Goal: Book appointment/travel/reservation: Book appointment/travel/reservation

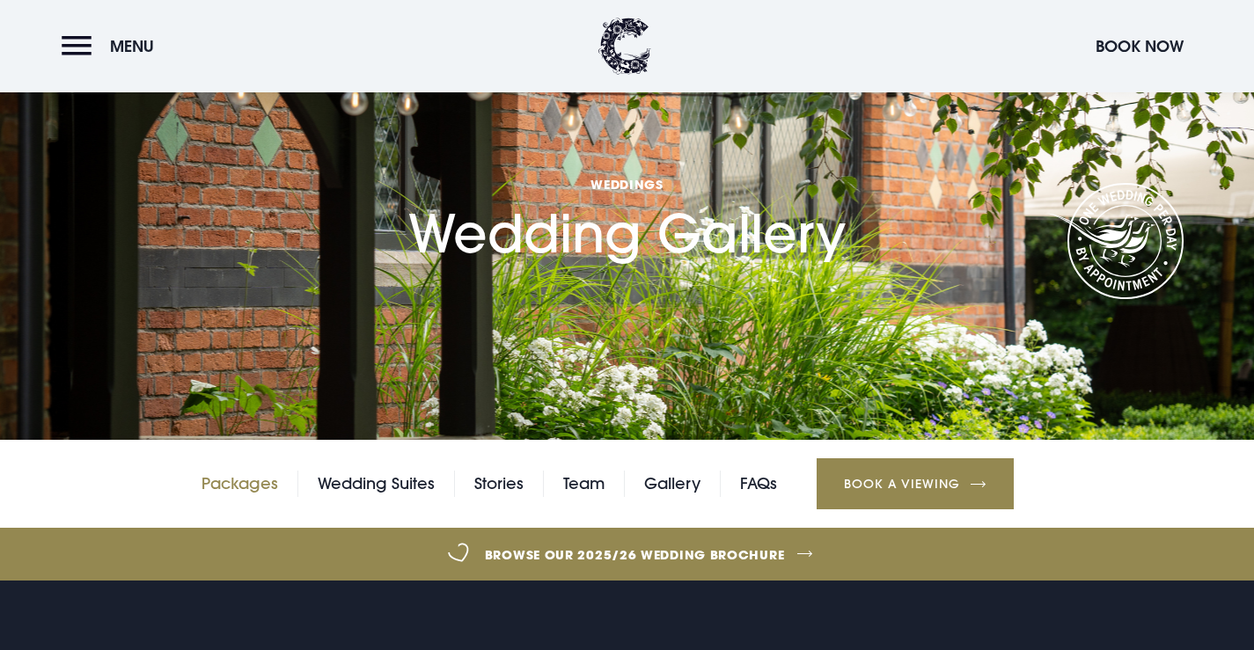
click at [257, 491] on link "Packages" at bounding box center [240, 484] width 77 height 26
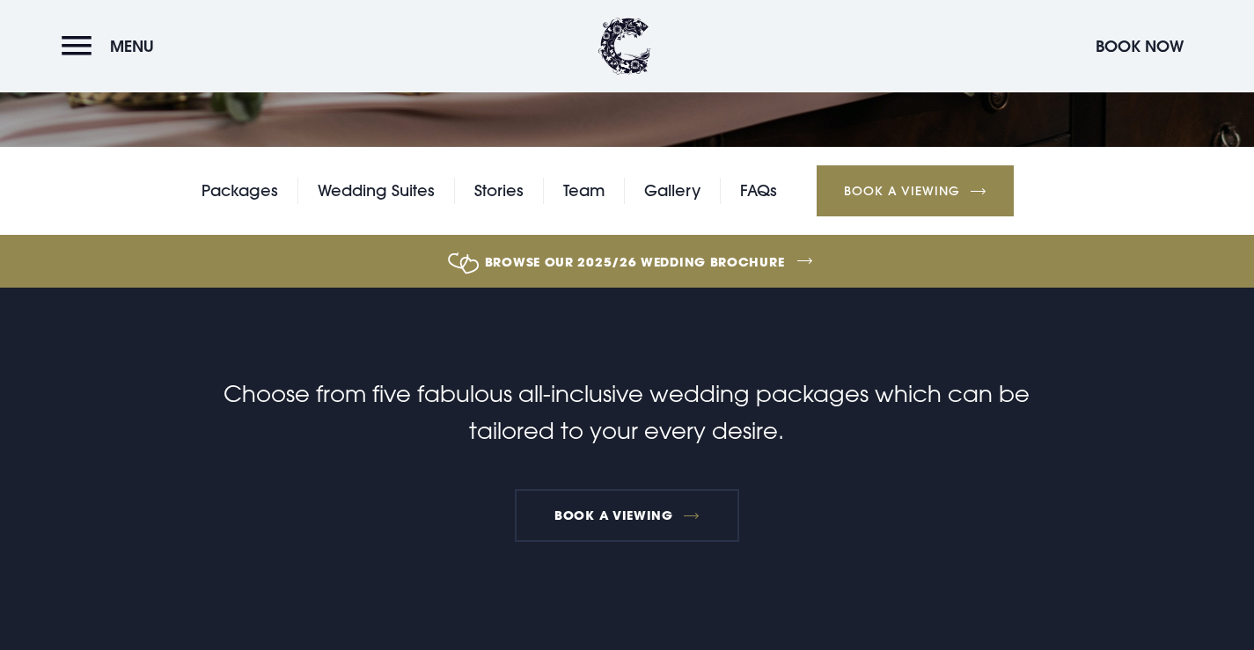
scroll to position [176, 0]
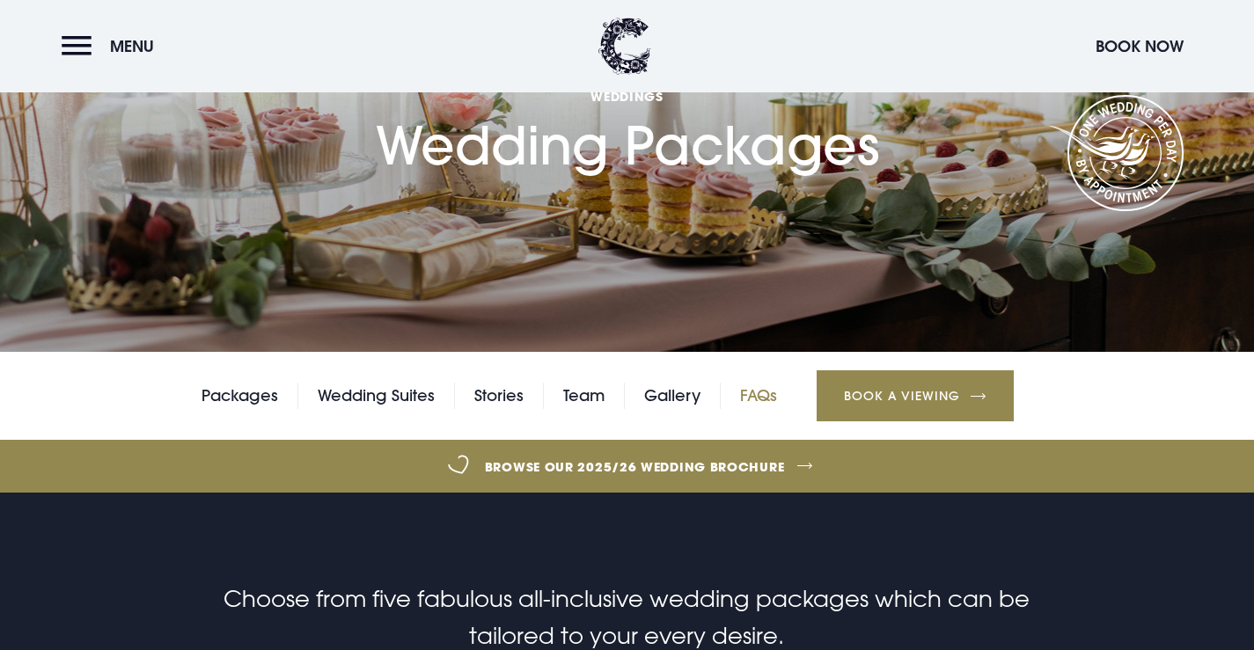
click at [760, 395] on link "FAQs" at bounding box center [758, 396] width 37 height 26
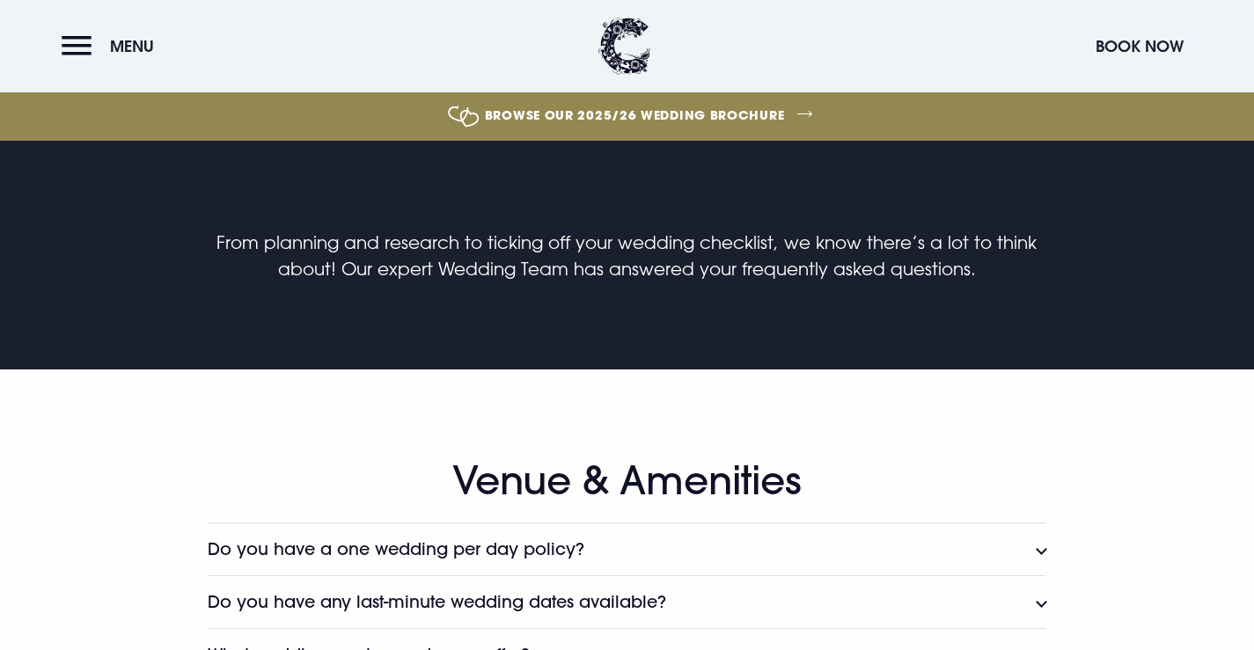
scroll to position [880, 0]
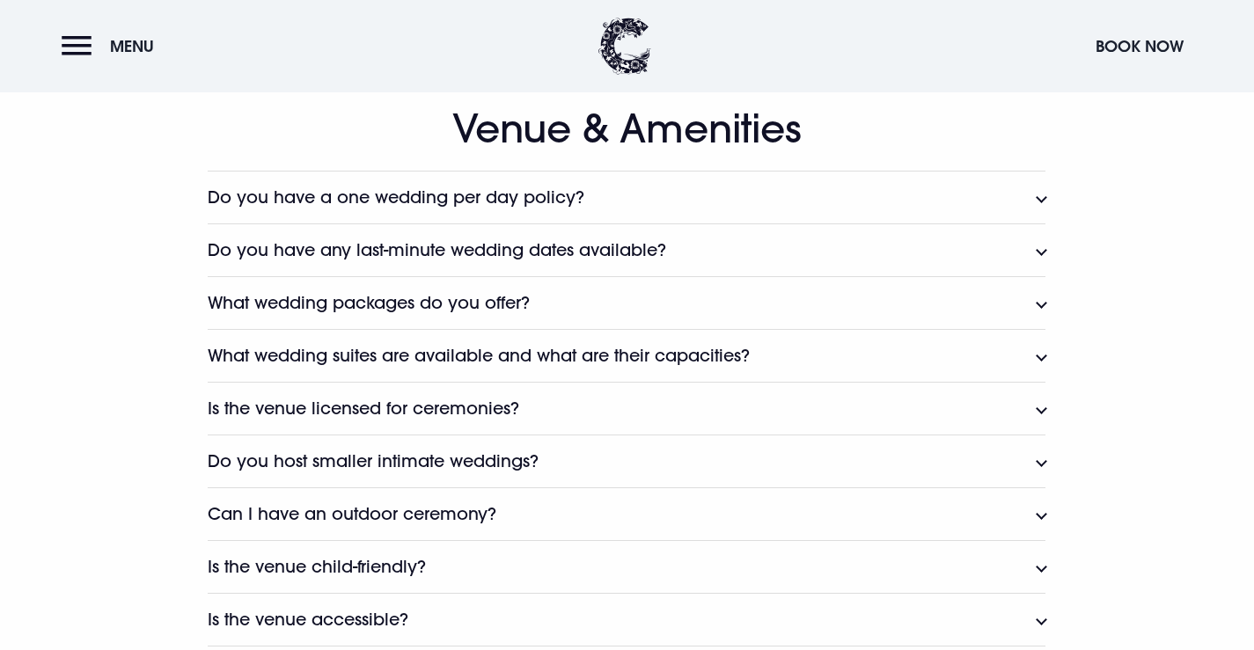
click at [594, 187] on button "Do you have a one wedding per day policy?" at bounding box center [627, 197] width 838 height 53
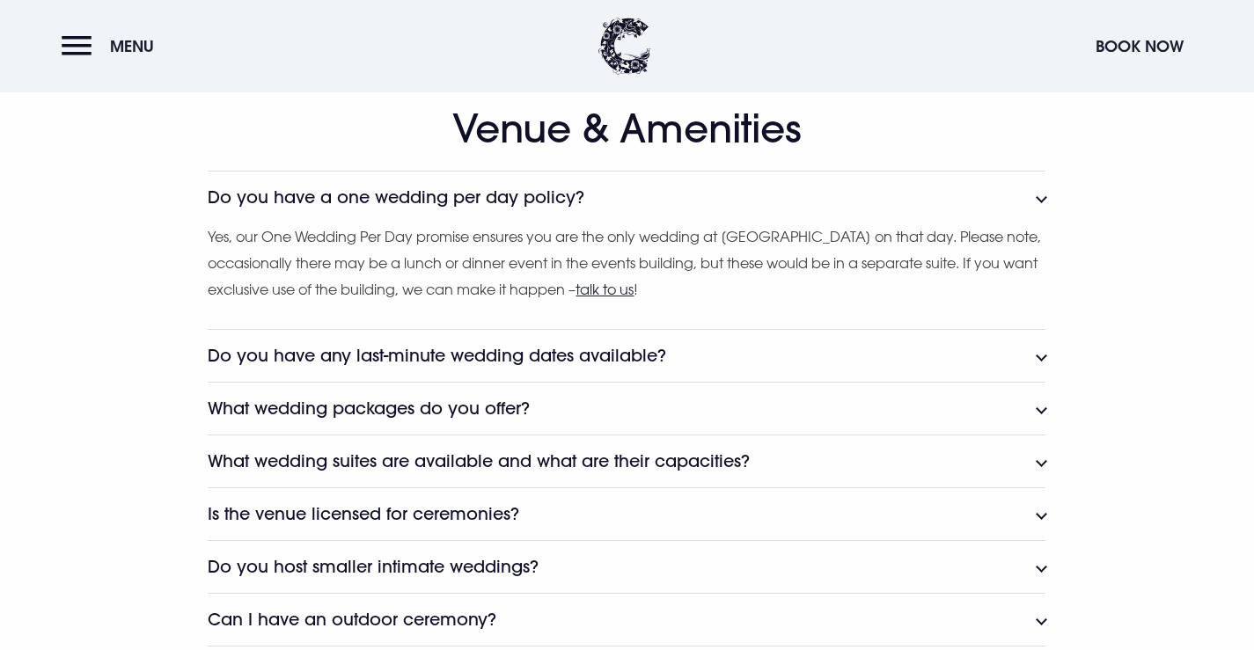
click at [594, 187] on button "Do you have a one wedding per day policy?" at bounding box center [627, 197] width 838 height 53
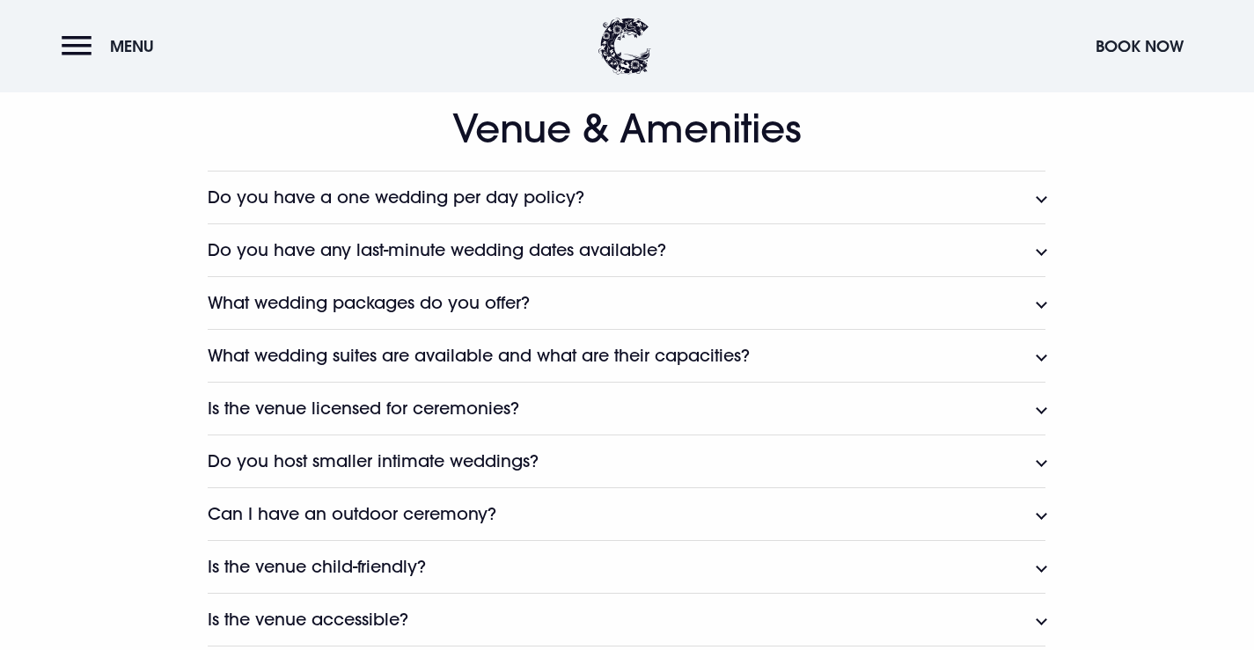
click at [546, 308] on button "What wedding packages do you offer?" at bounding box center [627, 302] width 838 height 53
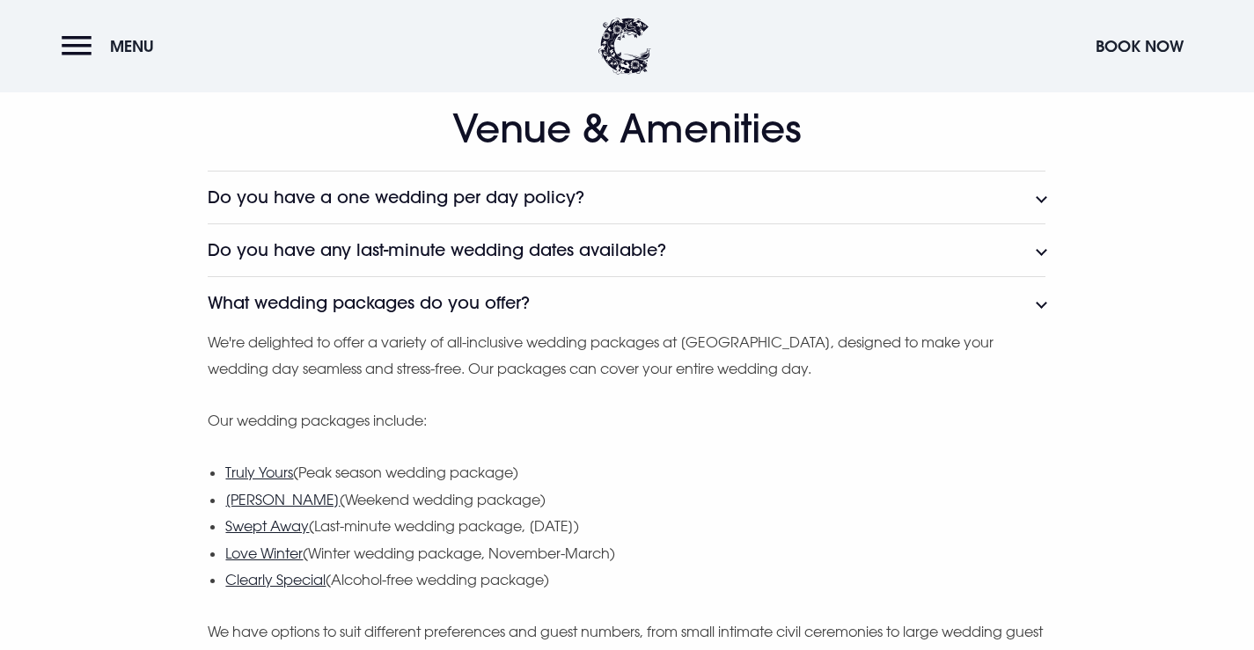
click at [546, 308] on button "What wedding packages do you offer?" at bounding box center [627, 302] width 838 height 53
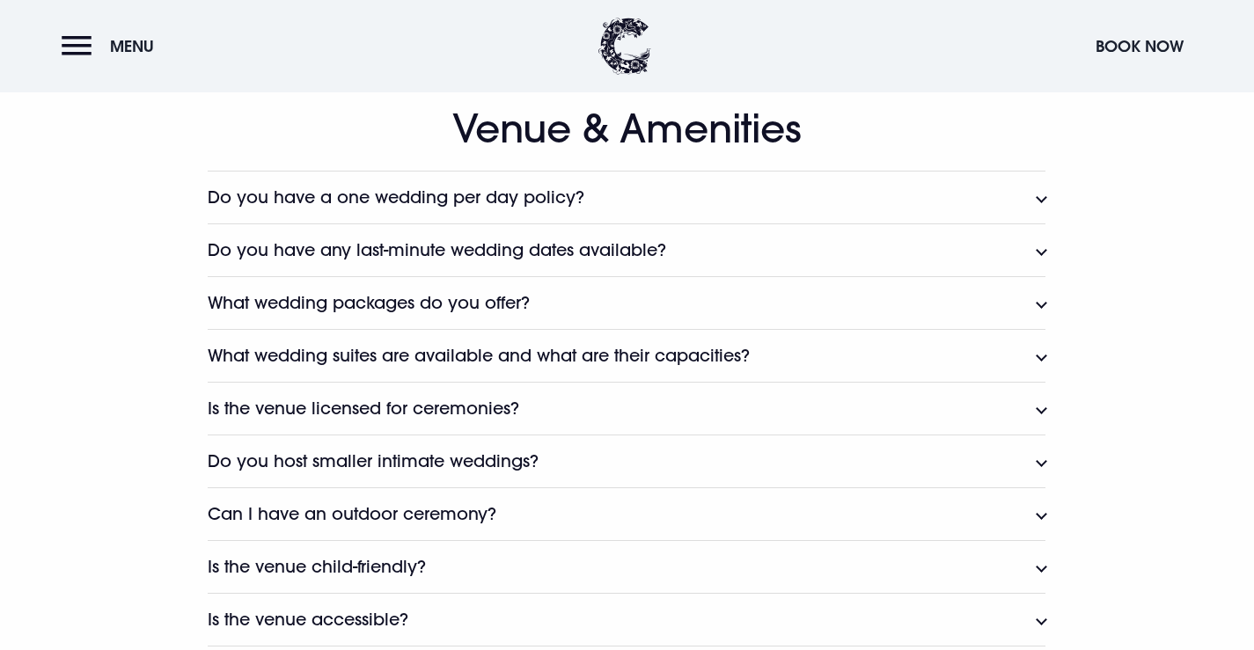
click at [585, 357] on h3 "What wedding suites are available and what are their capacities?" at bounding box center [479, 356] width 542 height 20
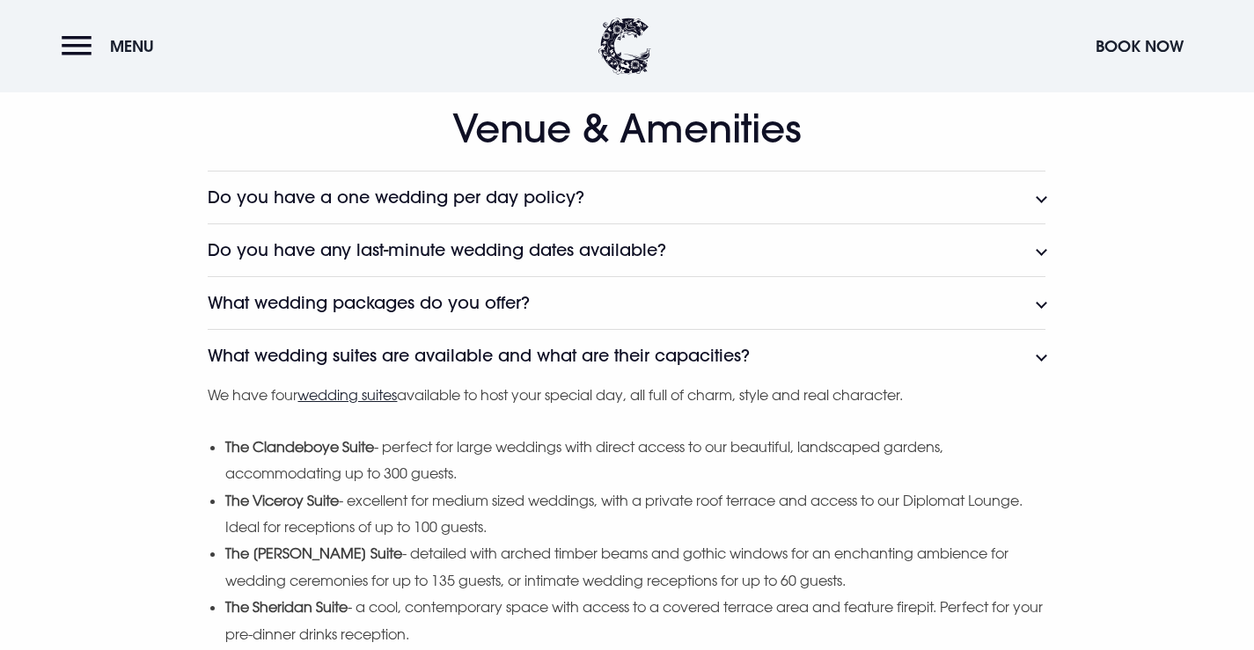
click at [585, 357] on h3 "What wedding suites are available and what are their capacities?" at bounding box center [479, 356] width 542 height 20
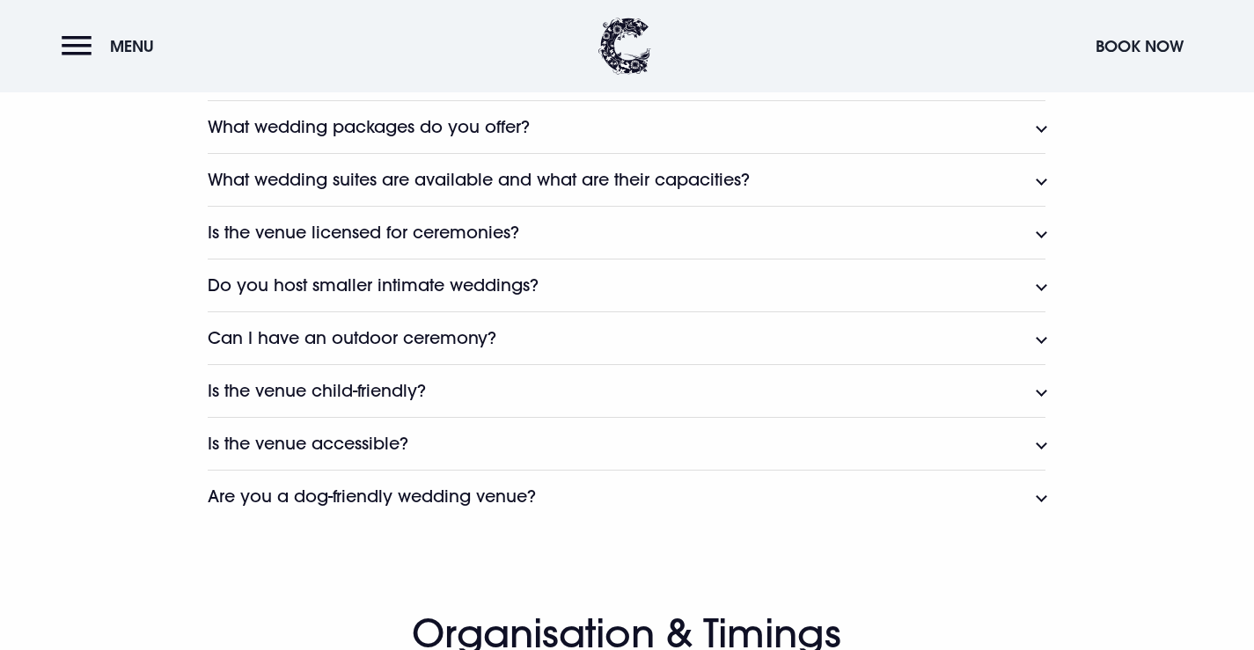
scroll to position [1144, 0]
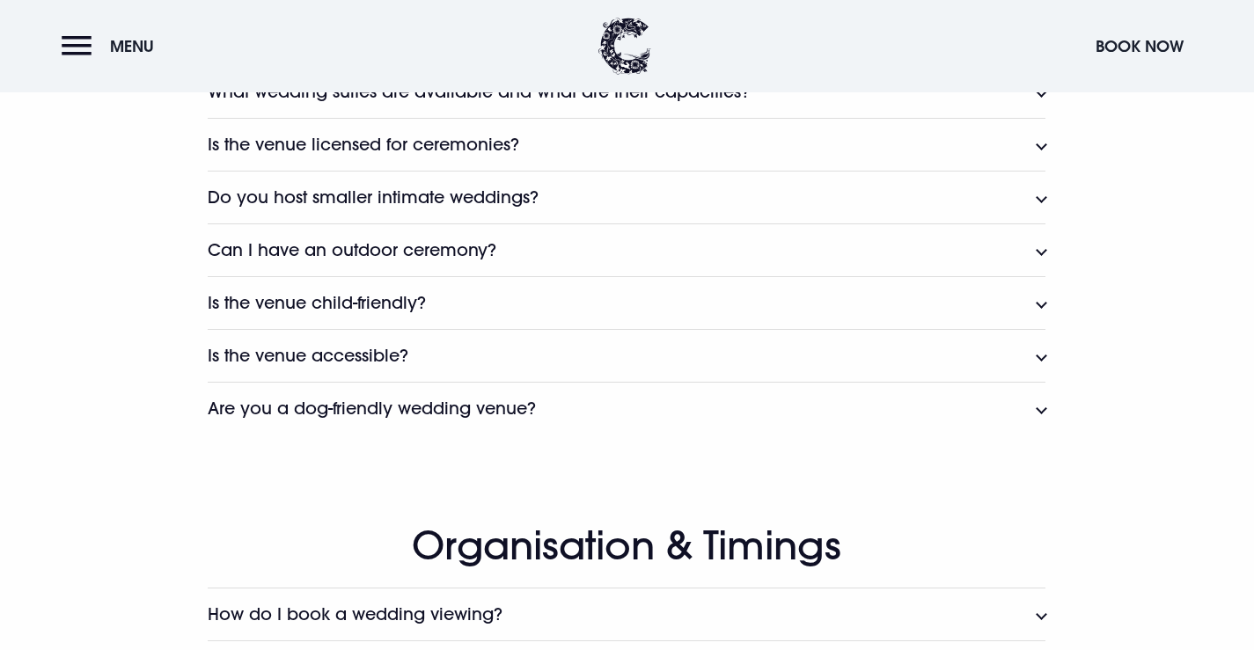
click at [587, 414] on button "Are you a dog-friendly wedding venue?" at bounding box center [627, 408] width 838 height 53
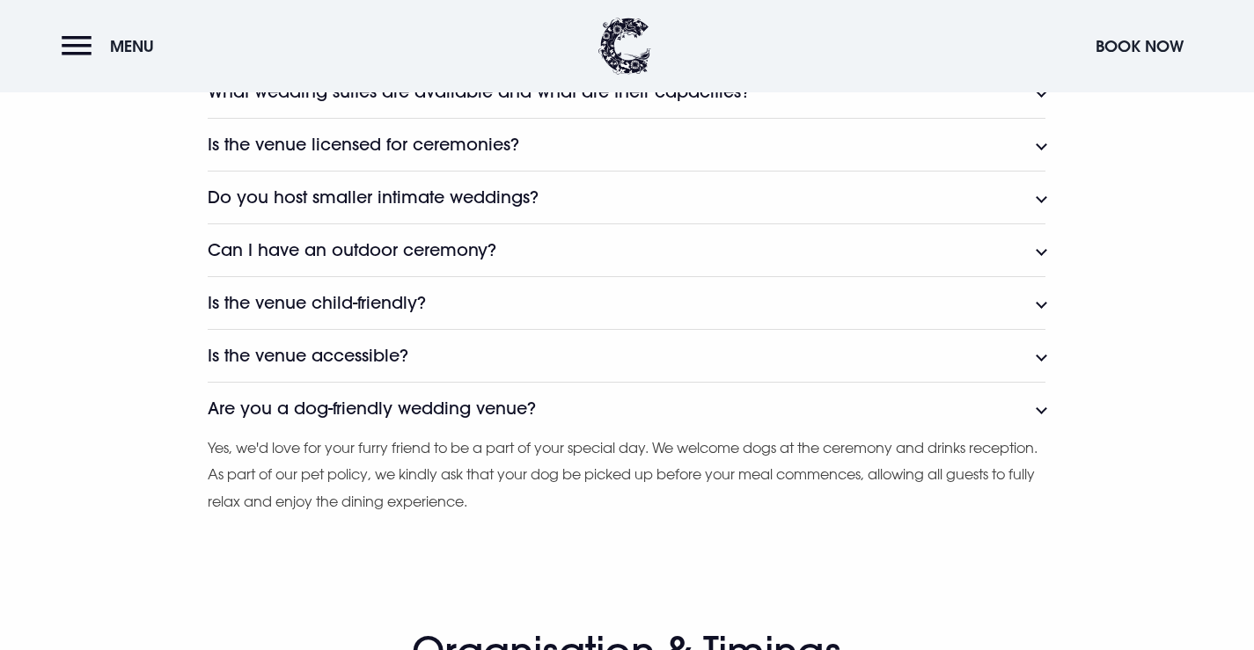
click at [574, 407] on button "Are you a dog-friendly wedding venue?" at bounding box center [627, 408] width 838 height 53
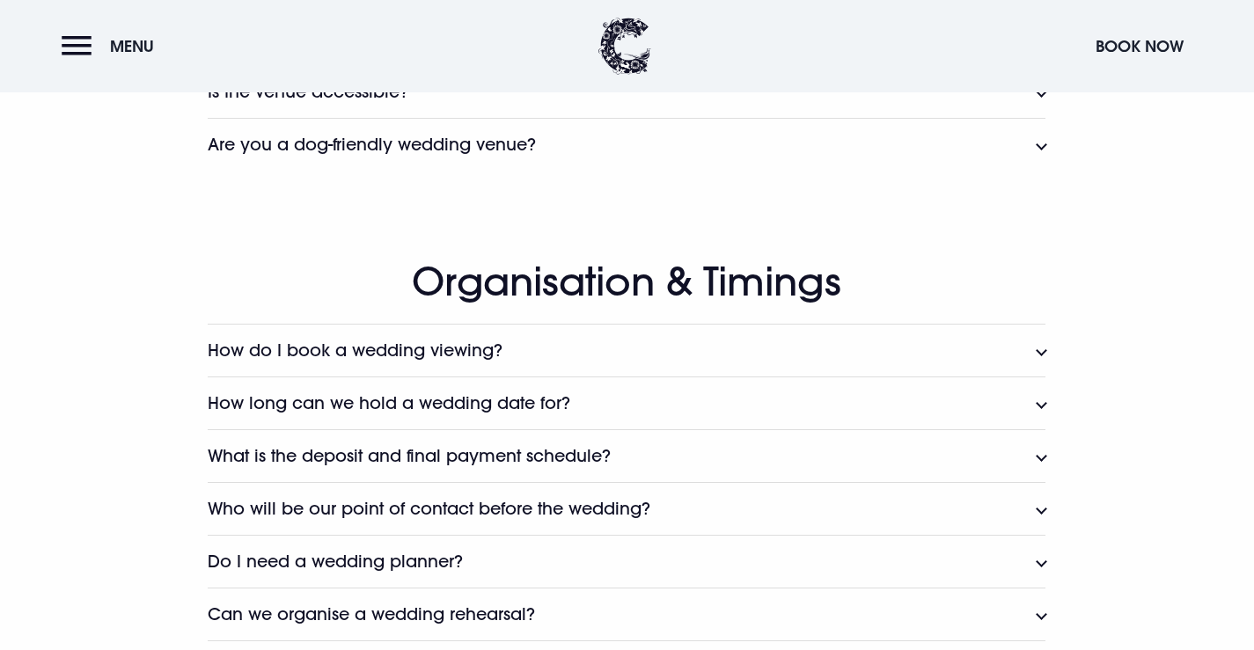
scroll to position [1496, 0]
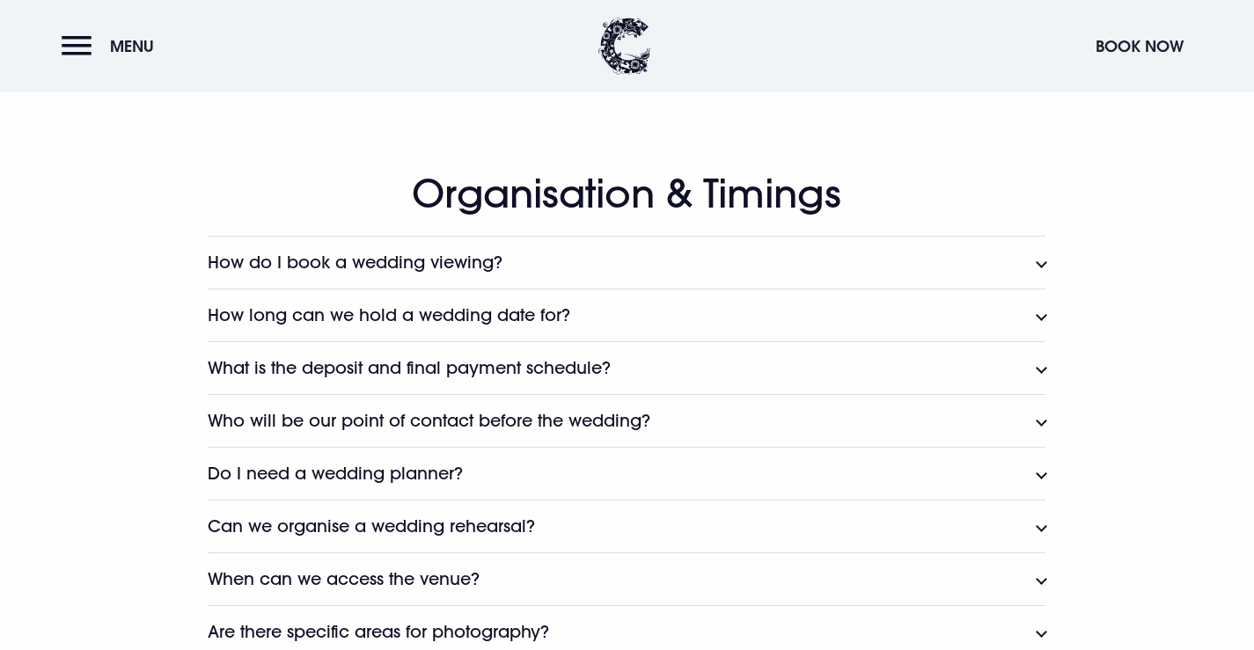
click at [567, 258] on button "How do I book a wedding viewing?" at bounding box center [627, 262] width 838 height 53
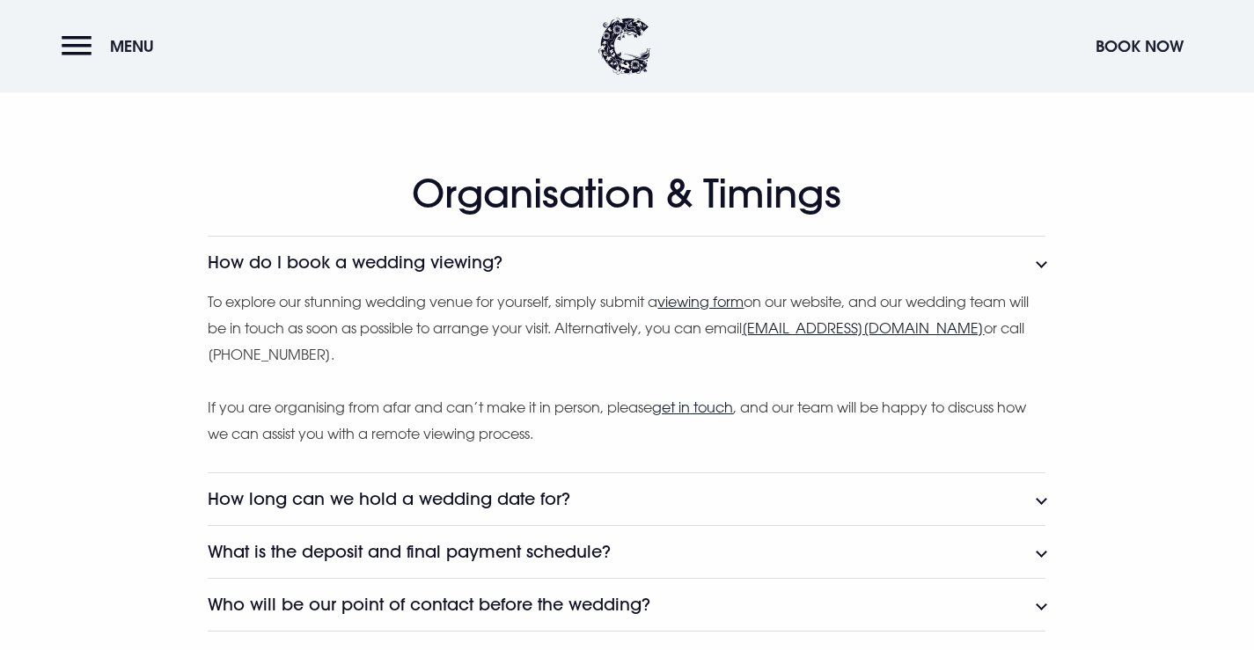
click at [567, 258] on button "How do I book a wedding viewing?" at bounding box center [627, 262] width 838 height 53
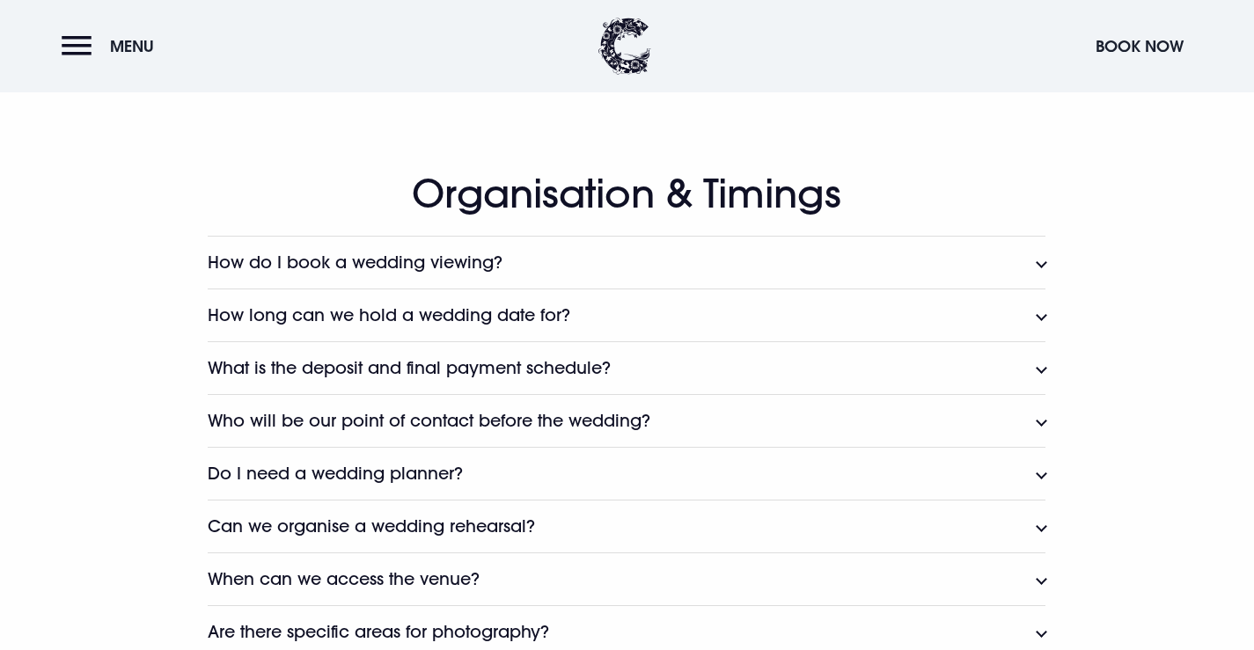
click at [578, 319] on button "How long can we hold a wedding date for?" at bounding box center [627, 315] width 838 height 53
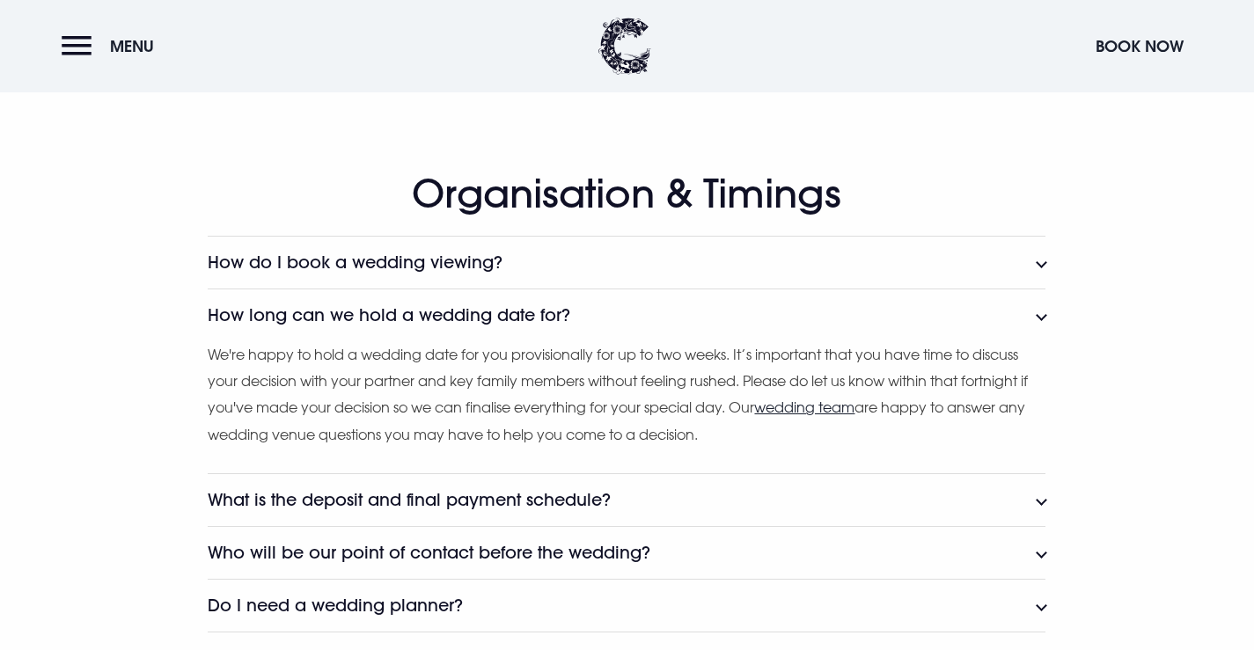
click at [590, 305] on button "How long can we hold a wedding date for?" at bounding box center [627, 315] width 838 height 53
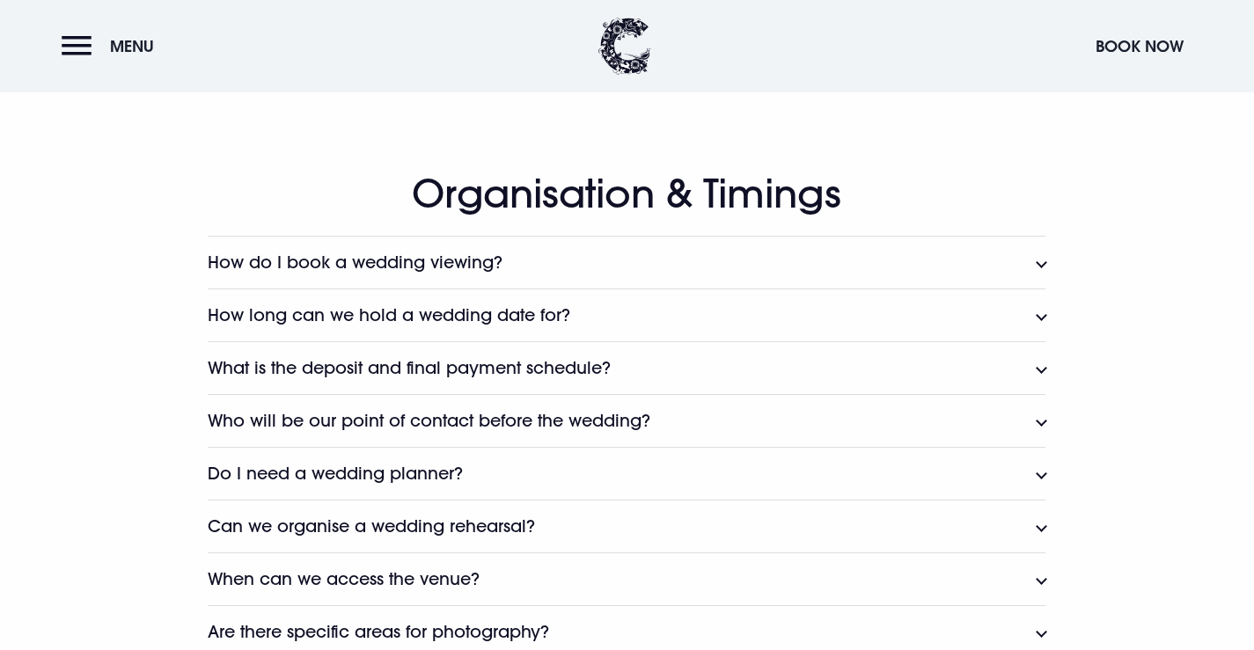
scroll to position [1584, 0]
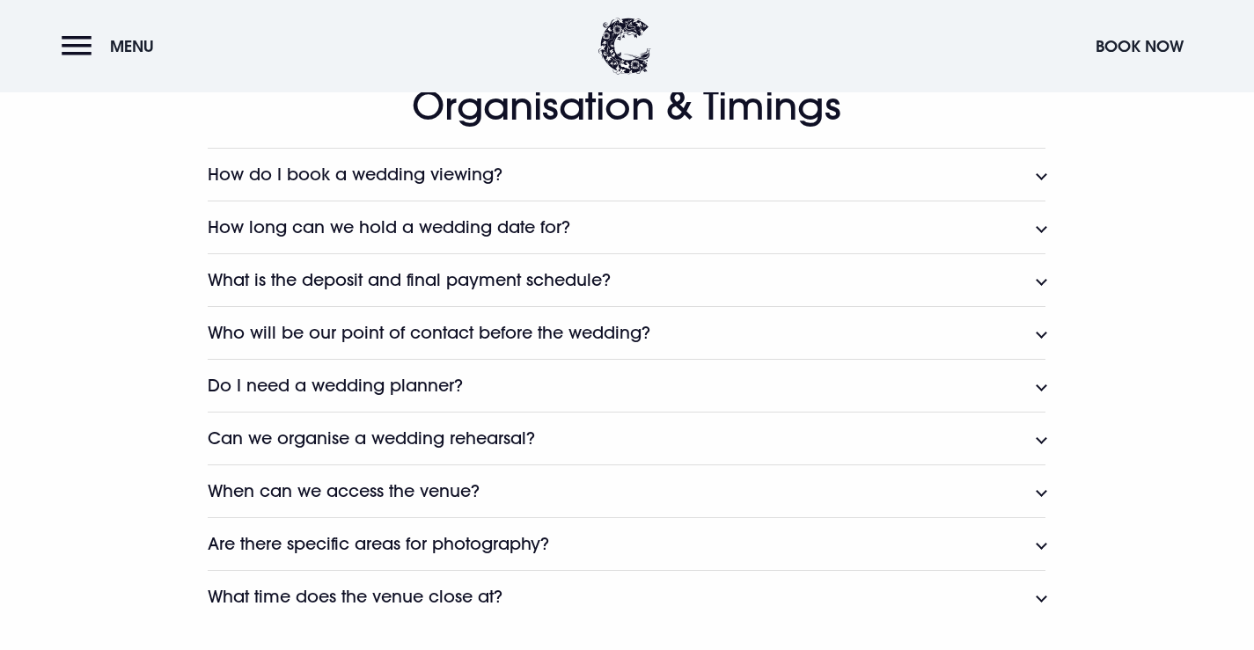
click at [580, 294] on button "What is the deposit and final payment schedule?" at bounding box center [627, 279] width 838 height 53
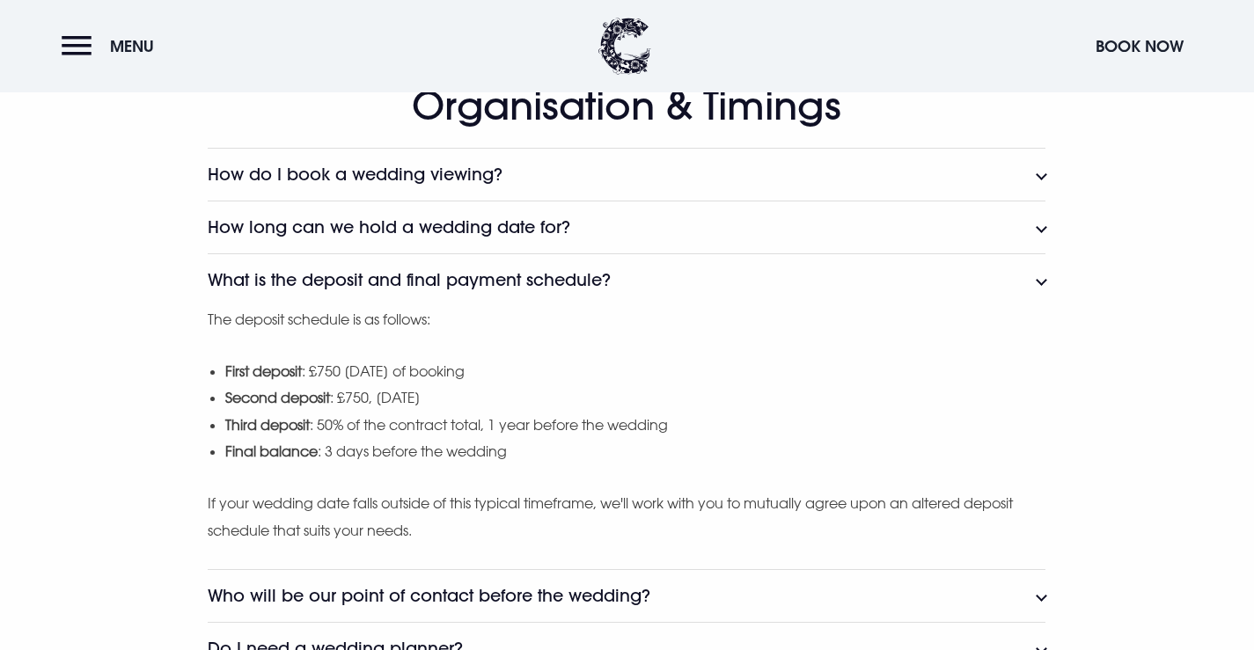
click at [451, 274] on h3 "What is the deposit and final payment schedule?" at bounding box center [409, 280] width 403 height 20
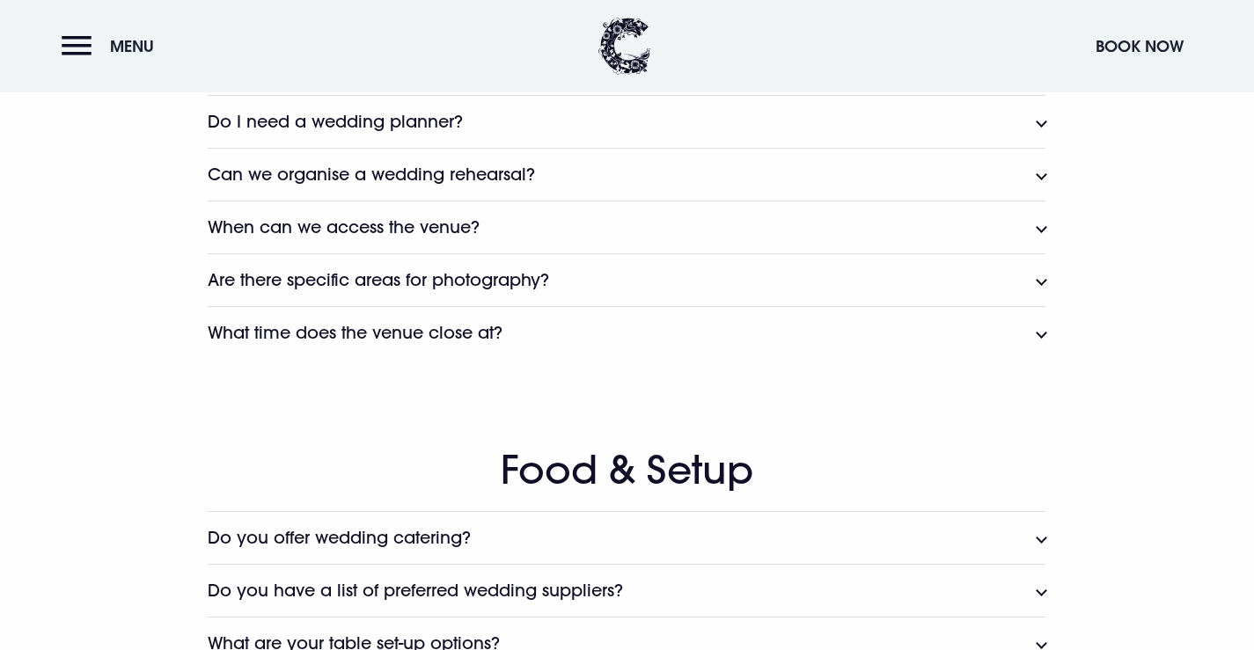
scroll to position [1936, 0]
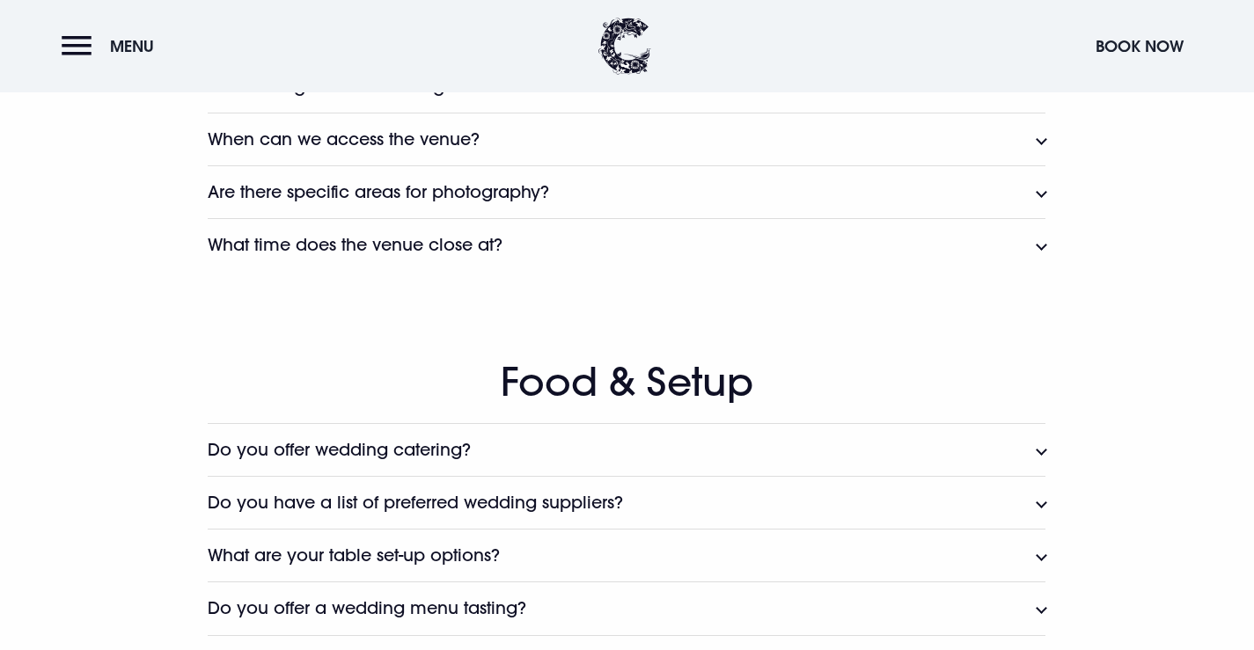
click at [353, 238] on h3 "What time does the venue close at?" at bounding box center [355, 245] width 295 height 20
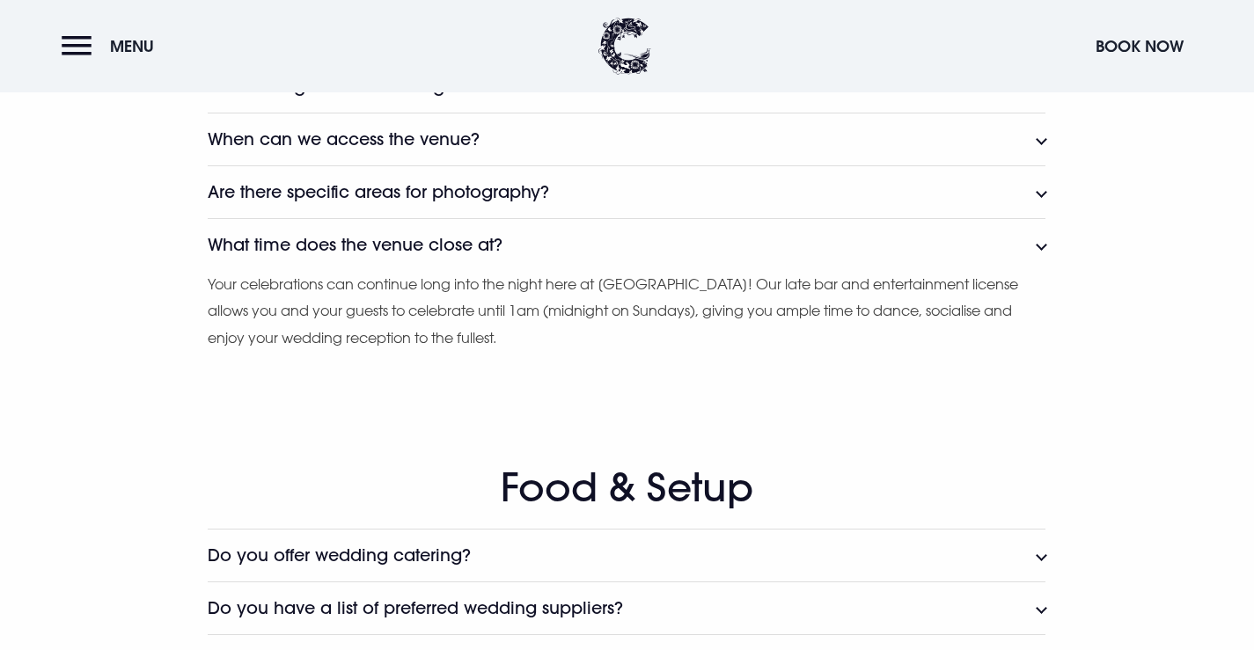
click at [353, 238] on h3 "What time does the venue close at?" at bounding box center [355, 245] width 295 height 20
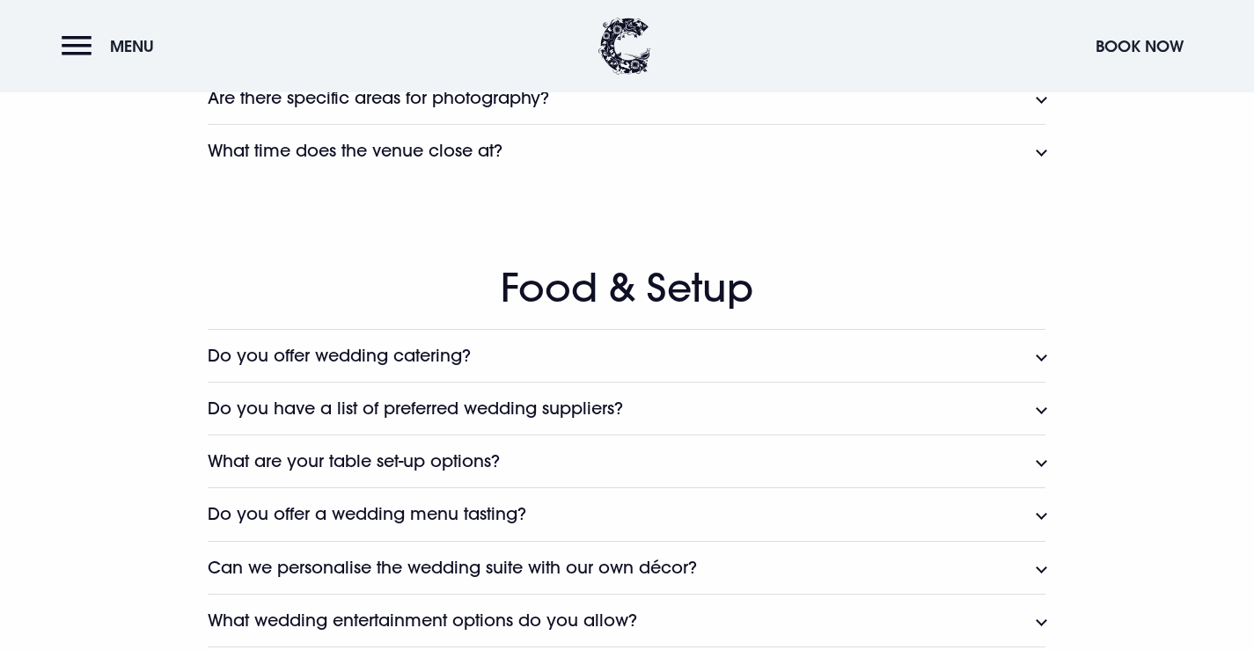
scroll to position [2112, 0]
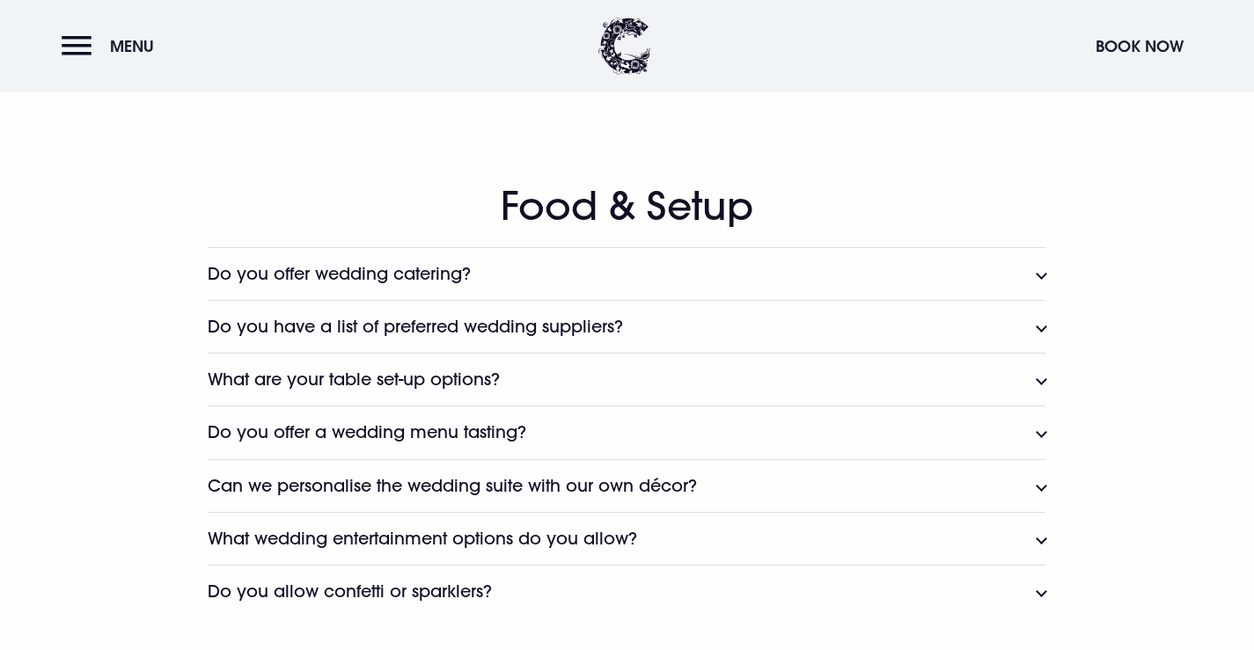
click at [426, 274] on h3 "Do you offer wedding catering?" at bounding box center [339, 274] width 263 height 20
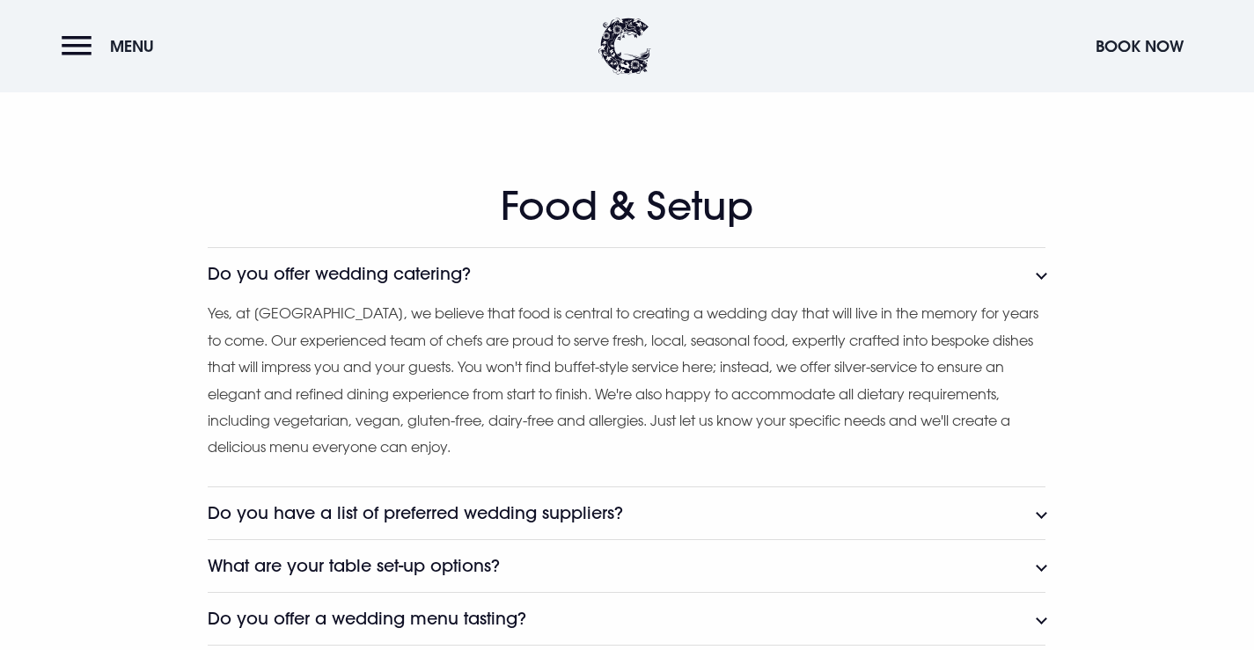
click at [426, 274] on h3 "Do you offer wedding catering?" at bounding box center [339, 274] width 263 height 20
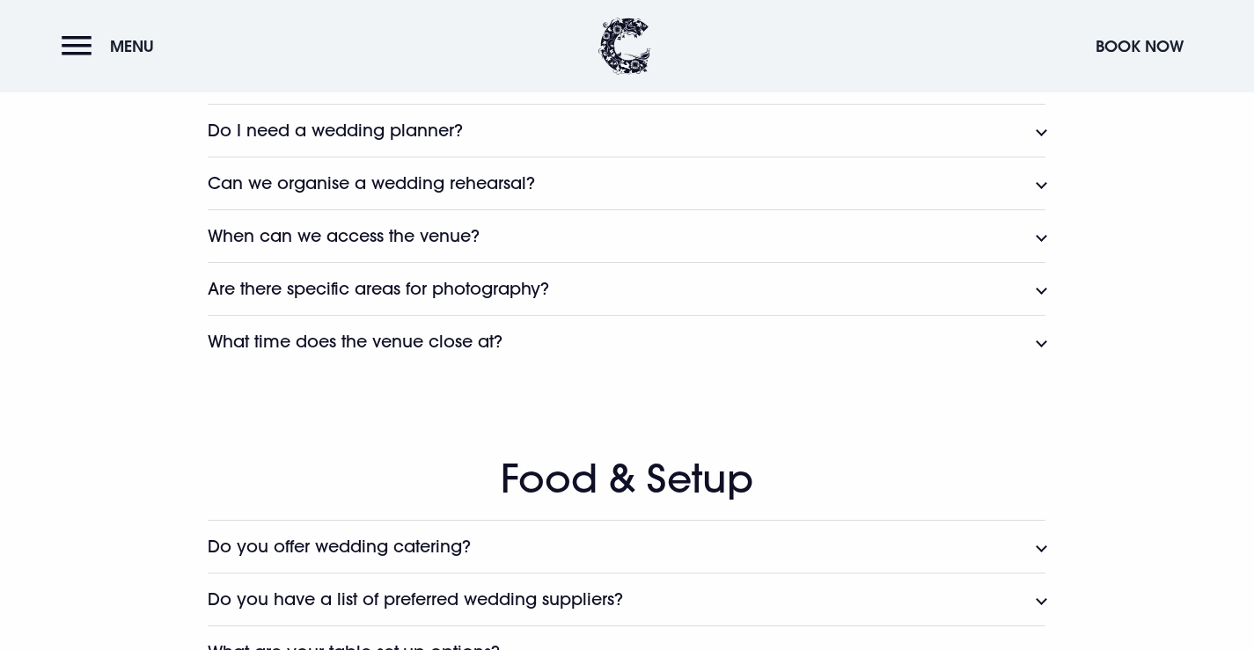
scroll to position [1672, 0]
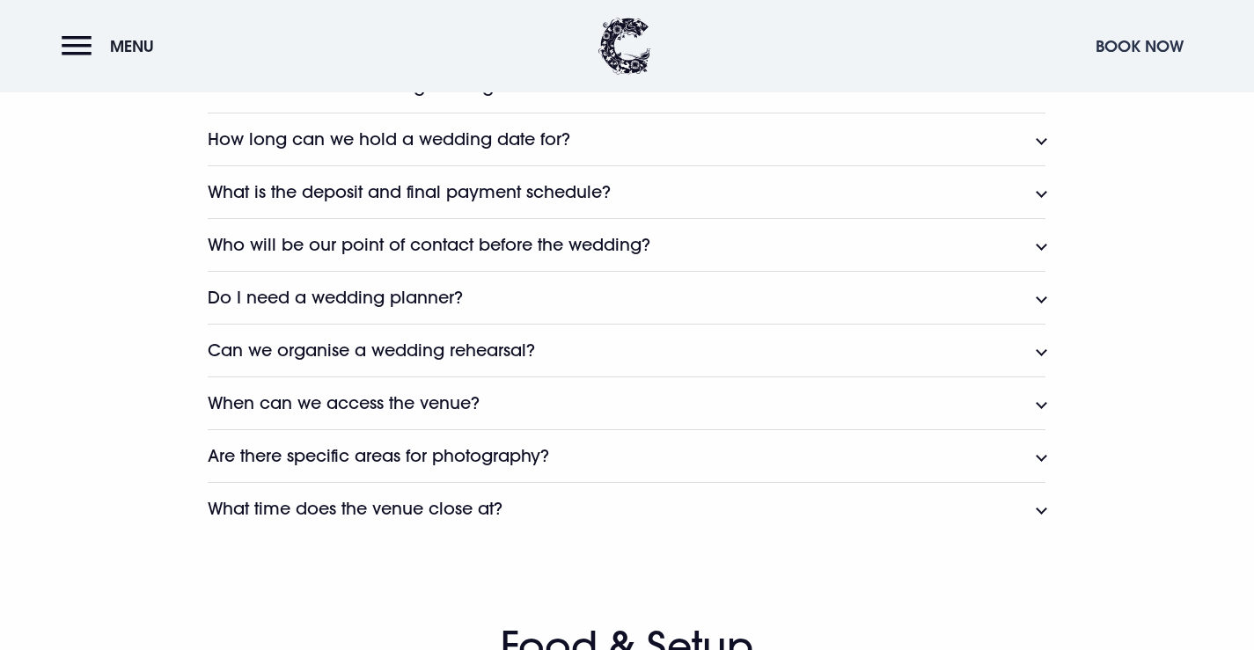
click at [1127, 48] on button "Book Now" at bounding box center [1140, 46] width 106 height 38
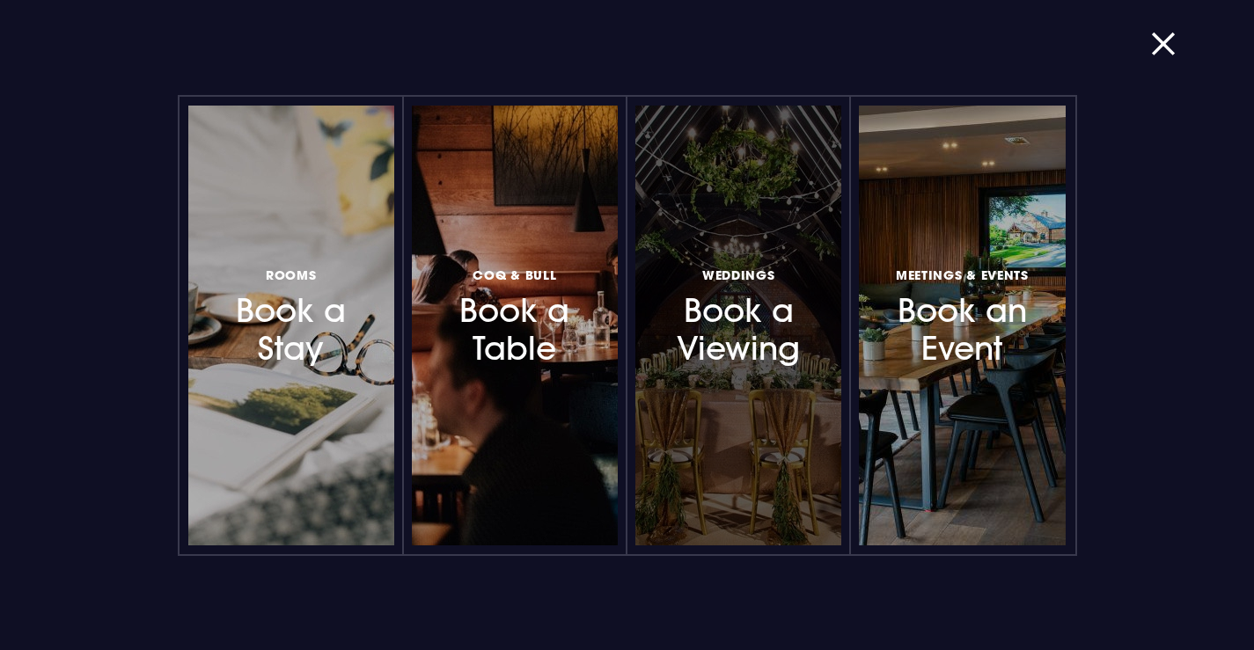
click at [788, 284] on h3 "Weddings Book a Viewing" at bounding box center [738, 316] width 145 height 105
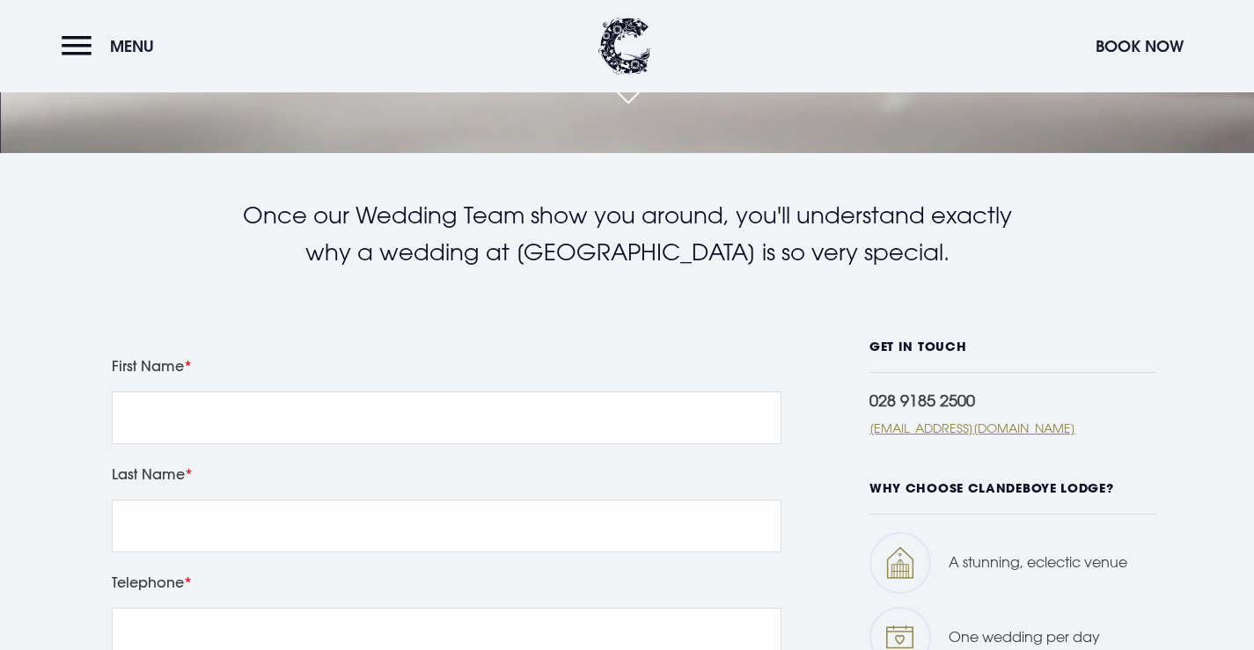
scroll to position [528, 0]
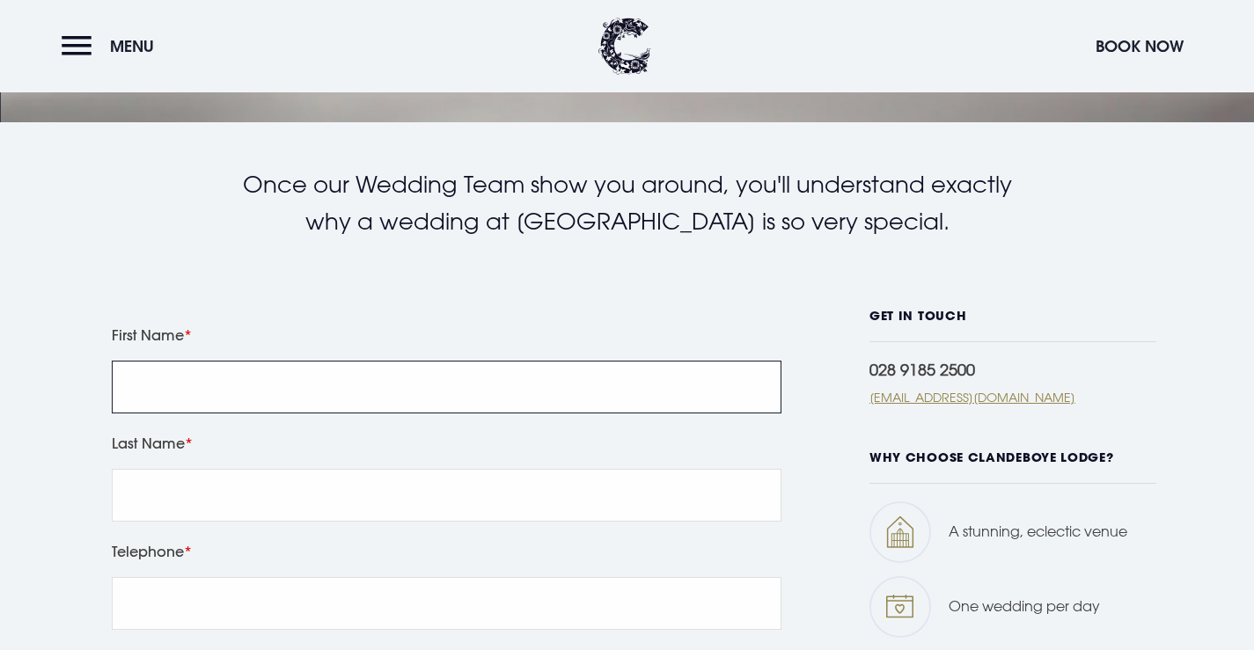
click at [245, 385] on input "First Name" at bounding box center [447, 387] width 670 height 53
type input "Rebecca"
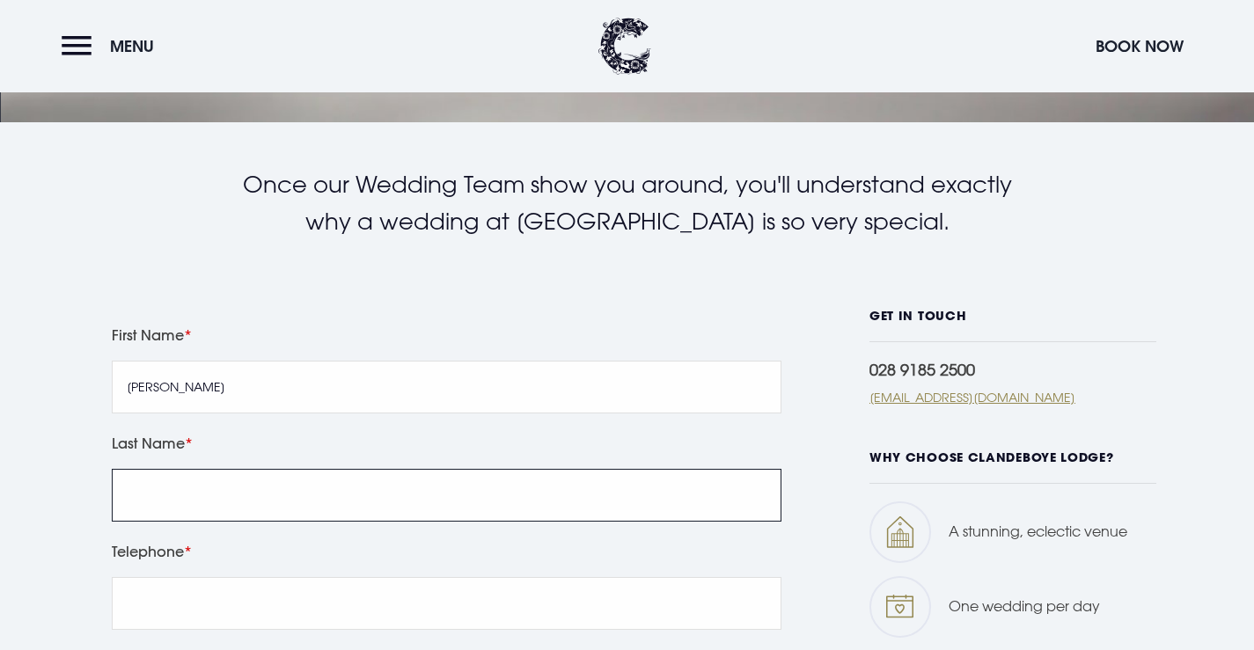
type input "Murphy"
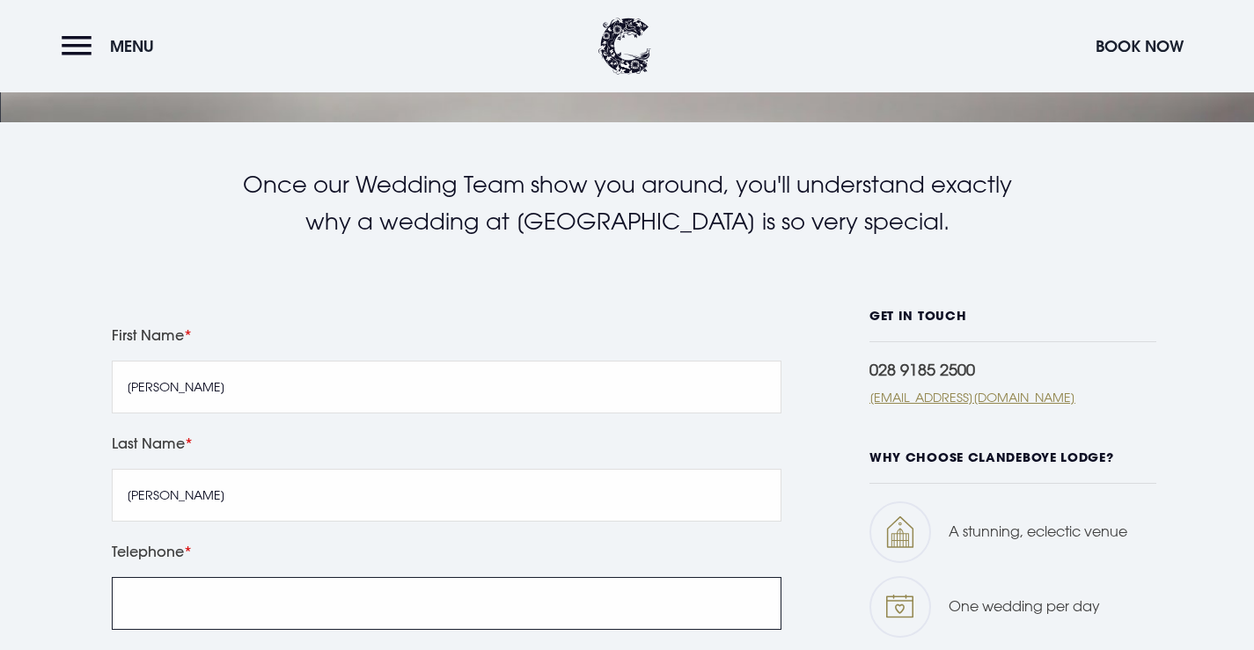
type input "07860861656"
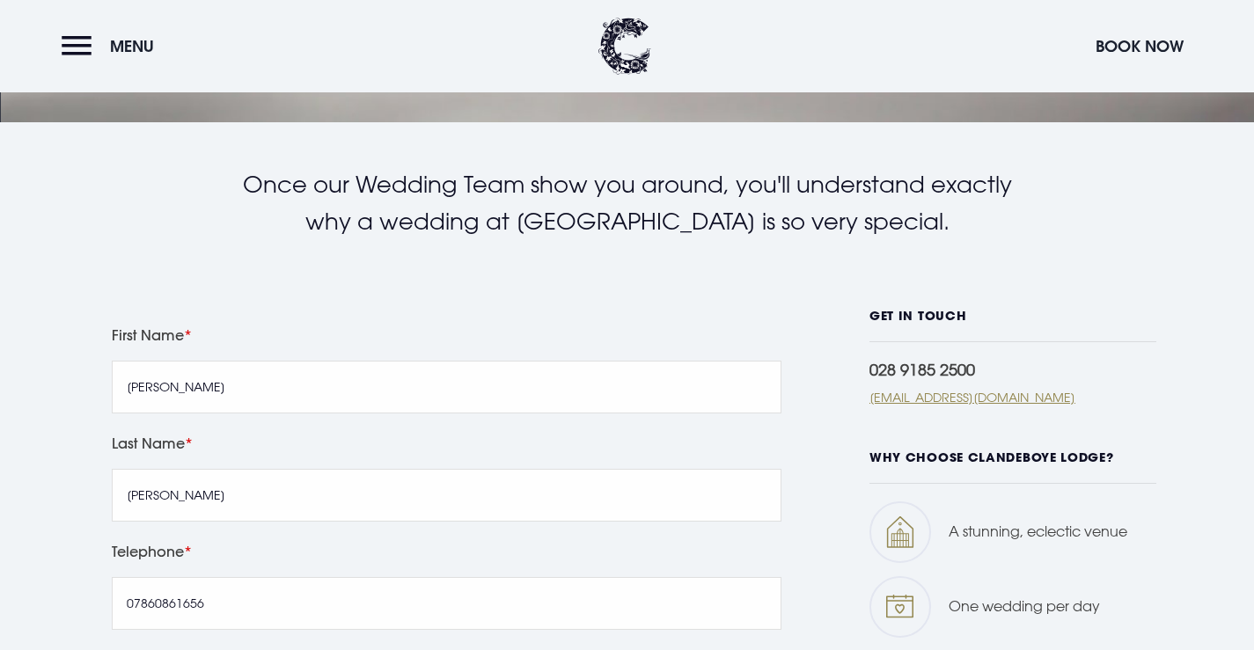
type input "rebecca_murphy23@outlook.com"
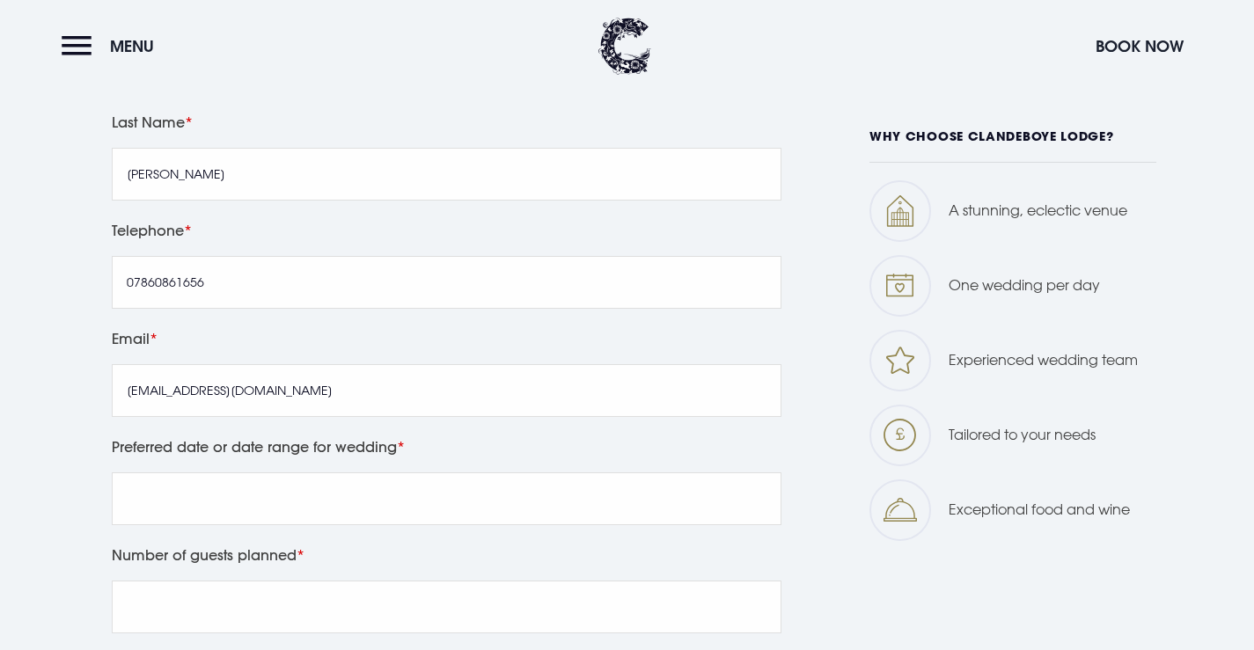
scroll to position [880, 0]
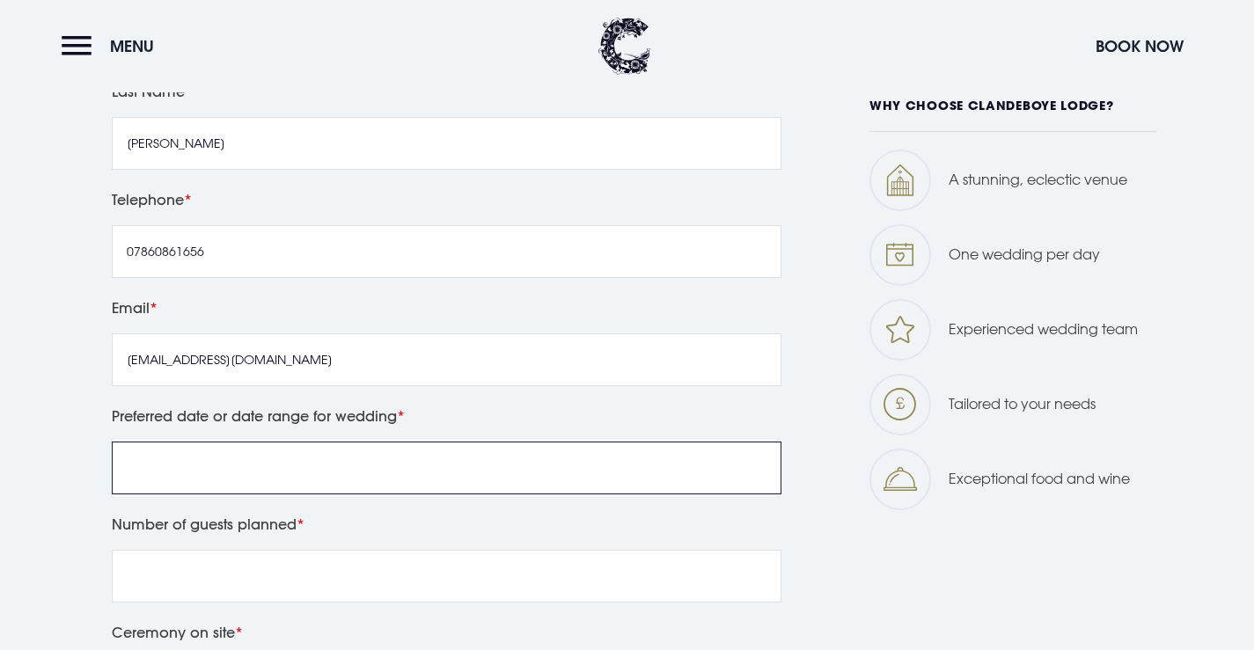
click at [352, 467] on input "Preferred date or date range for wedding" at bounding box center [447, 468] width 670 height 53
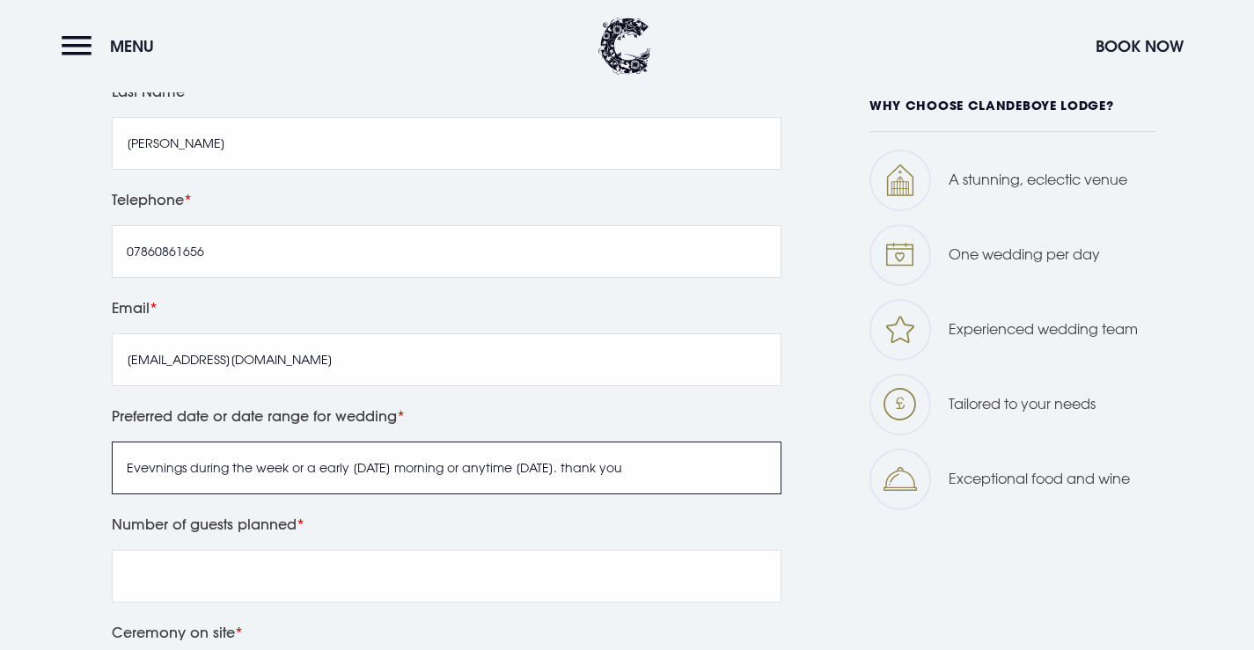
click at [572, 464] on input "Evevnings during the week or a early saturday morning or anytime sunday. thank …" at bounding box center [447, 468] width 670 height 53
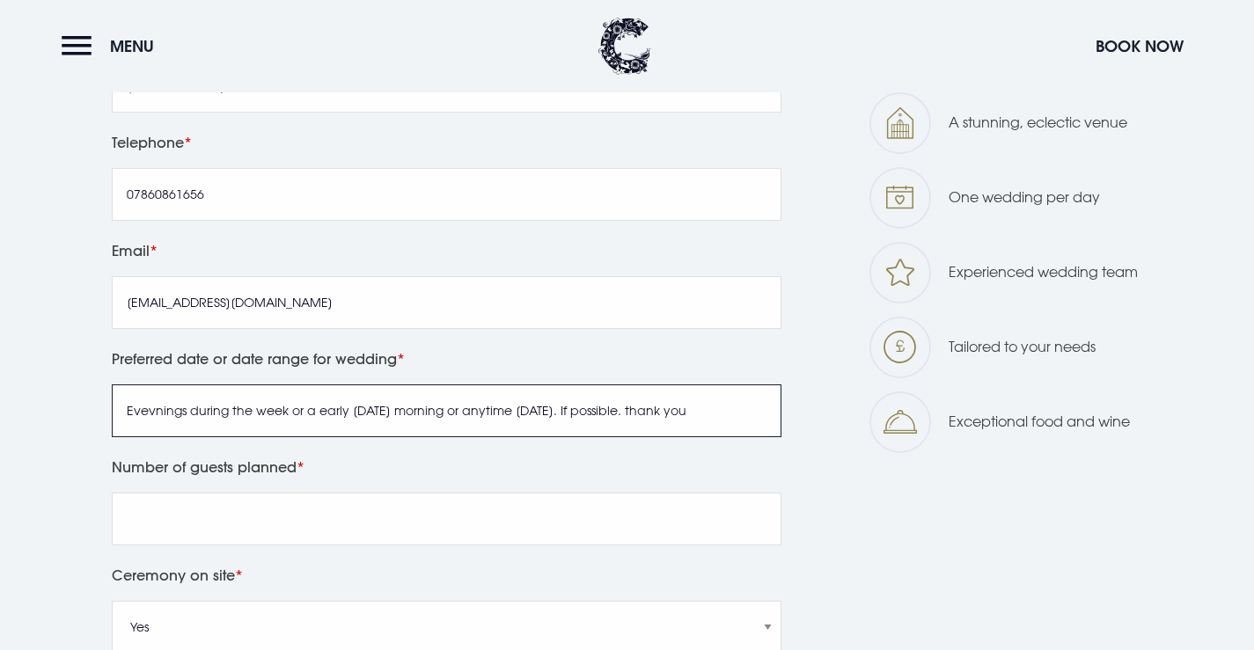
scroll to position [968, 0]
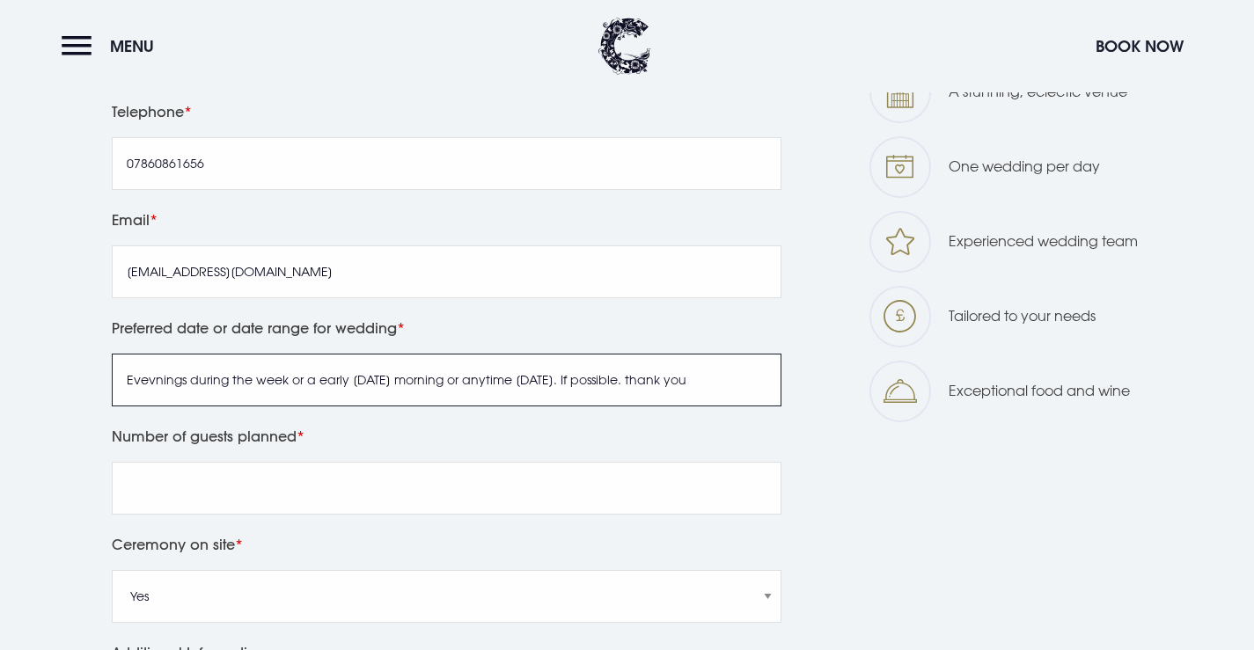
type input "Evevnings during the week or a early saturday morning or anytime sunday. If pos…"
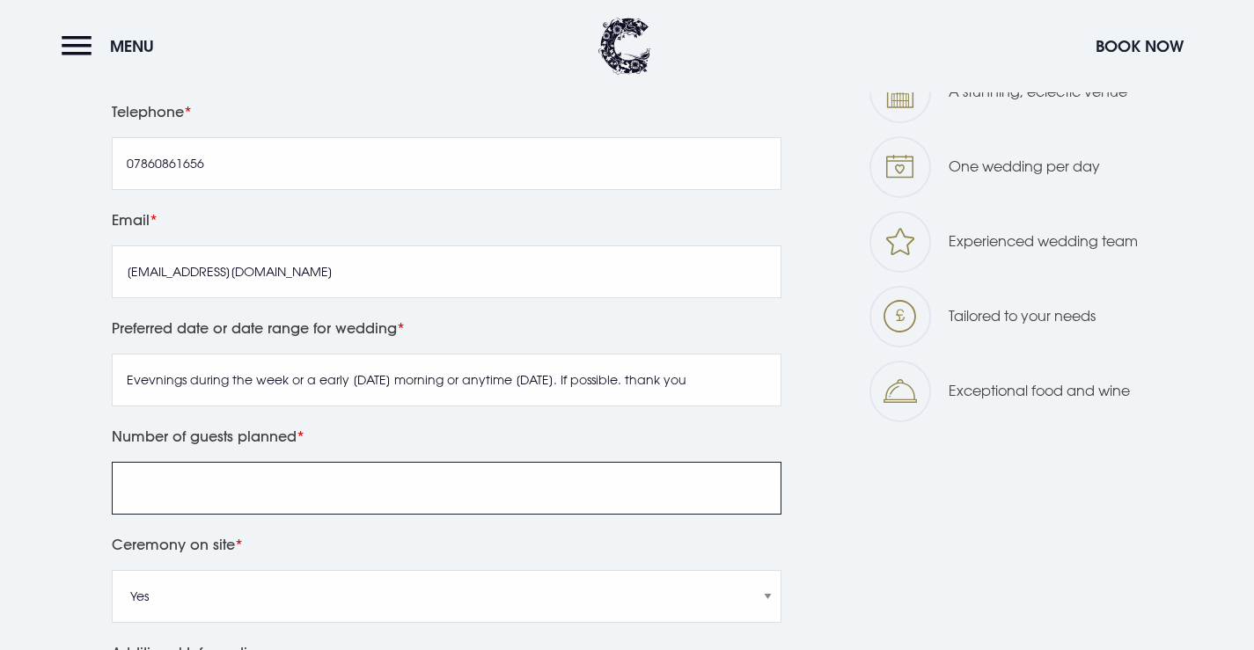
click at [205, 478] on input "Number of guests planned" at bounding box center [447, 488] width 670 height 53
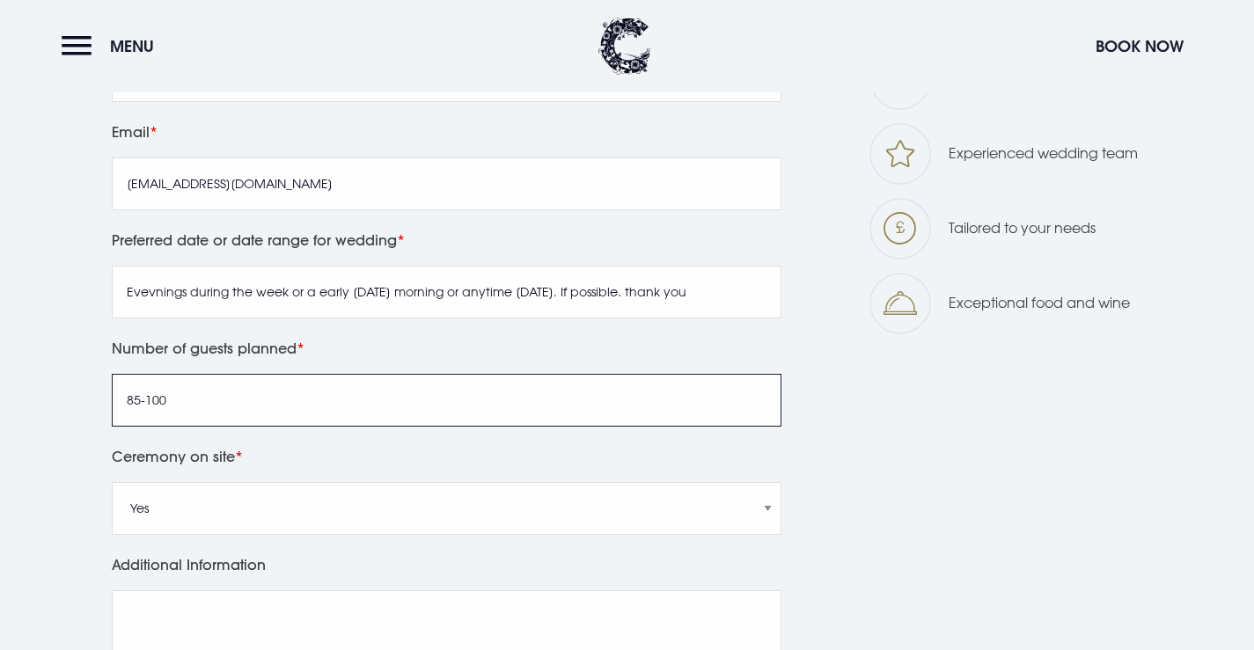
type input "85-100"
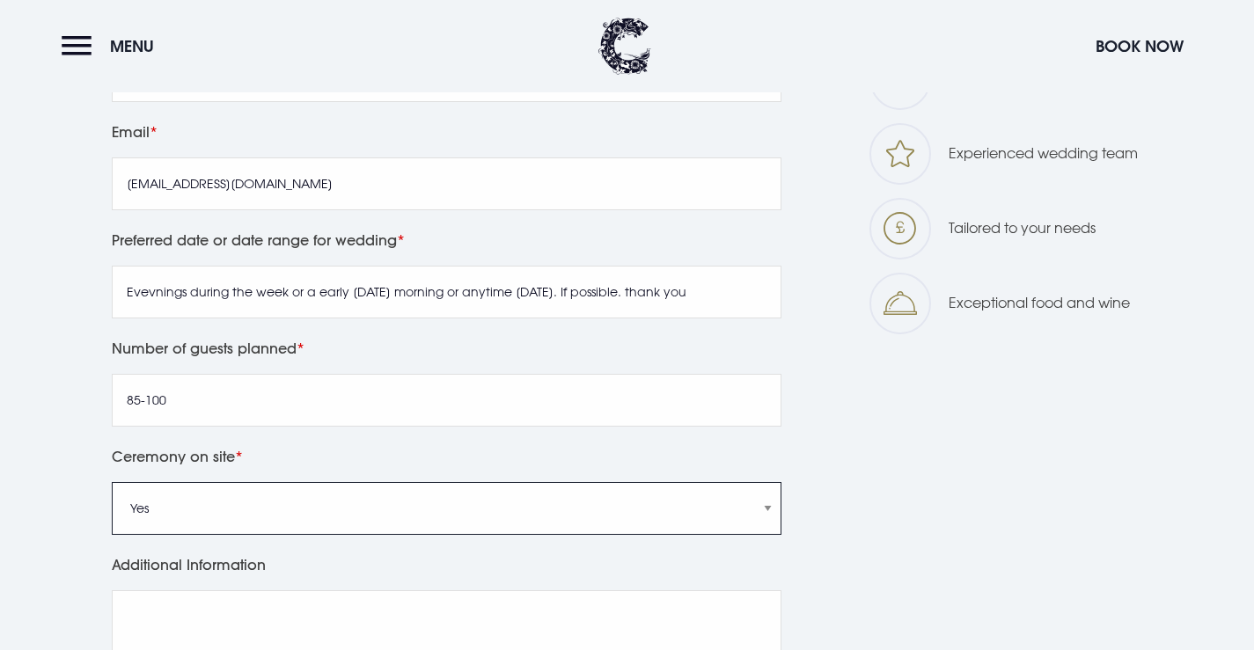
click at [180, 497] on select "Yes No" at bounding box center [447, 508] width 670 height 53
select select "No"
click at [112, 482] on select "Yes No" at bounding box center [447, 508] width 670 height 53
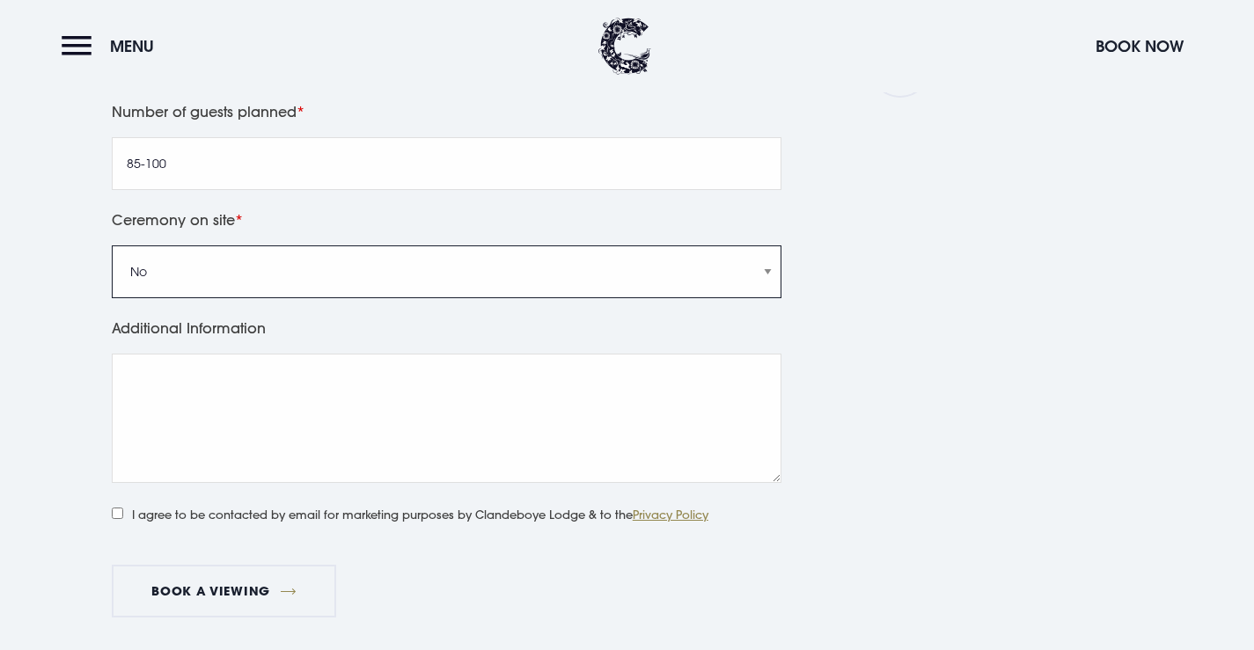
scroll to position [1320, 0]
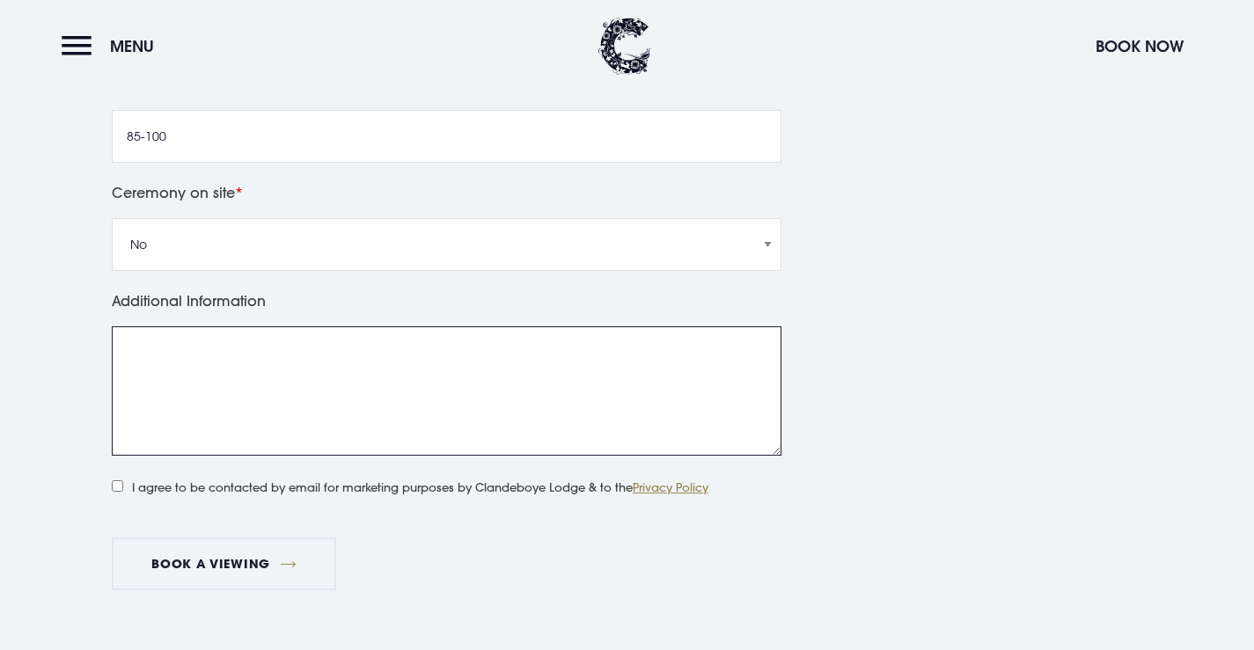
click at [189, 377] on textarea "Additional Information" at bounding box center [447, 390] width 670 height 129
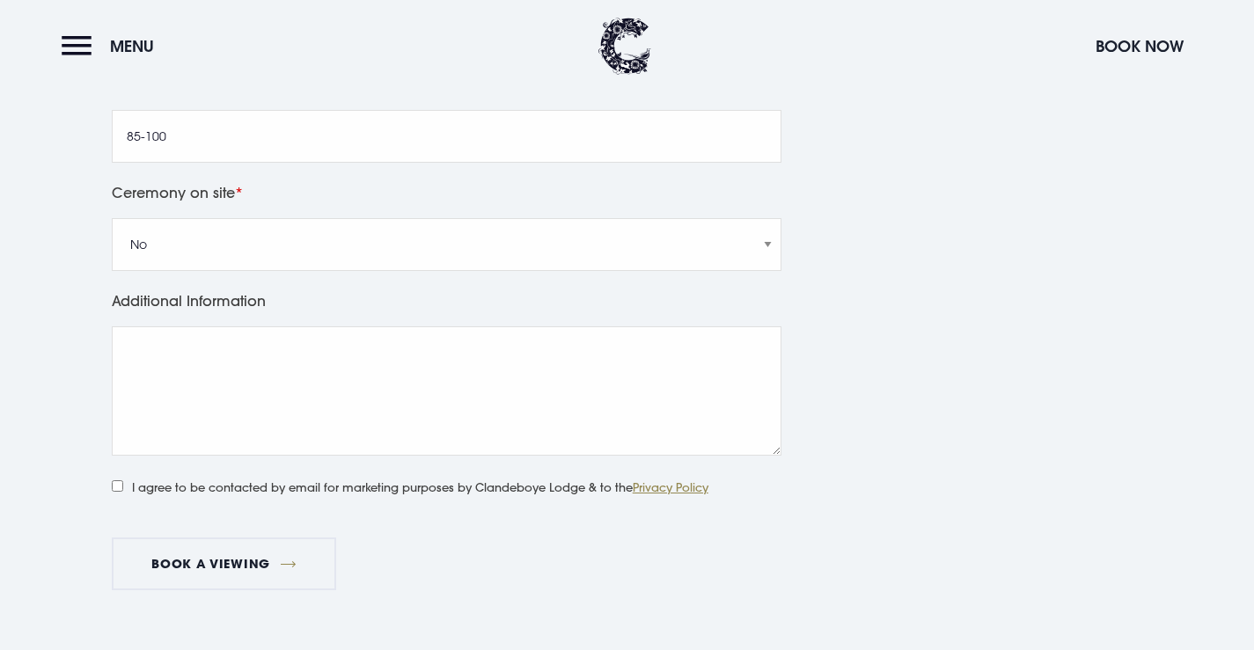
click at [126, 481] on label "I agree to be contacted by email for marketing purposes by Clandeboye Lodge & t…" at bounding box center [410, 485] width 597 height 23
click at [123, 481] on input "I agree to be contacted by email for marketing purposes by Clandeboye Lodge & t…" at bounding box center [117, 485] width 11 height 11
checkbox input "true"
click at [198, 568] on button "Book a viewing" at bounding box center [224, 564] width 225 height 53
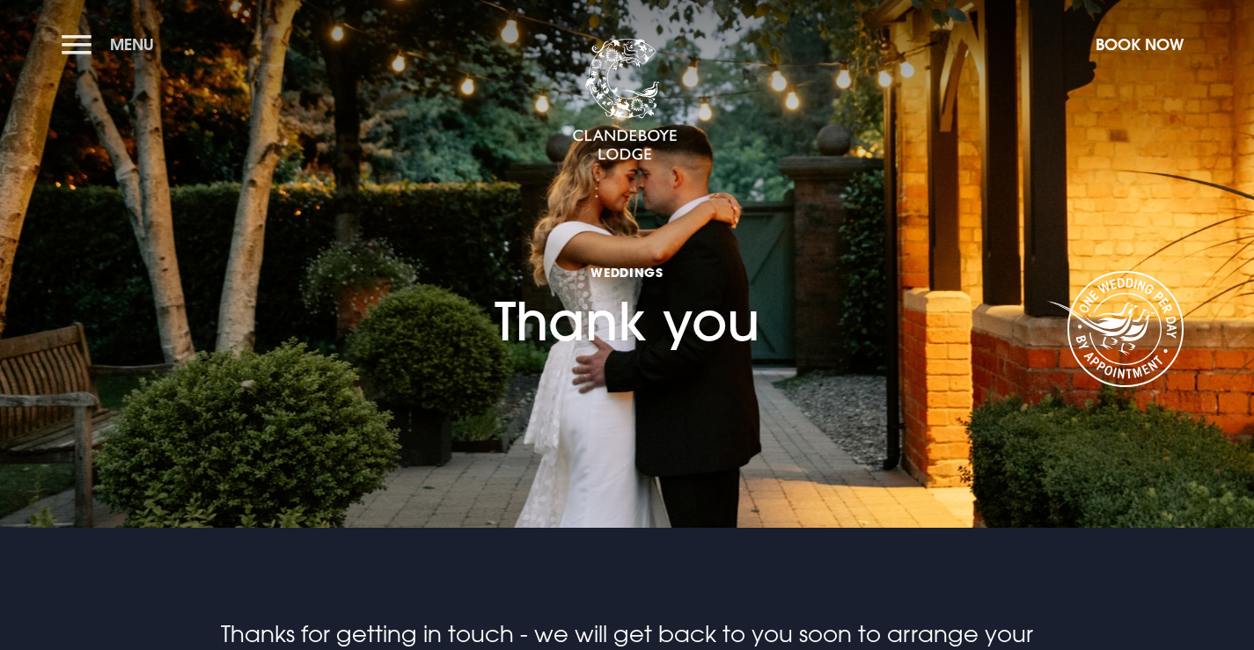
click at [85, 43] on button "Menu" at bounding box center [112, 45] width 101 height 38
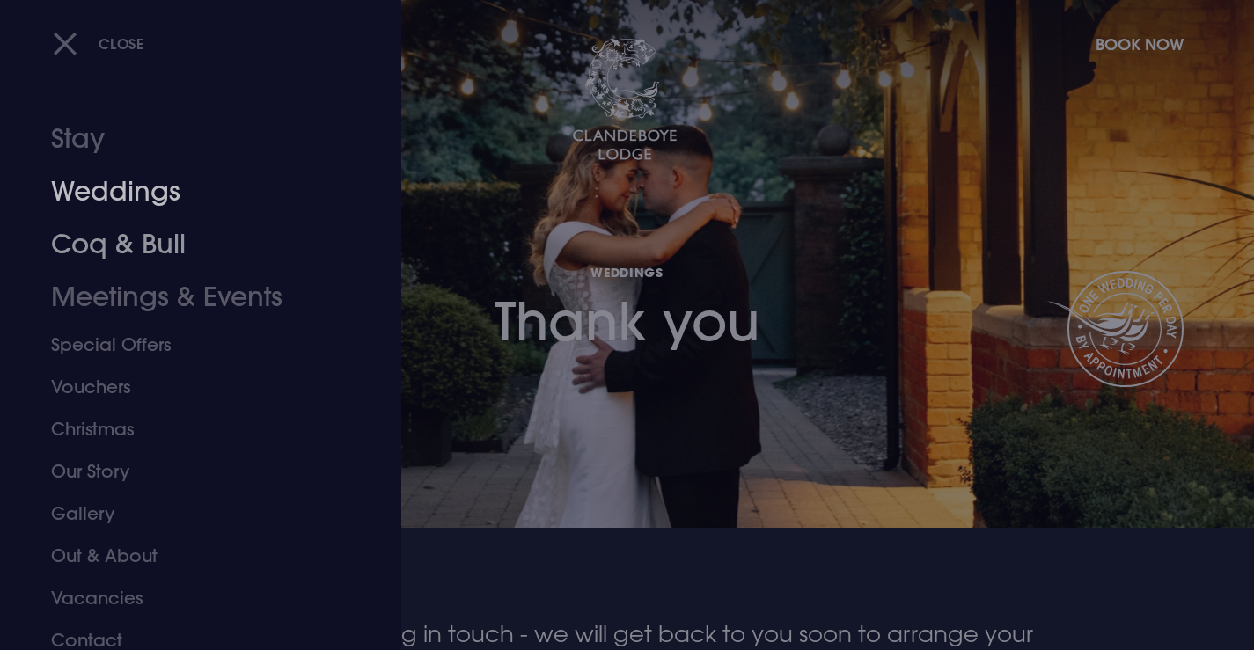
click at [119, 192] on link "Weddings" at bounding box center [190, 191] width 278 height 53
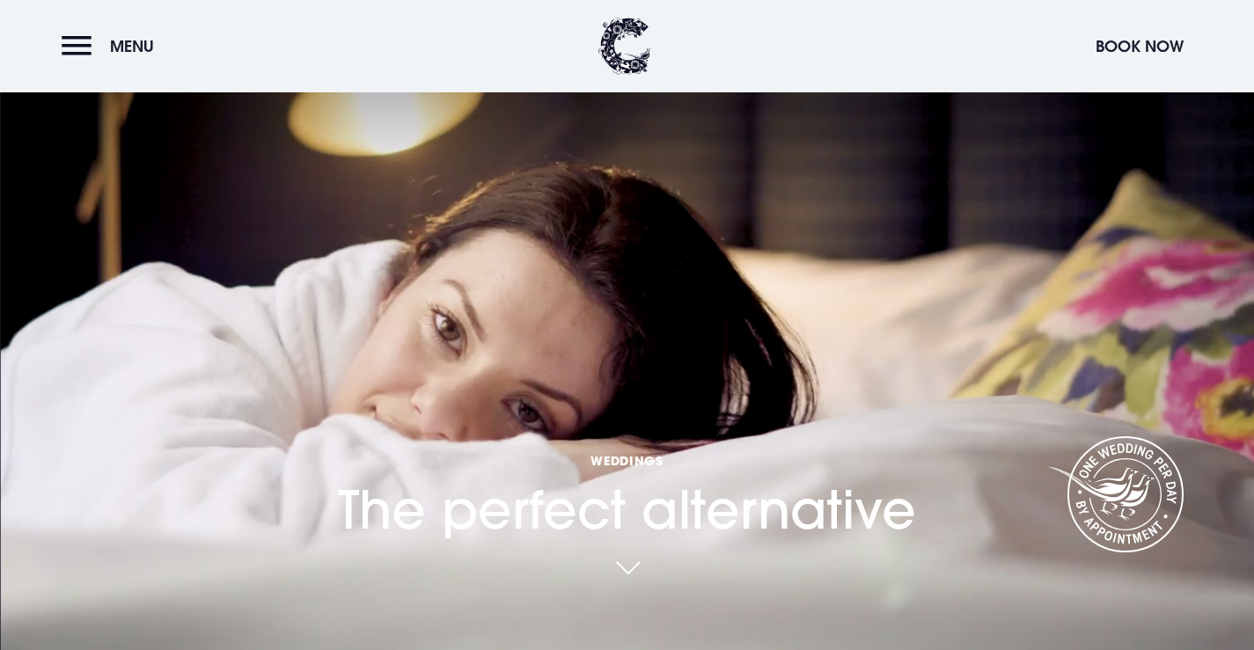
scroll to position [352, 0]
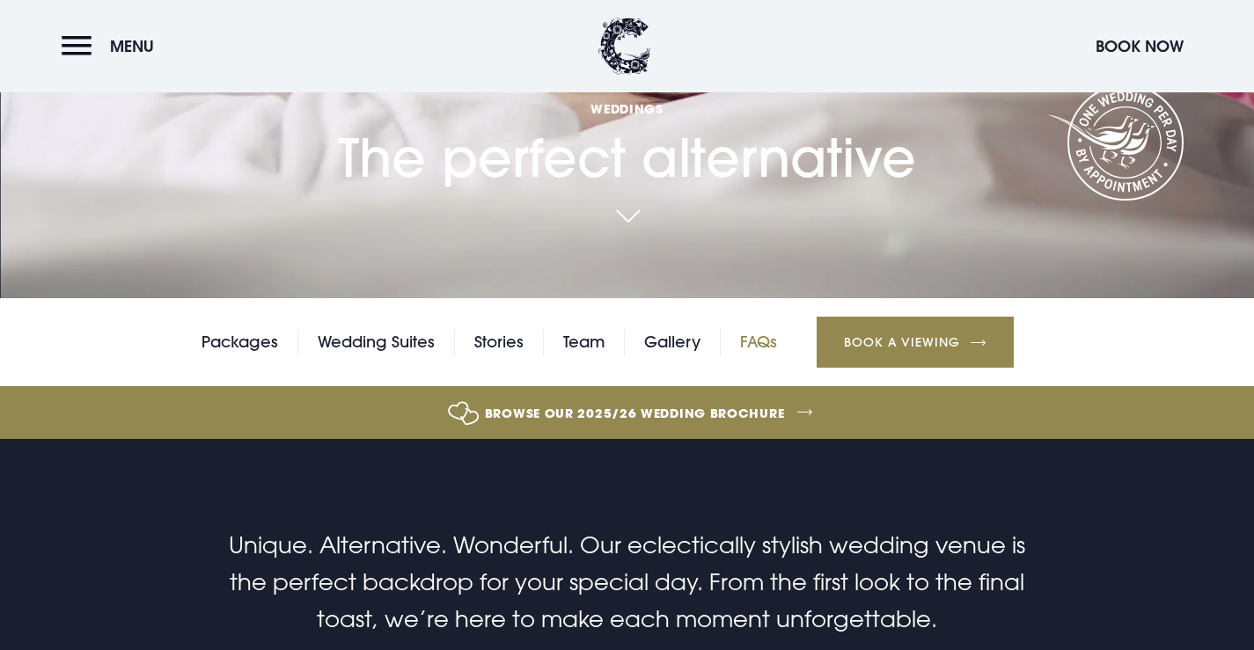
click at [746, 340] on link "FAQs" at bounding box center [758, 342] width 37 height 26
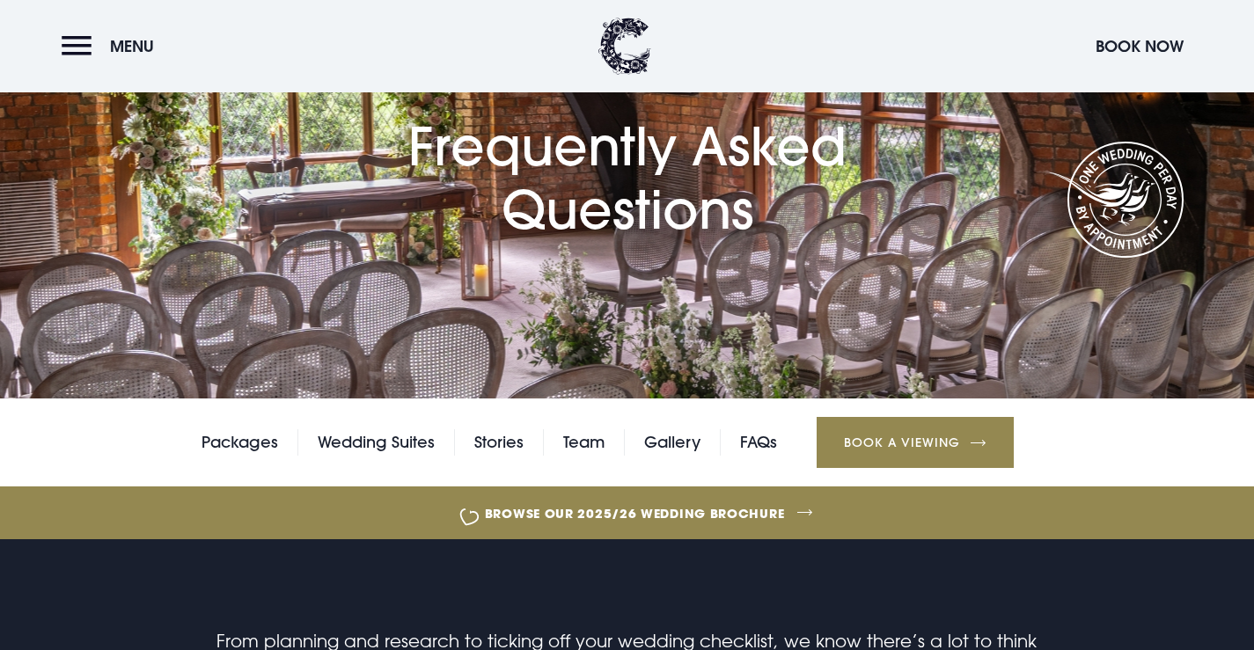
scroll to position [264, 0]
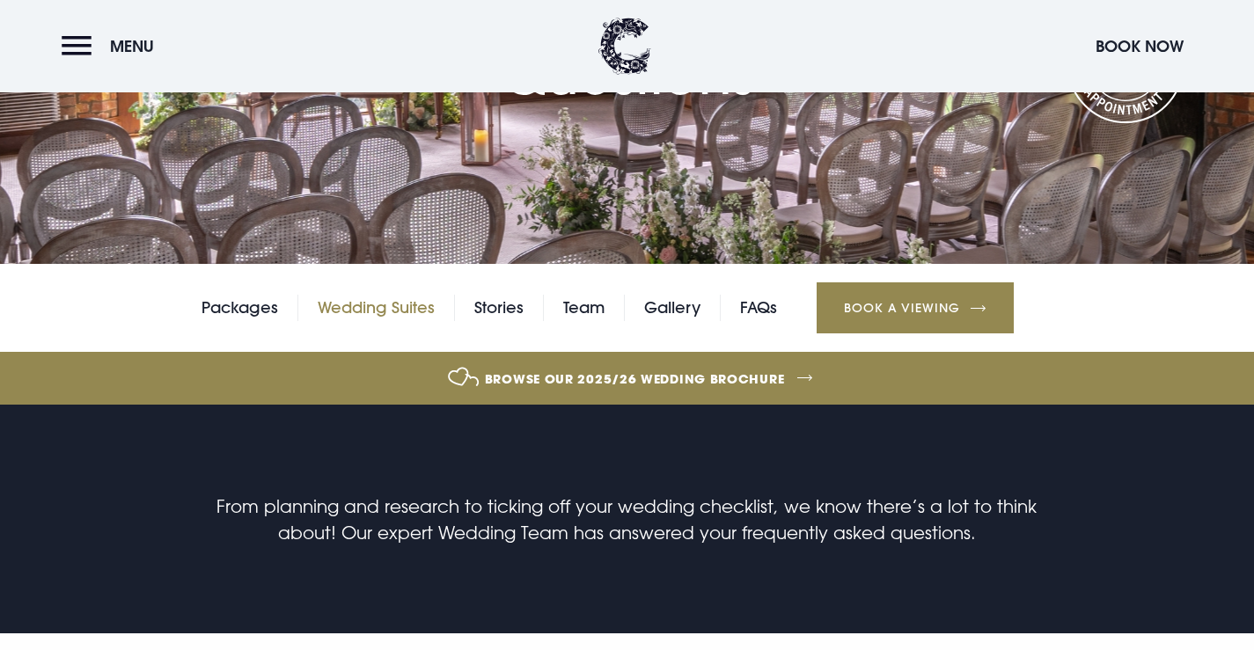
click at [351, 314] on link "Wedding Suites" at bounding box center [376, 308] width 117 height 26
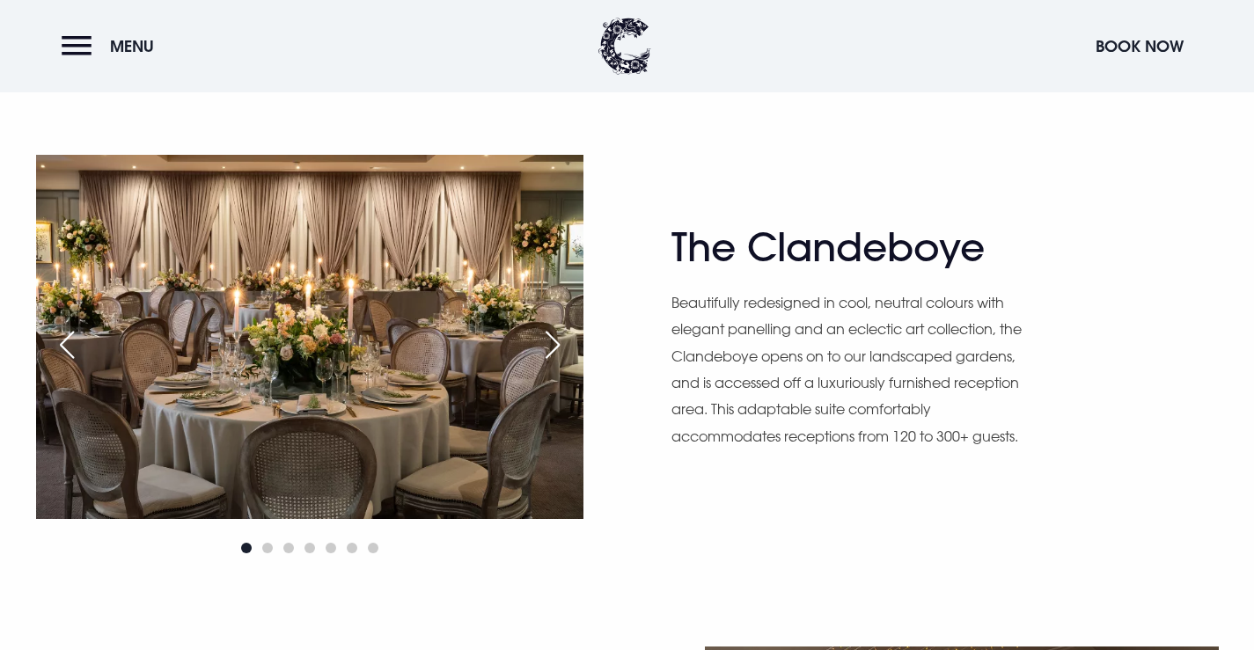
scroll to position [1056, 0]
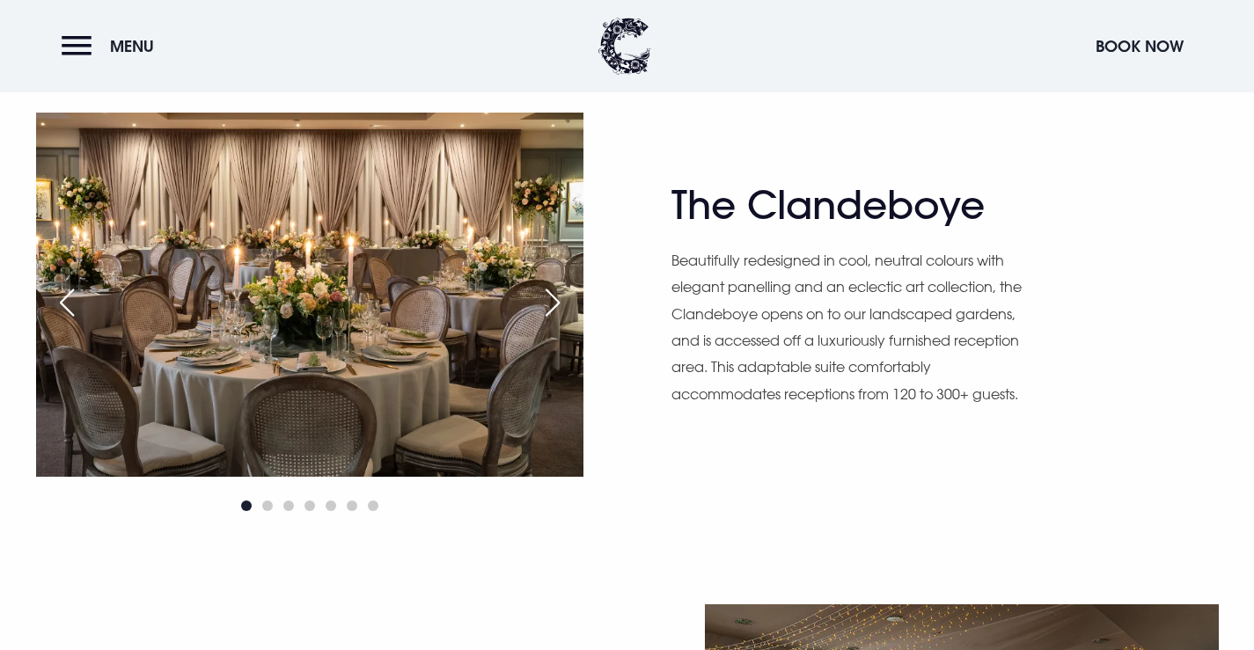
click at [553, 306] on div "Next slide" at bounding box center [553, 302] width 44 height 39
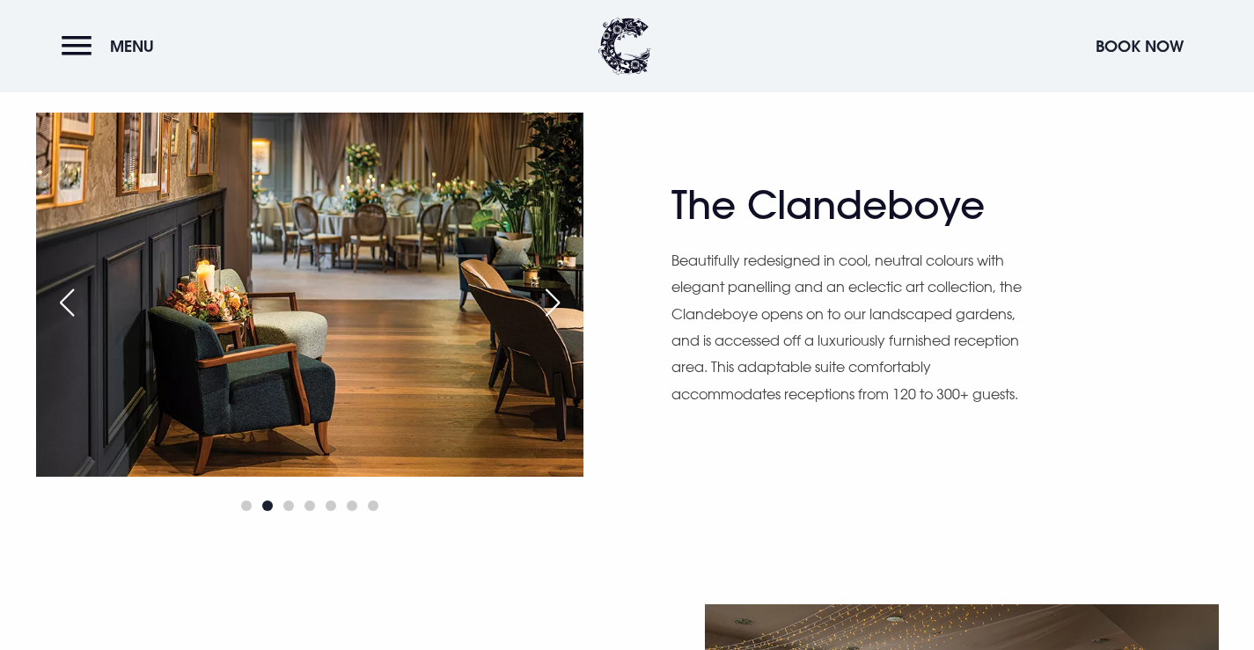
click at [553, 306] on div "Next slide" at bounding box center [553, 302] width 44 height 39
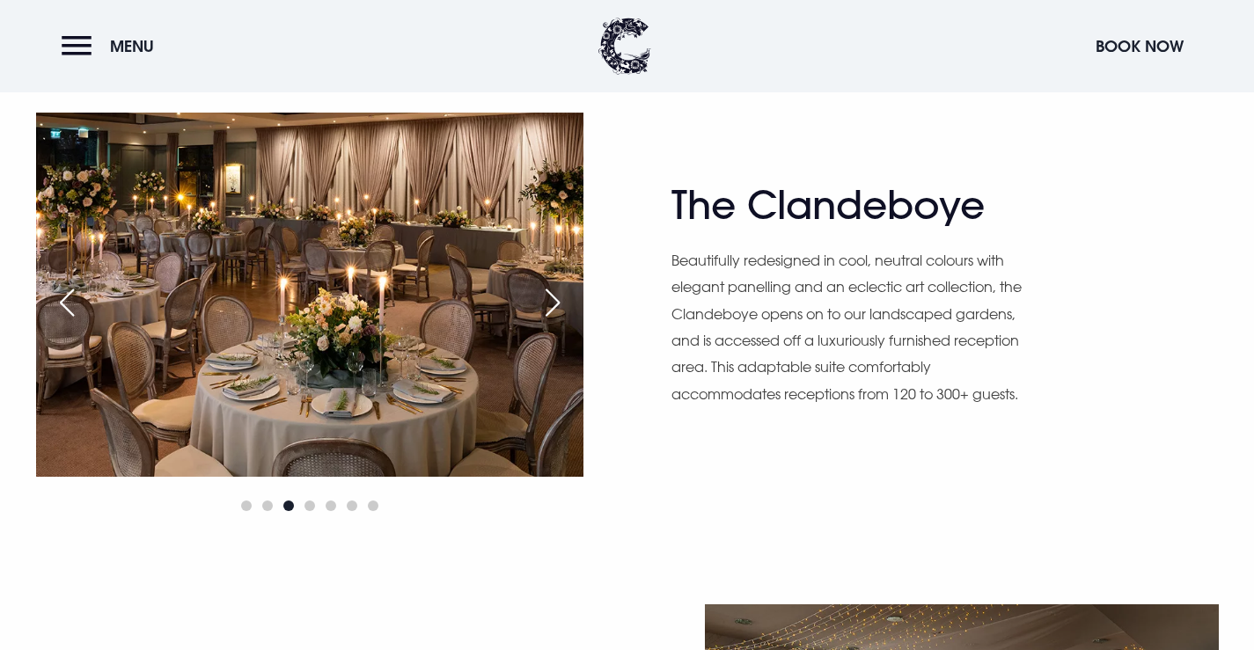
click at [553, 306] on div "Next slide" at bounding box center [553, 302] width 44 height 39
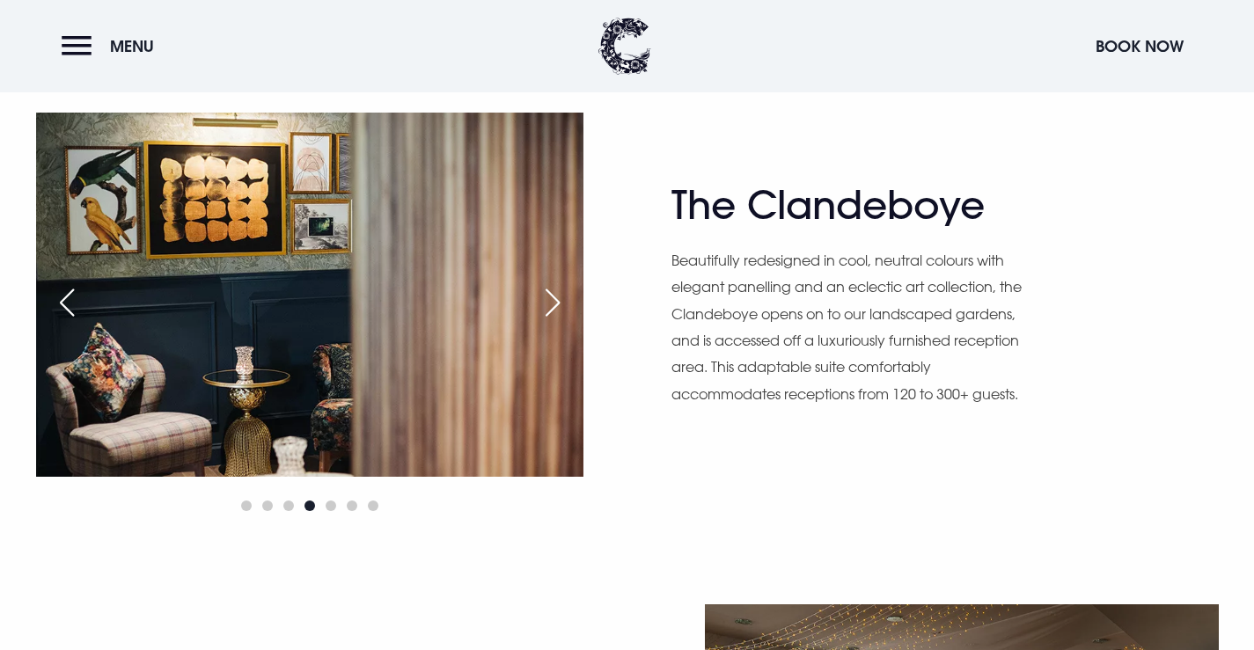
click at [553, 306] on div "Next slide" at bounding box center [553, 302] width 44 height 39
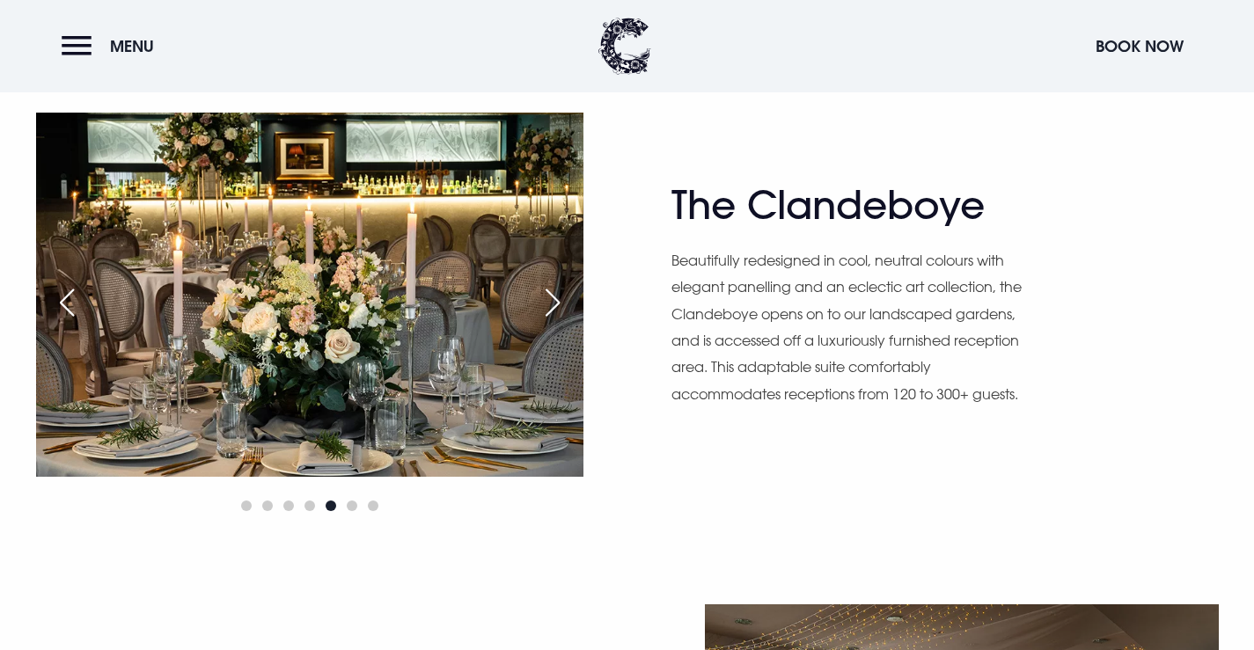
click at [553, 306] on div "Next slide" at bounding box center [553, 302] width 44 height 39
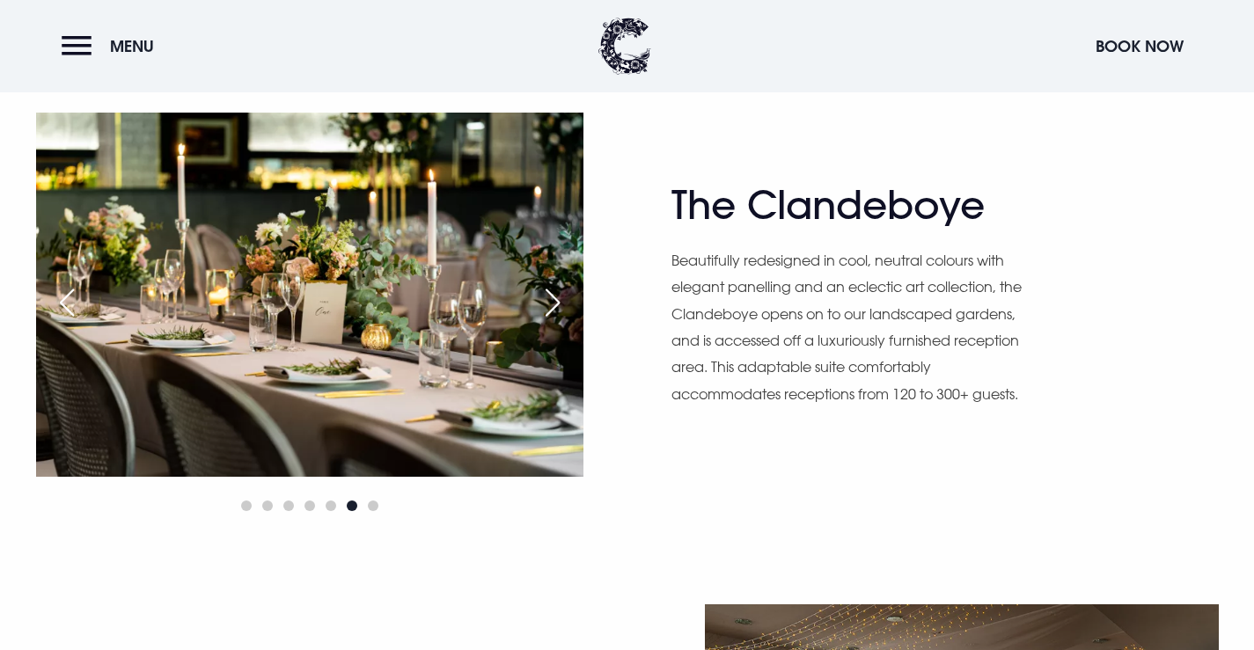
click at [553, 306] on div "Next slide" at bounding box center [553, 302] width 44 height 39
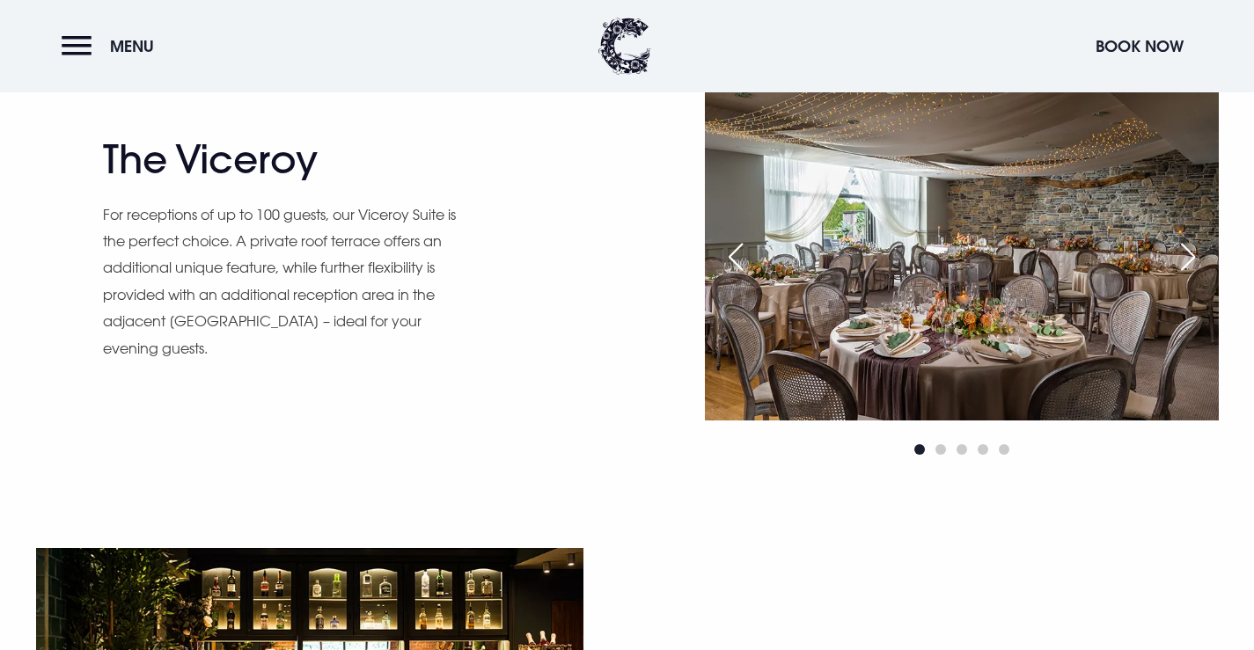
scroll to position [1584, 0]
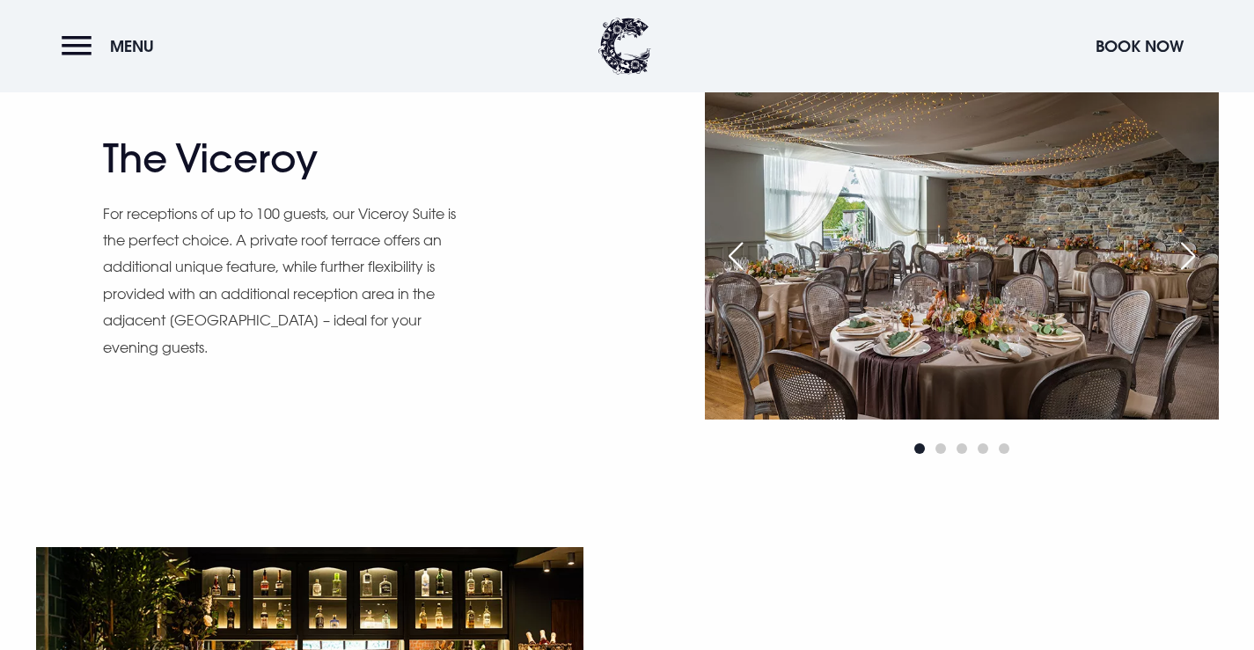
click at [1194, 269] on div "Next slide" at bounding box center [1188, 256] width 44 height 39
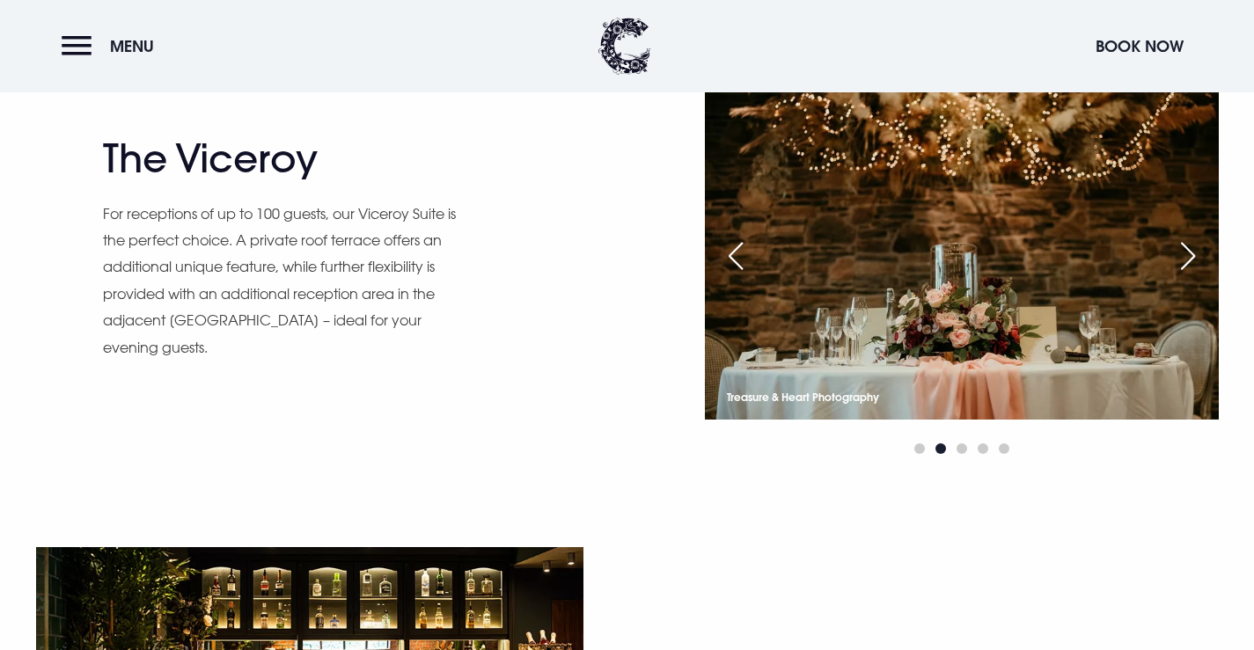
click at [1194, 269] on div "Next slide" at bounding box center [1188, 256] width 44 height 39
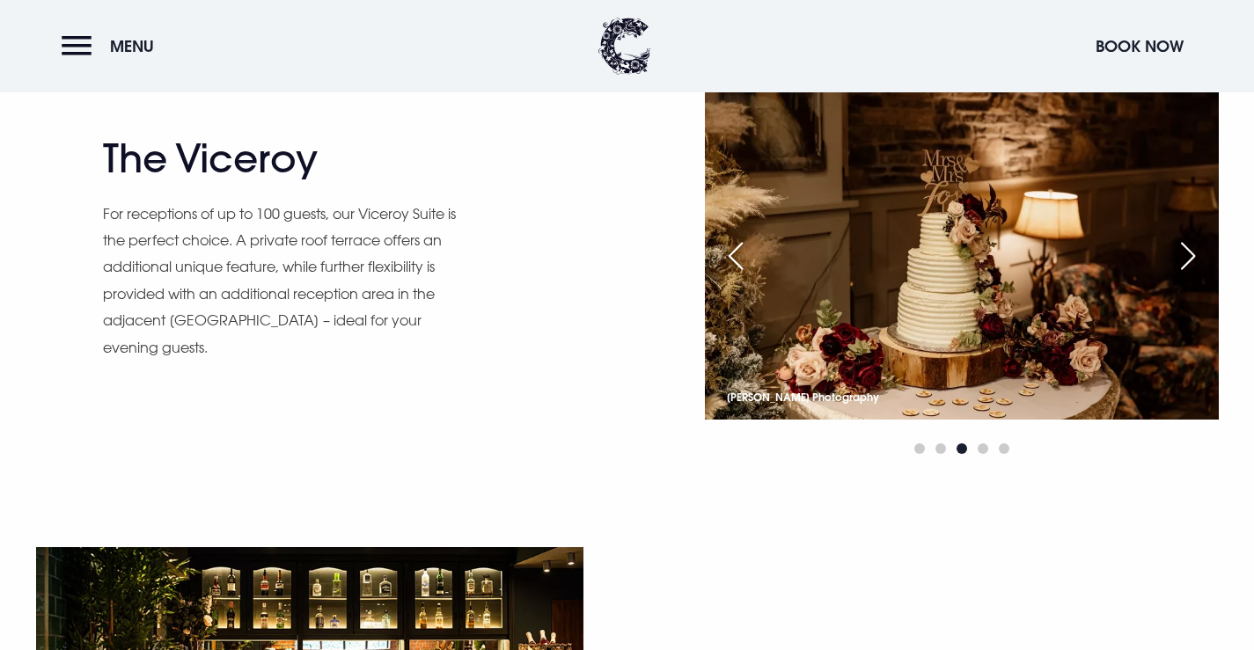
click at [1166, 263] on img at bounding box center [962, 248] width 514 height 342
click at [1190, 254] on div "Next slide" at bounding box center [1188, 256] width 44 height 39
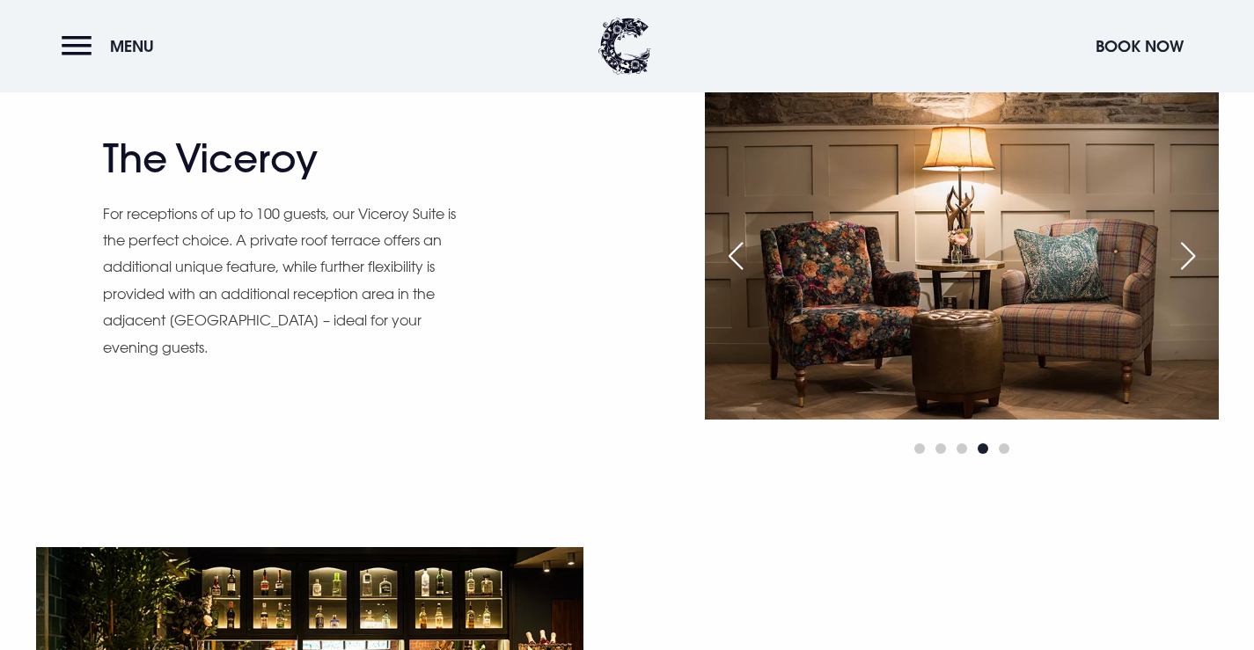
click at [1194, 254] on div "Next slide" at bounding box center [1188, 256] width 44 height 39
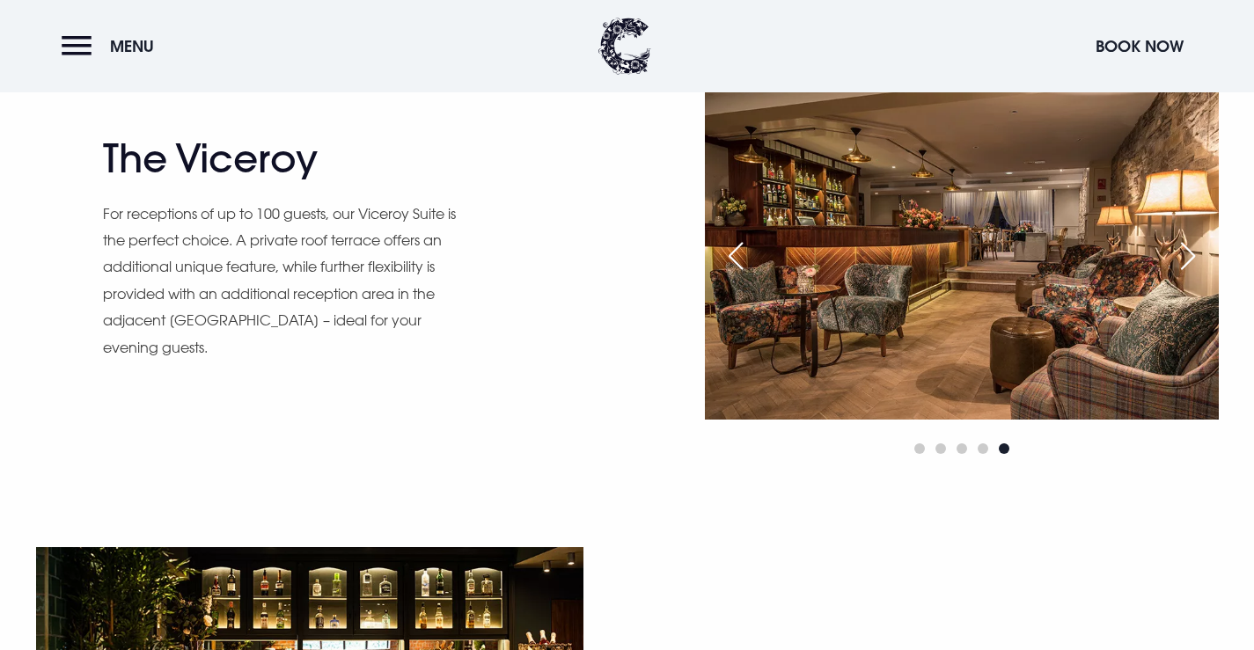
click at [1194, 254] on div "Next slide" at bounding box center [1188, 256] width 44 height 39
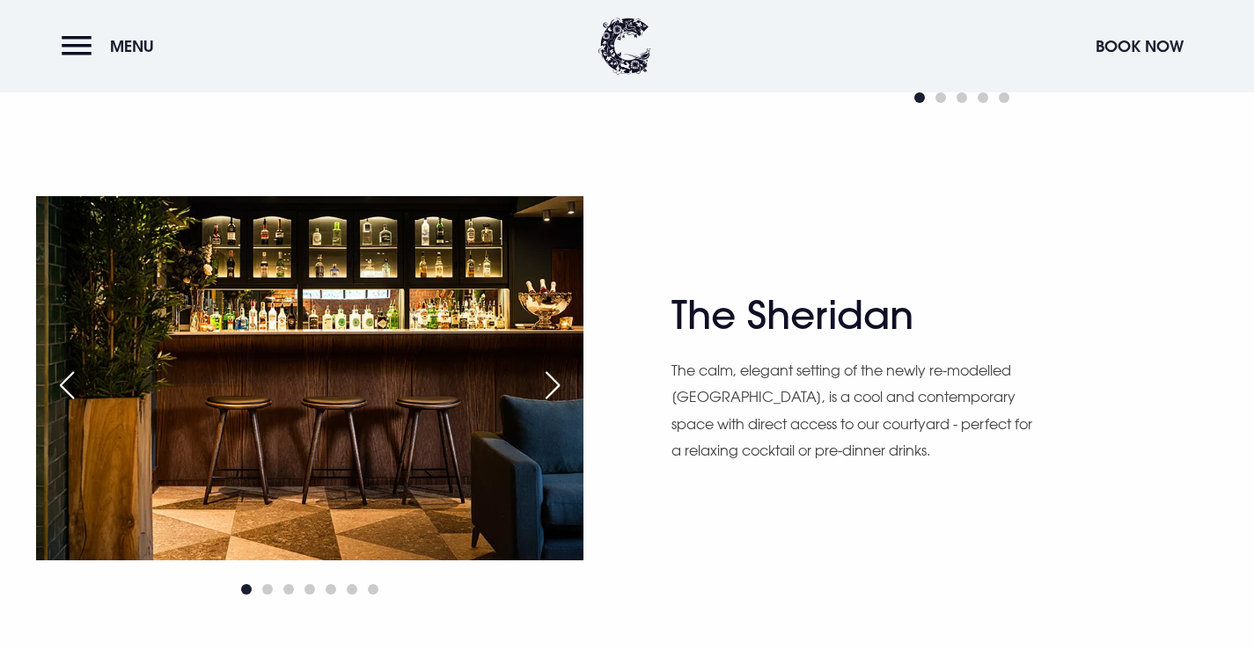
scroll to position [1936, 0]
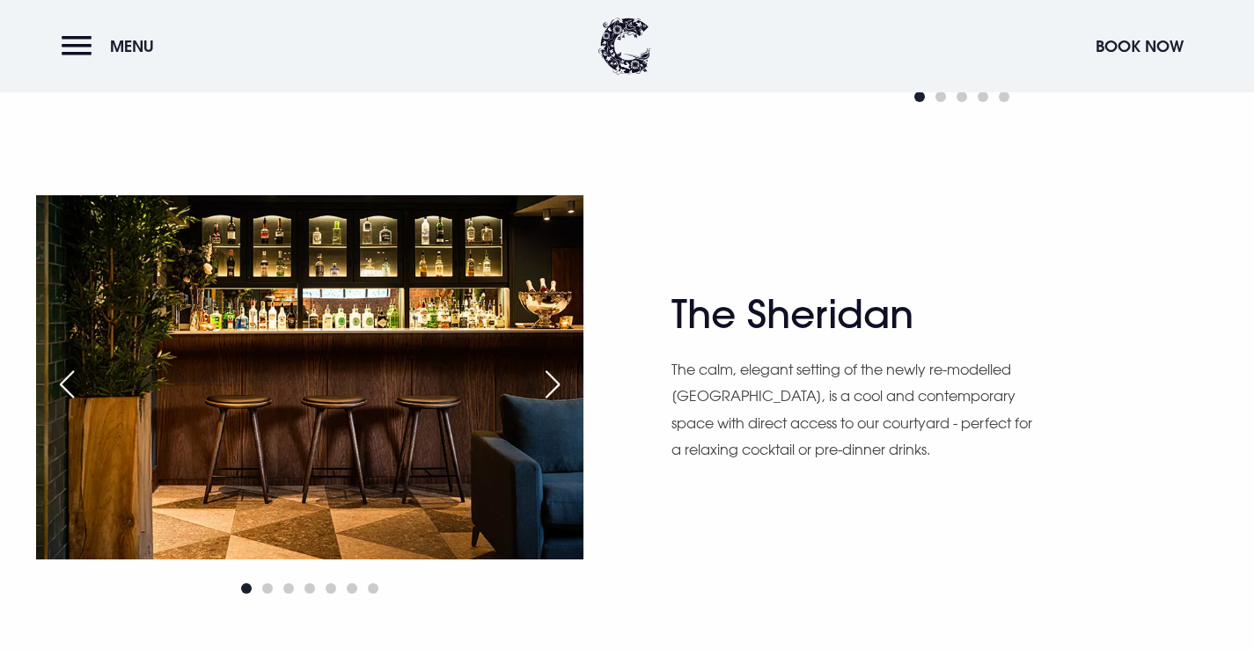
click at [556, 394] on div "Next slide" at bounding box center [553, 384] width 44 height 39
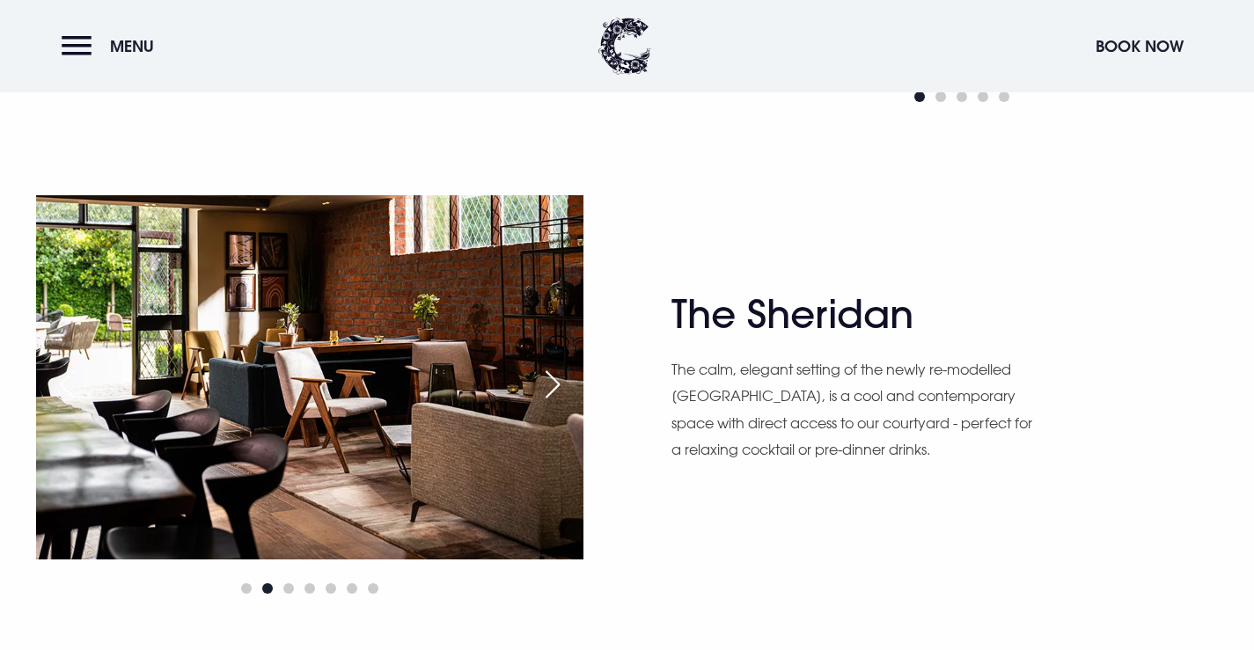
click at [561, 378] on div "Next slide" at bounding box center [553, 384] width 44 height 39
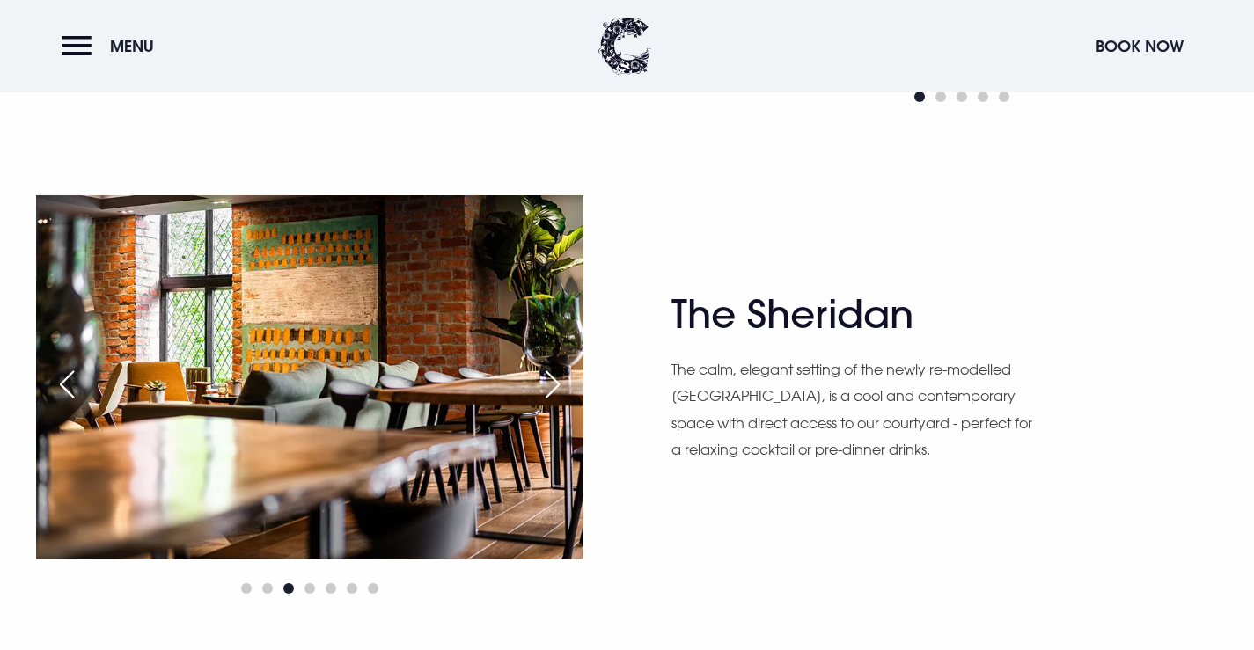
click at [561, 378] on div "Next slide" at bounding box center [553, 384] width 44 height 39
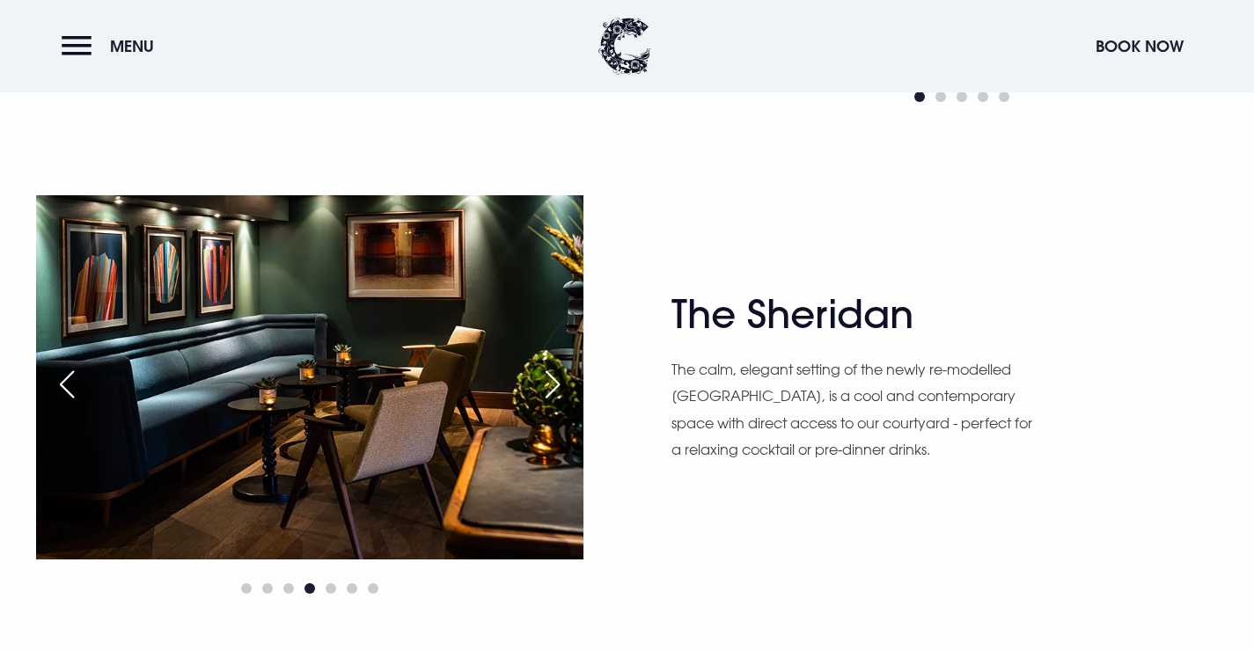
click at [561, 378] on div "Next slide" at bounding box center [553, 384] width 44 height 39
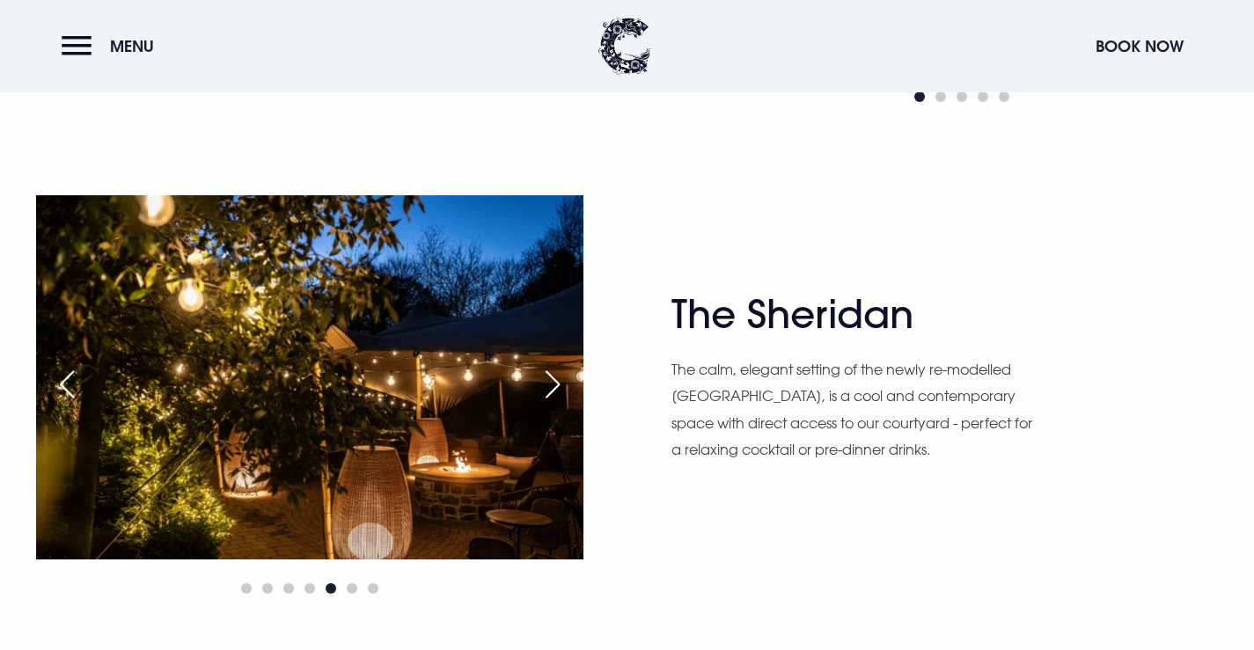
click at [561, 378] on div "Next slide" at bounding box center [553, 384] width 44 height 39
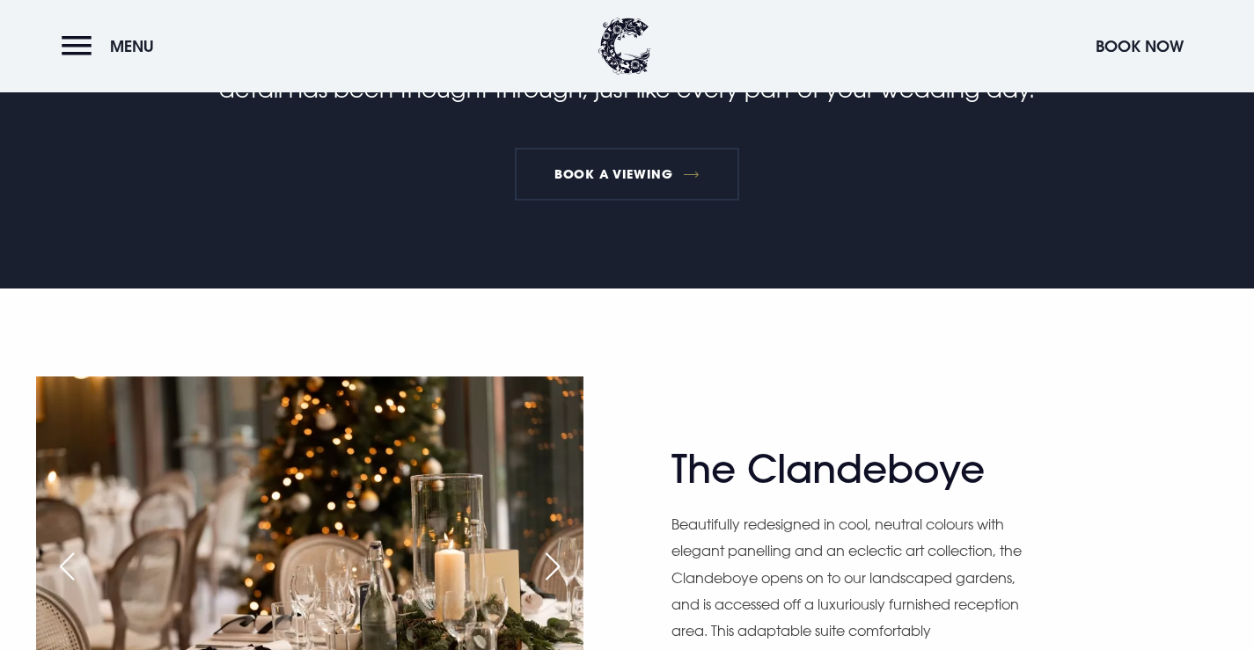
scroll to position [264, 0]
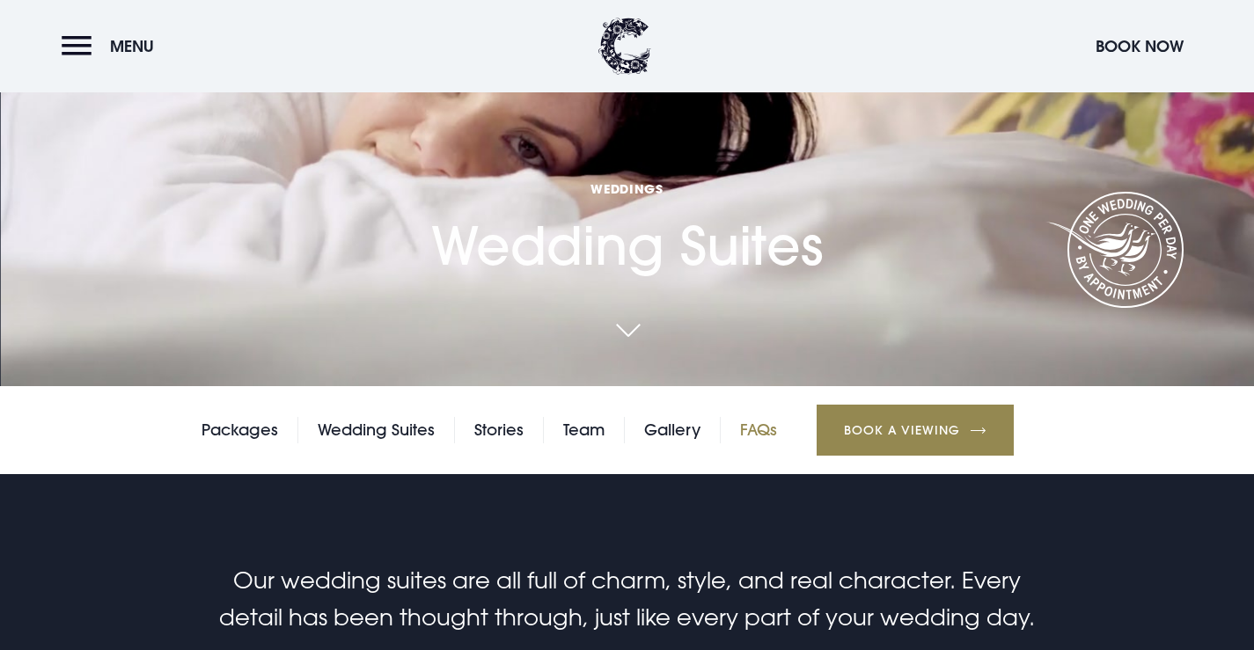
click at [742, 433] on link "FAQs" at bounding box center [758, 430] width 37 height 26
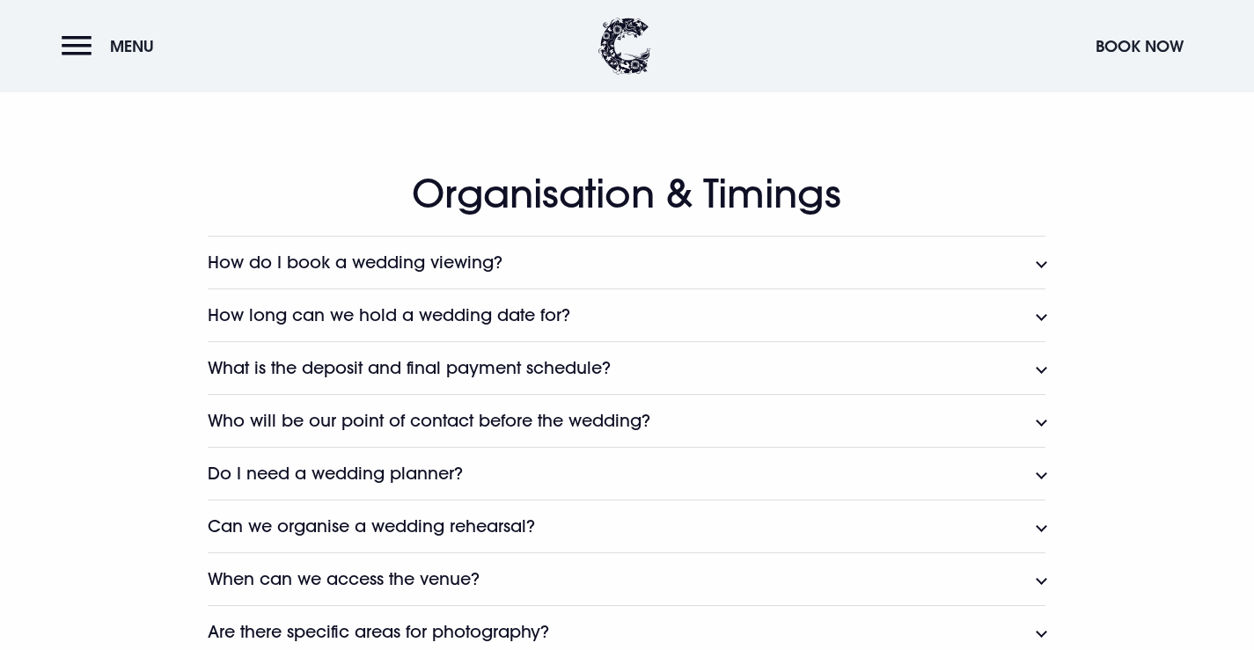
scroll to position [1672, 0]
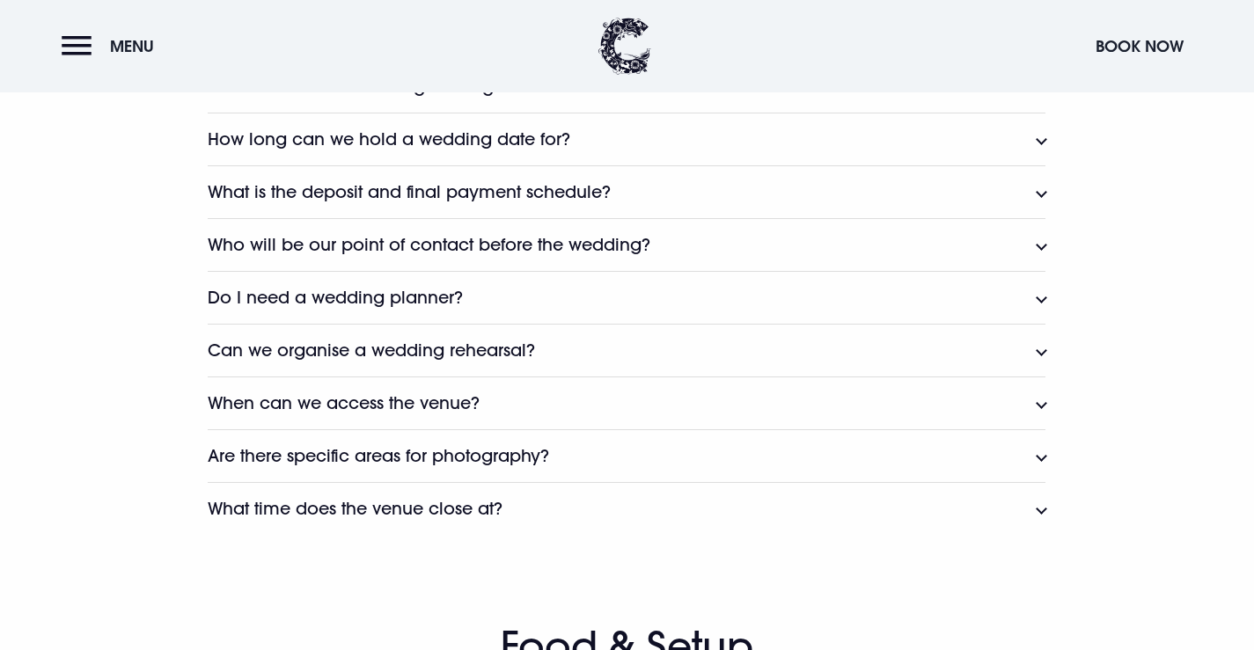
click at [765, 309] on button "Do I need a wedding planner?" at bounding box center [627, 297] width 838 height 53
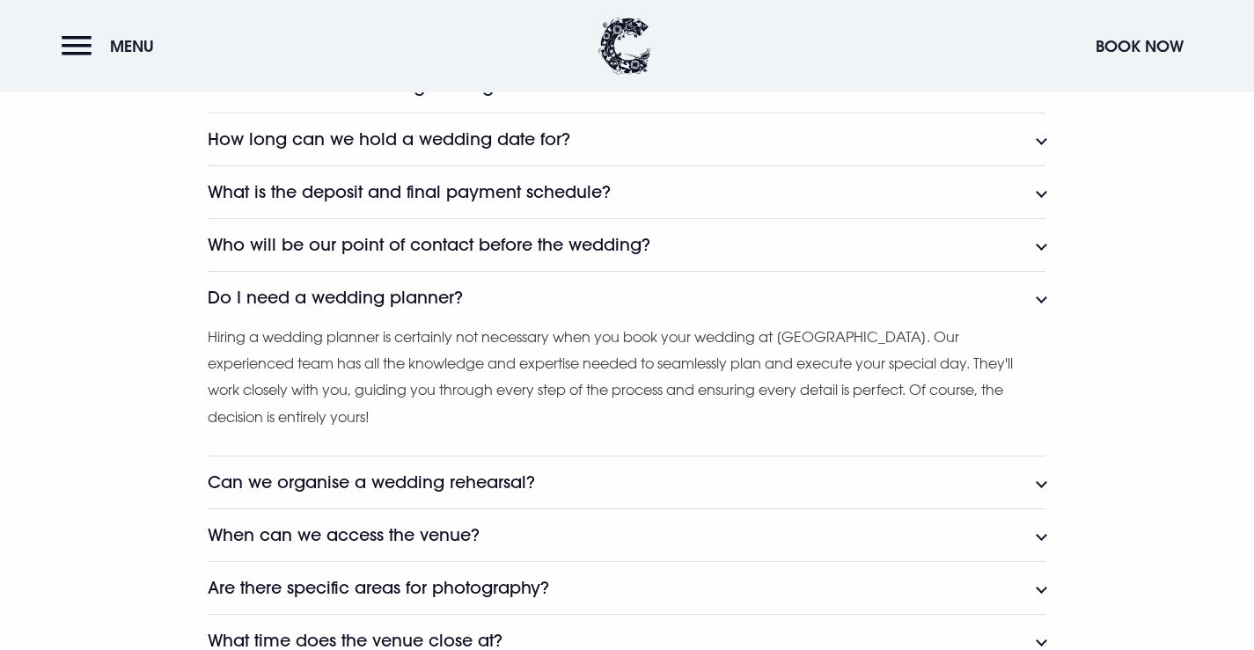
click at [762, 299] on button "Do I need a wedding planner?" at bounding box center [627, 297] width 838 height 53
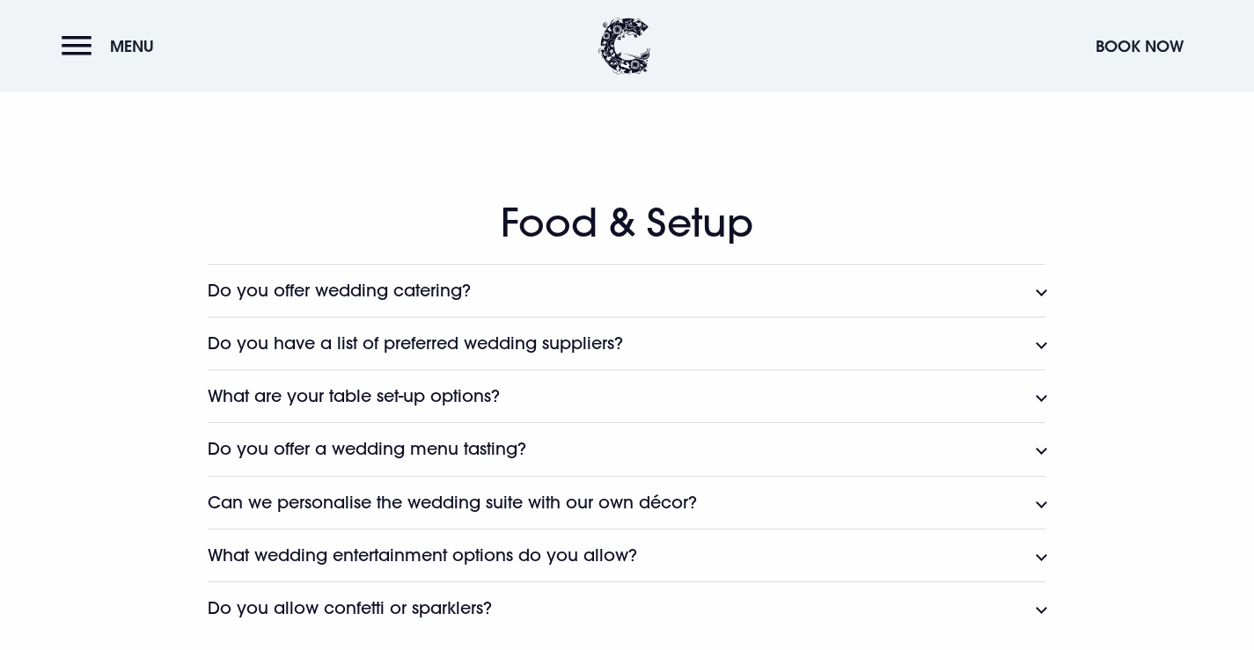
scroll to position [2112, 0]
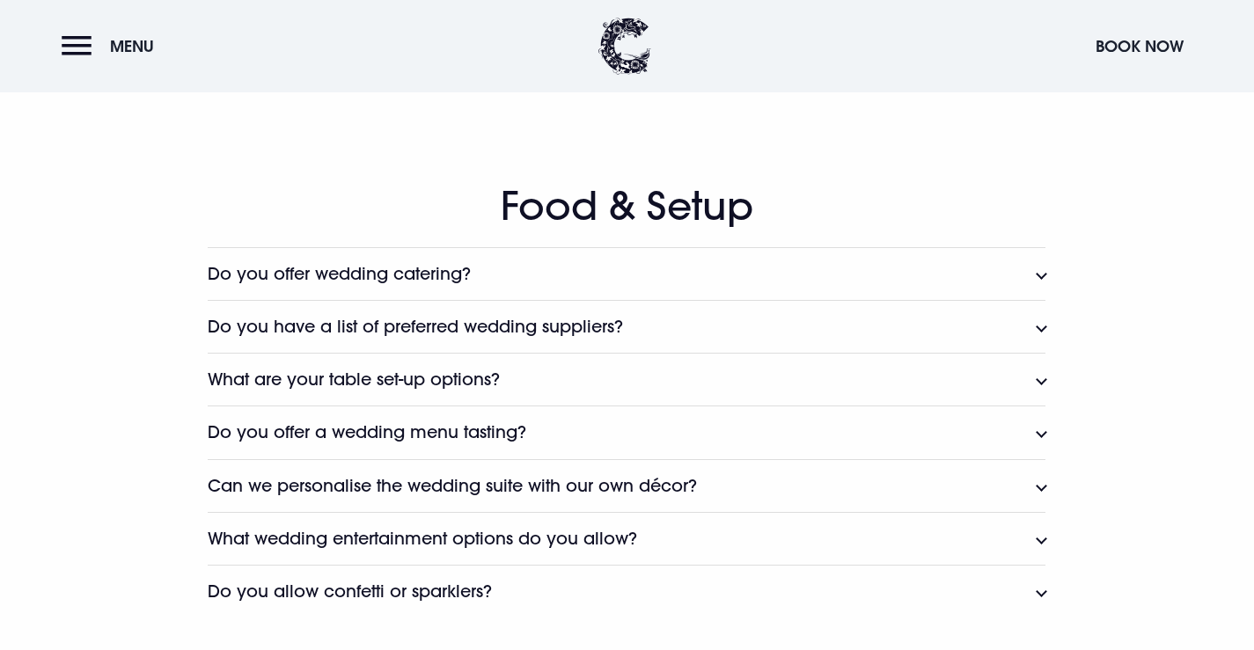
click at [819, 319] on button "Do you have a list of preferred wedding suppliers?" at bounding box center [627, 326] width 838 height 53
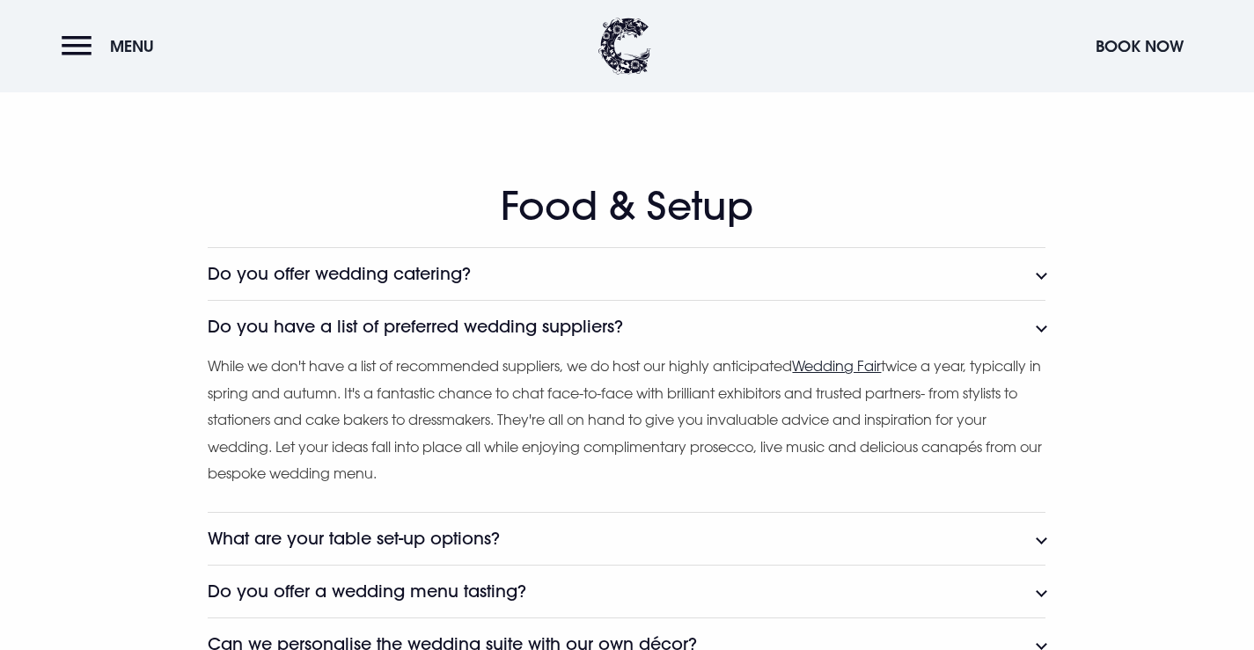
click at [819, 319] on button "Do you have a list of preferred wedding suppliers?" at bounding box center [627, 326] width 838 height 53
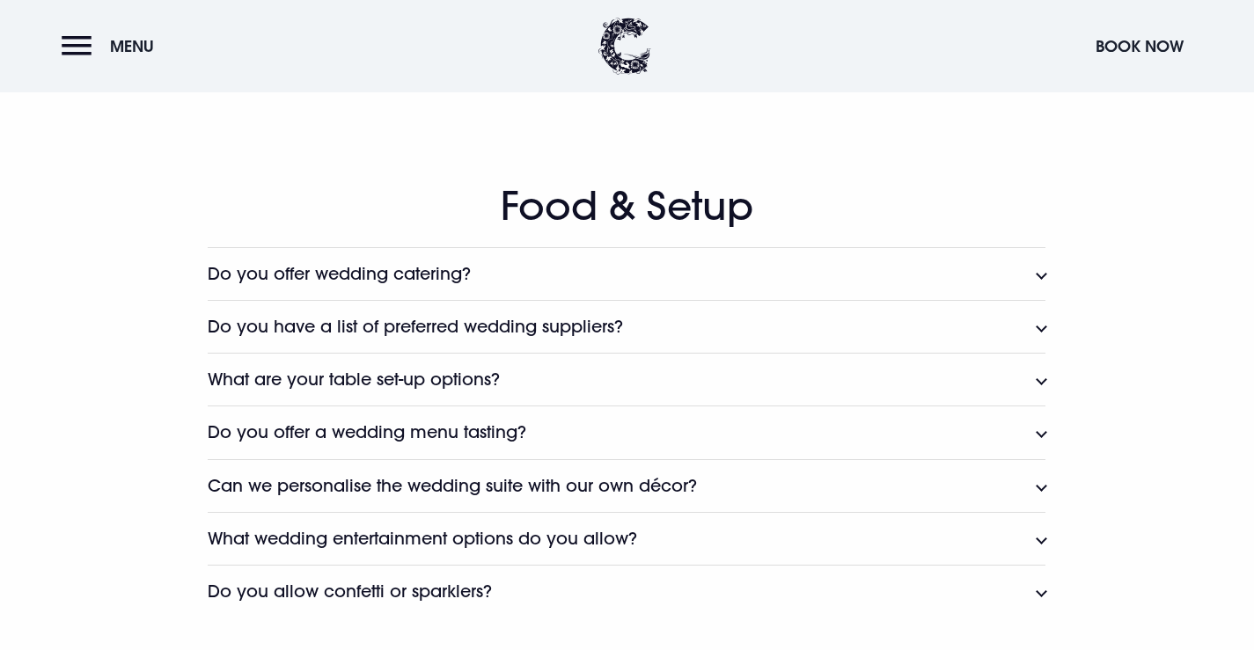
click at [671, 334] on button "Do you have a list of preferred wedding suppliers?" at bounding box center [627, 326] width 838 height 53
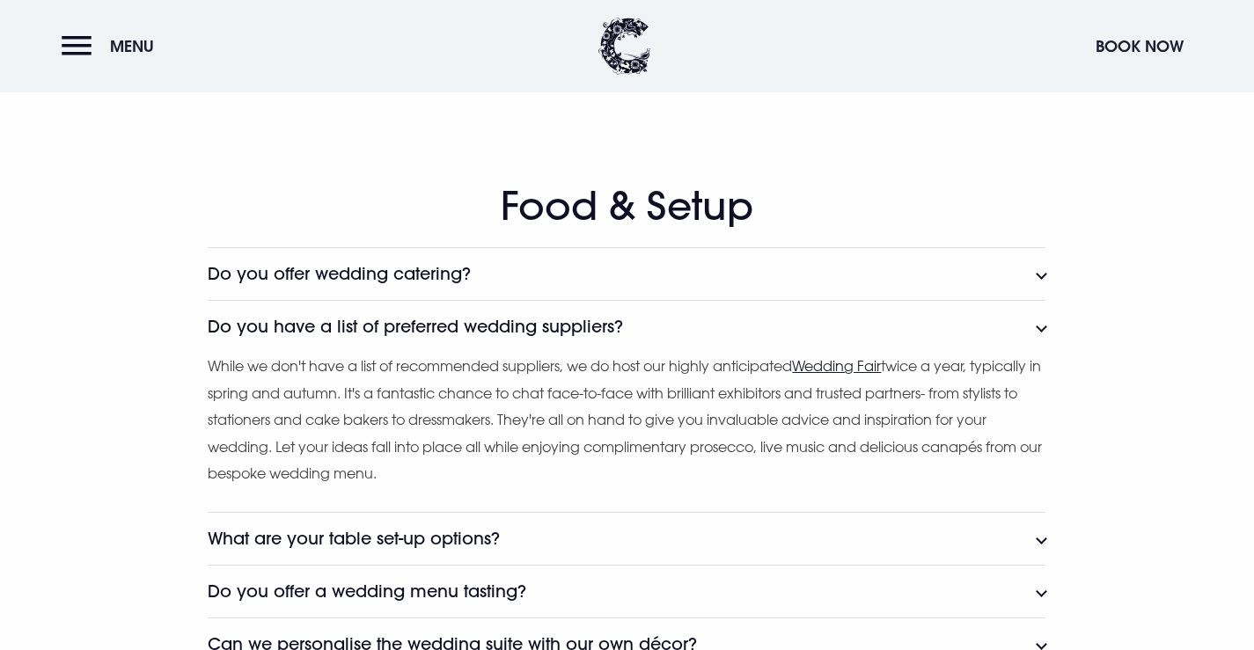
click at [842, 372] on u "Wedding Fair" at bounding box center [836, 366] width 89 height 18
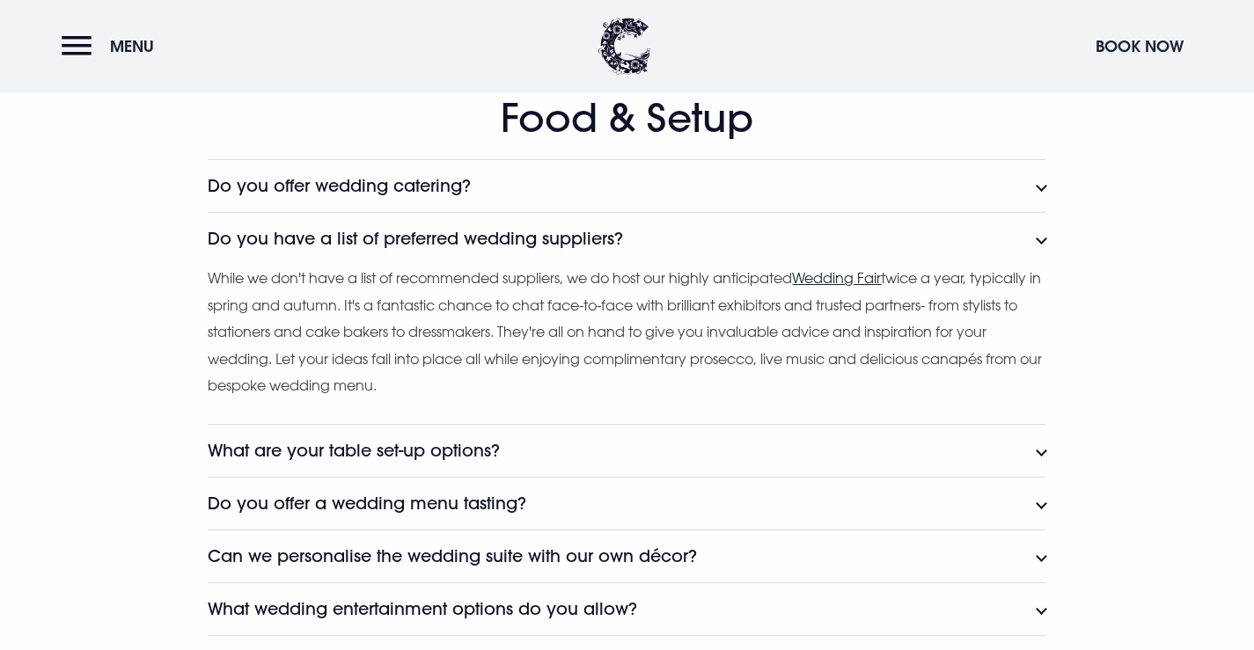
click at [335, 447] on h3 "What are your table set-up options?" at bounding box center [354, 451] width 292 height 20
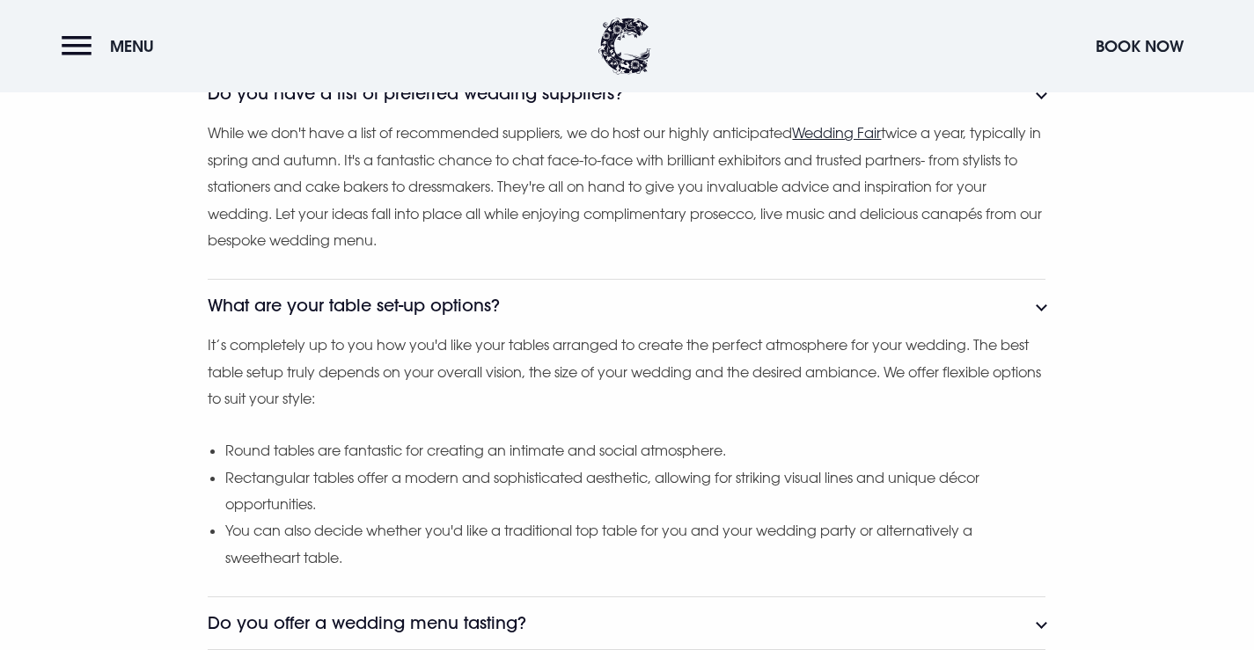
scroll to position [2376, 0]
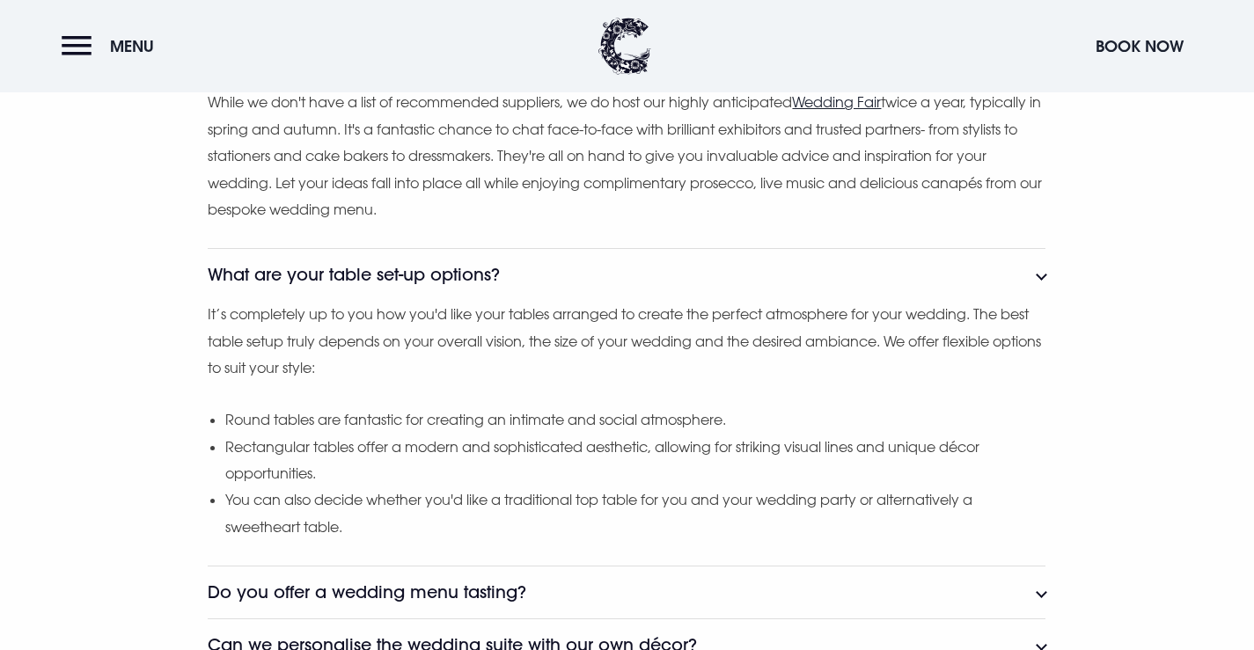
click at [1038, 279] on button "What are your table set-up options?" at bounding box center [627, 274] width 838 height 53
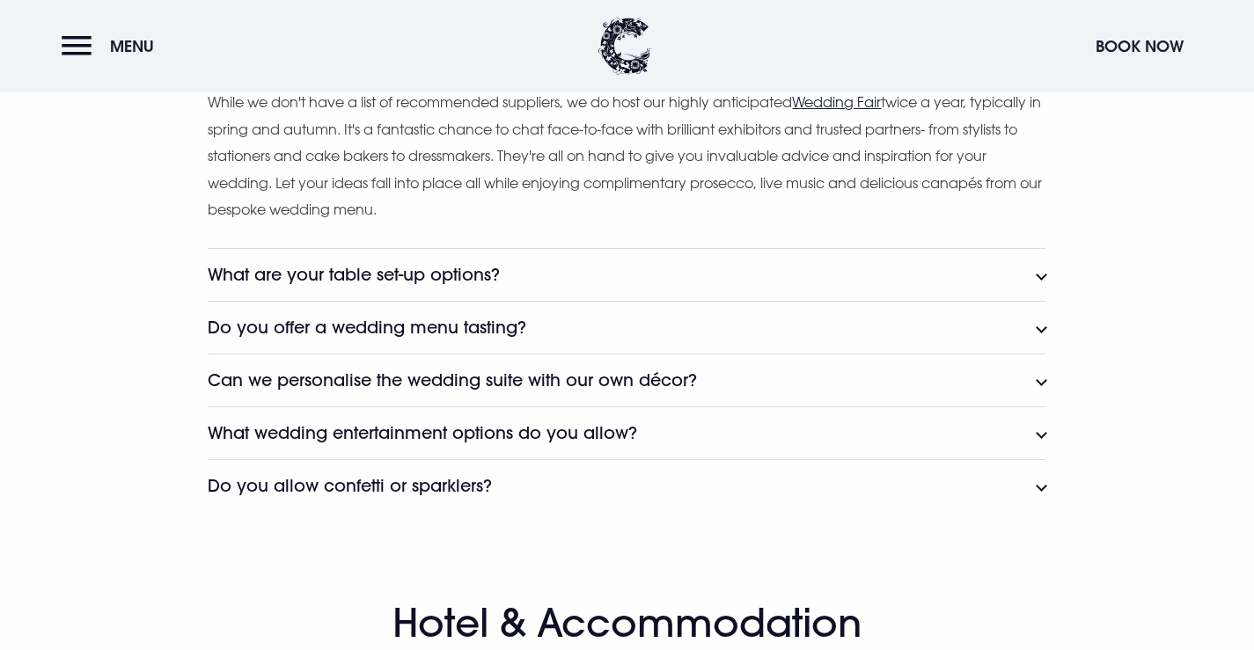
click at [471, 324] on h3 "Do you offer a wedding menu tasting?" at bounding box center [367, 328] width 319 height 20
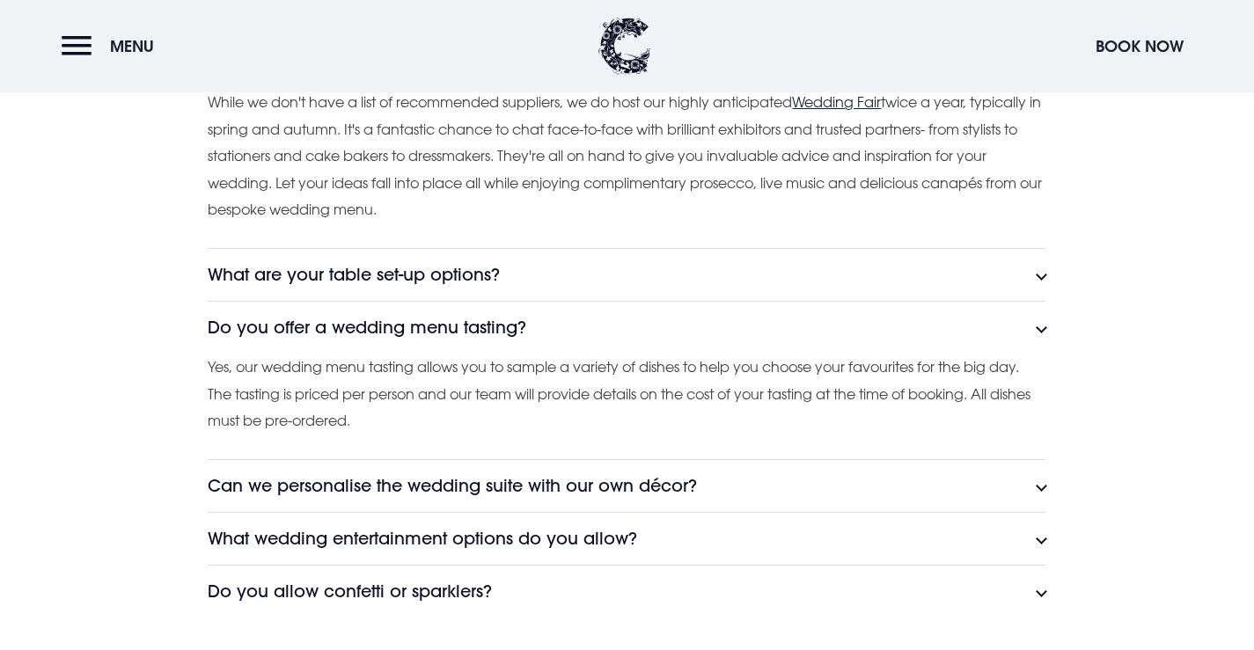
click at [471, 324] on h3 "Do you offer a wedding menu tasting?" at bounding box center [367, 328] width 319 height 20
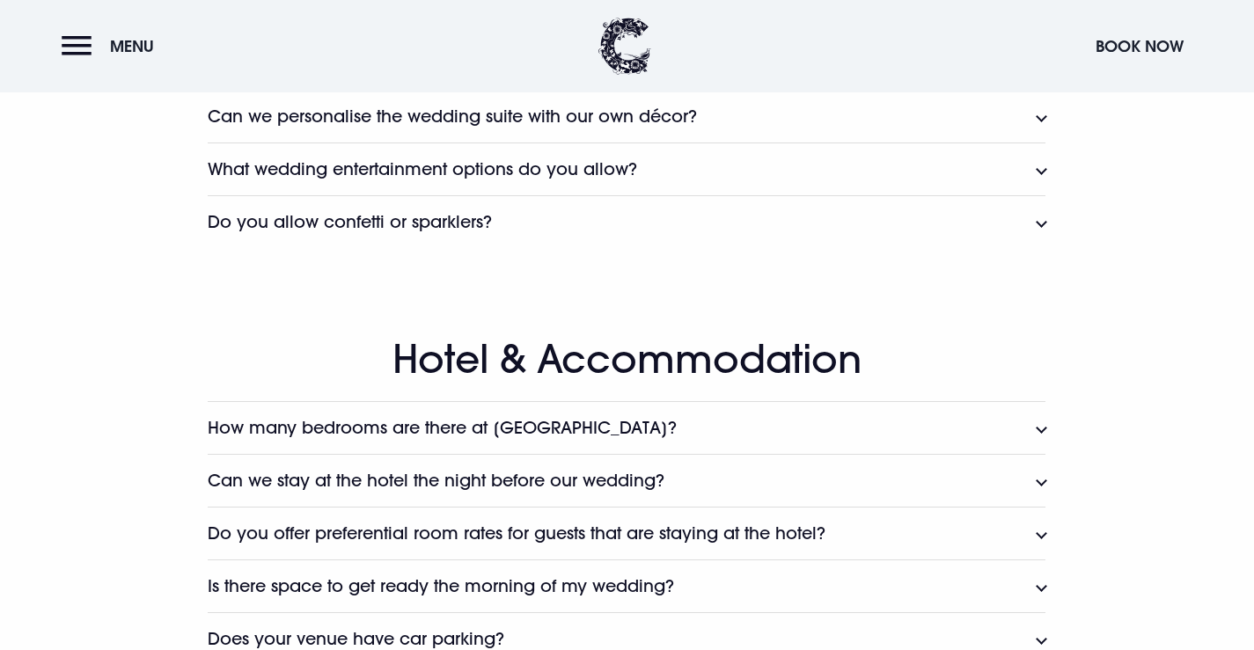
scroll to position [2816, 0]
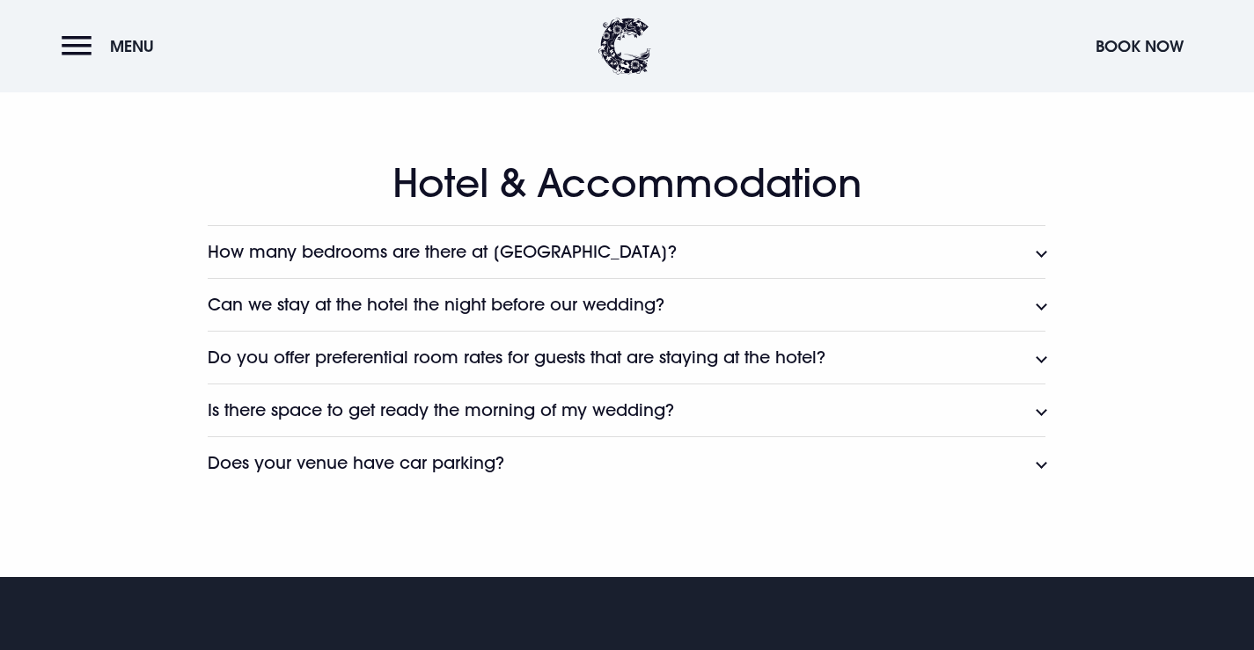
click at [787, 259] on button "How many bedrooms are there at Clandeboye Lodge?" at bounding box center [627, 251] width 838 height 53
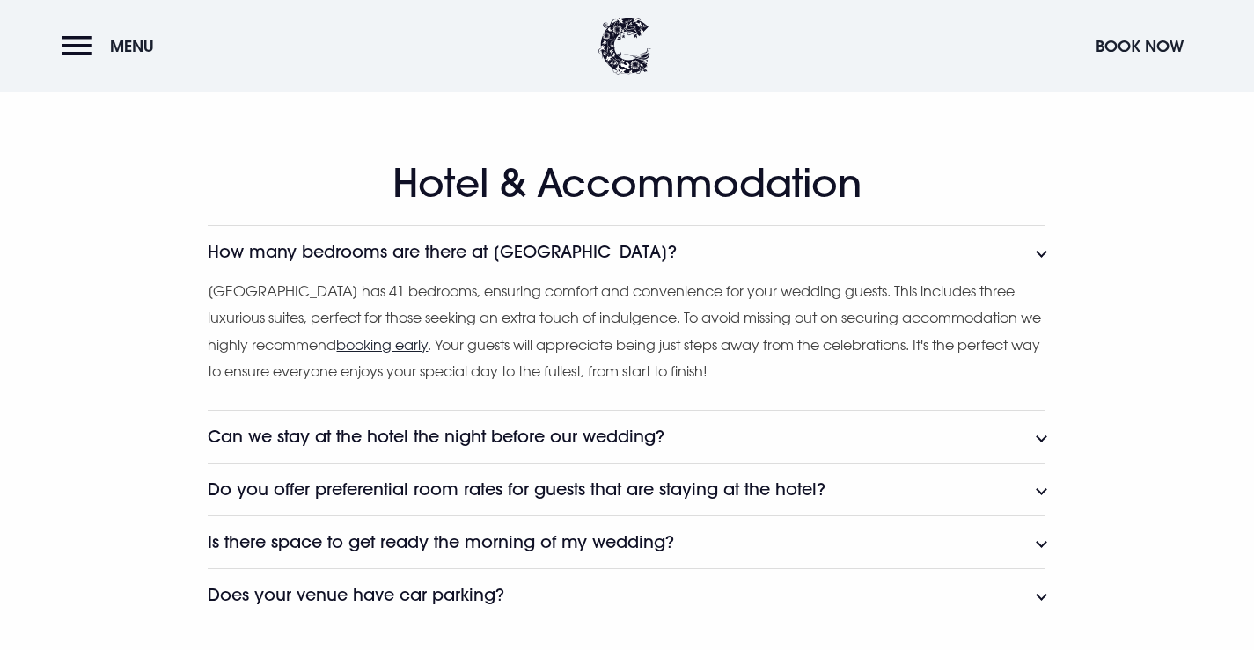
click at [814, 250] on button "How many bedrooms are there at Clandeboye Lodge?" at bounding box center [627, 251] width 838 height 53
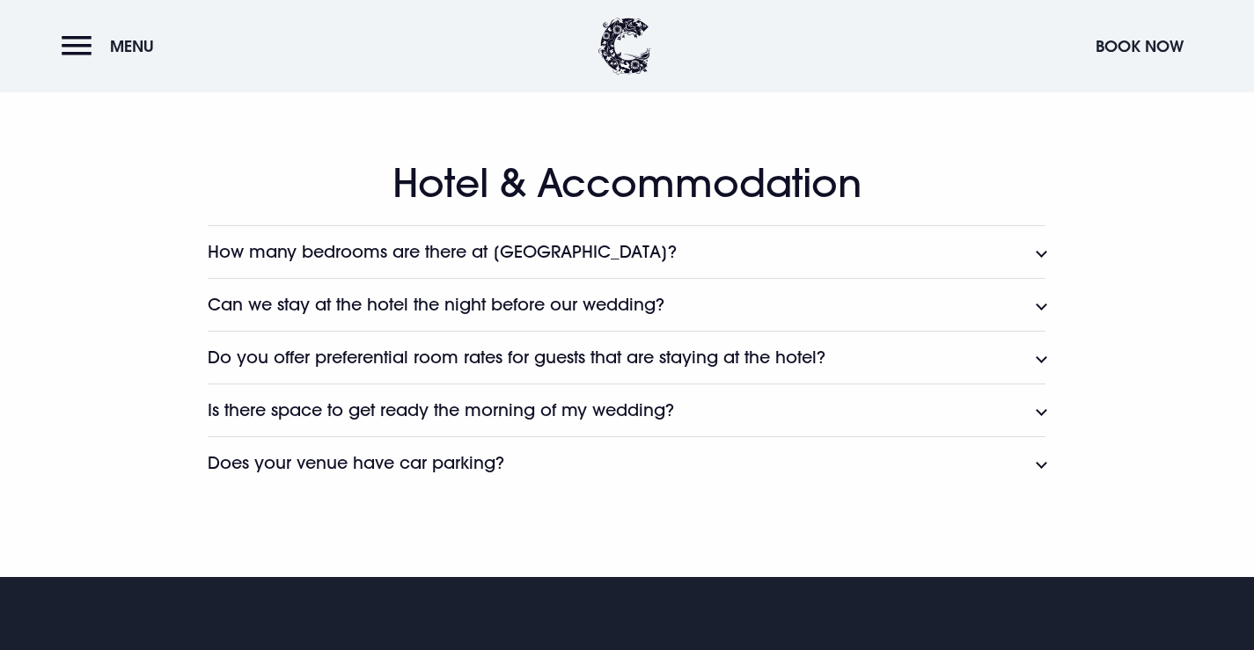
click at [848, 371] on button "Do you offer preferential room rates for guests that are staying at the hotel?" at bounding box center [627, 357] width 838 height 53
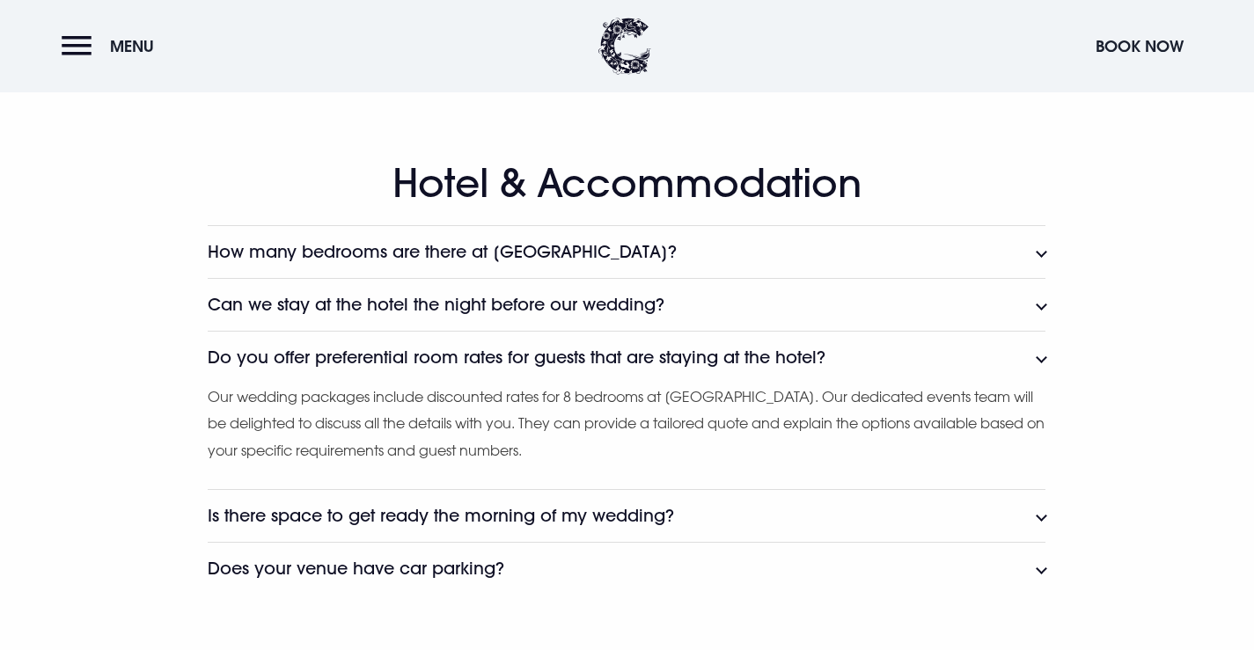
click at [823, 351] on h3 "Do you offer preferential room rates for guests that are staying at the hotel?" at bounding box center [517, 358] width 618 height 20
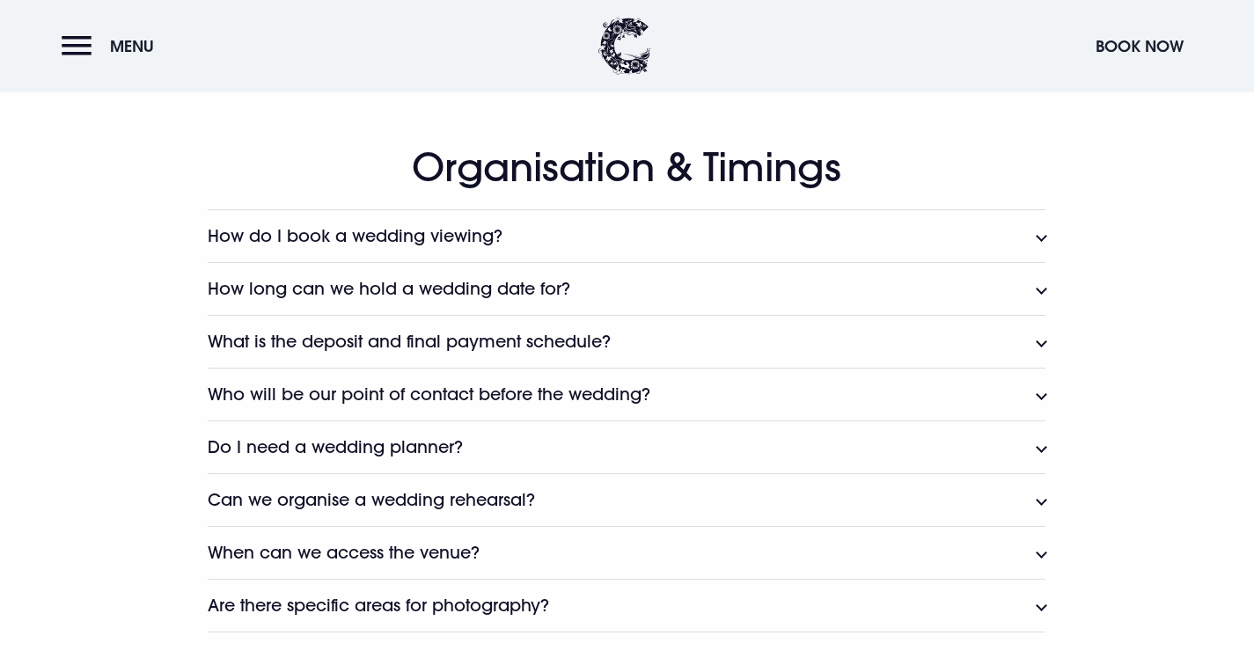
scroll to position [1672, 0]
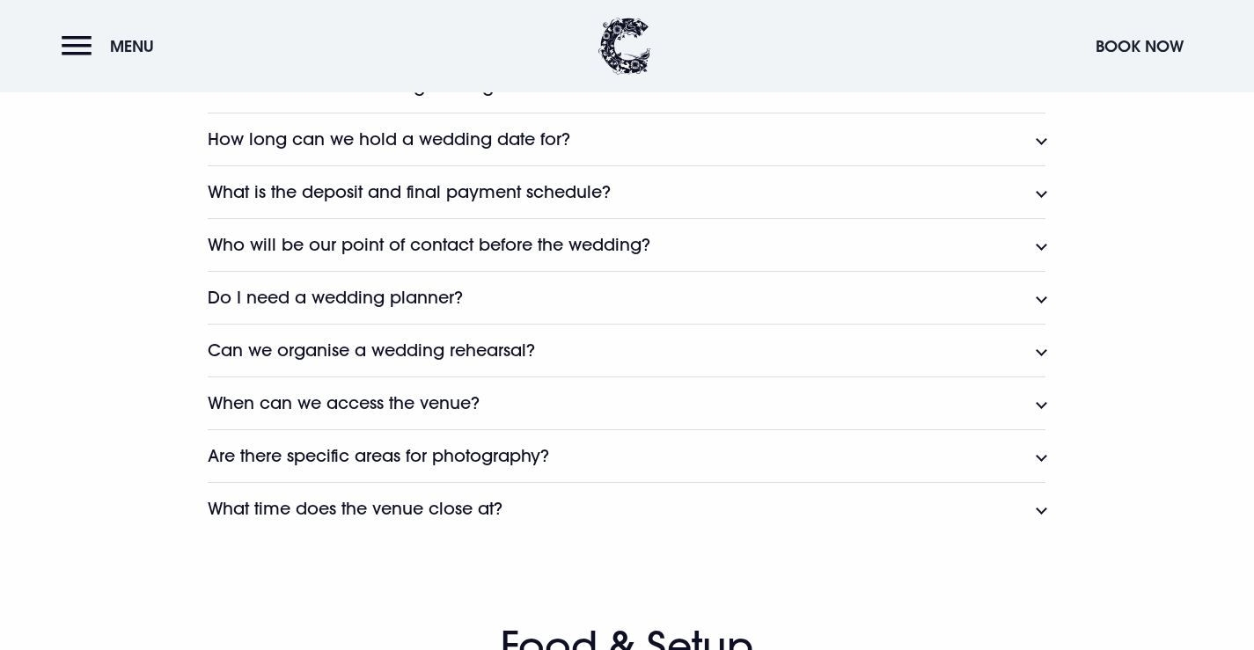
click at [623, 186] on button "What is the deposit and final payment schedule?" at bounding box center [627, 191] width 838 height 53
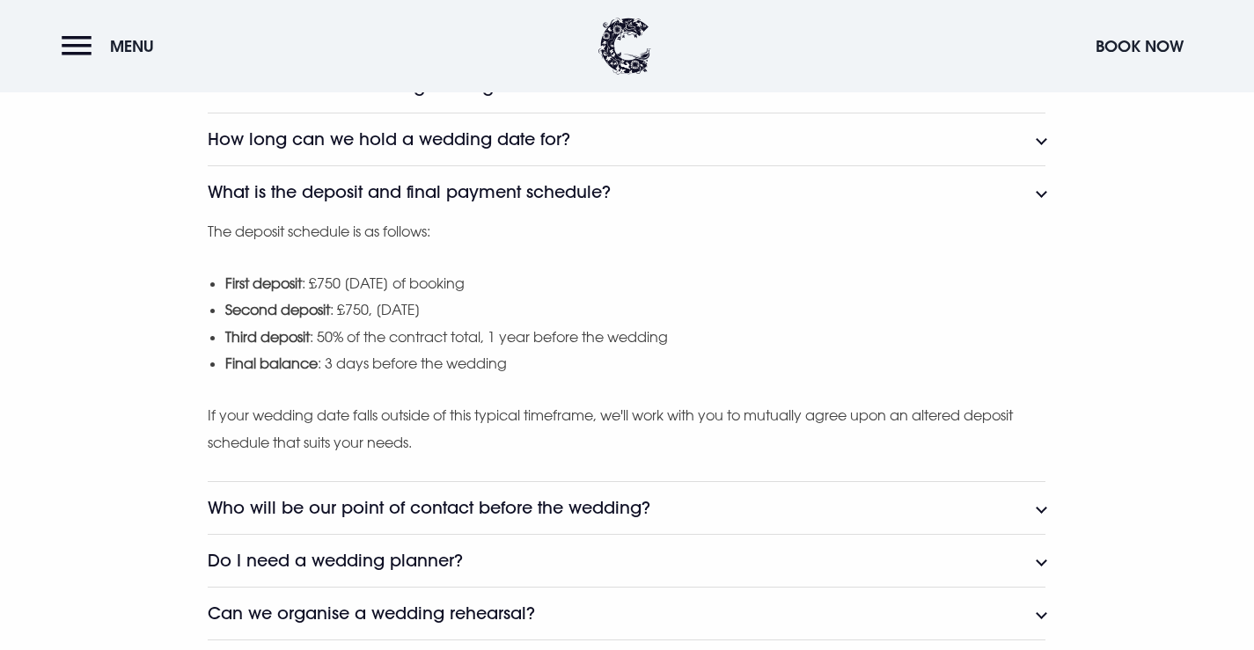
click at [1046, 195] on div "How do I book a wedding viewing? To explore our stunning wedding venue for your…" at bounding box center [627, 429] width 1006 height 738
click at [1035, 183] on button "What is the deposit and final payment schedule?" at bounding box center [627, 191] width 838 height 53
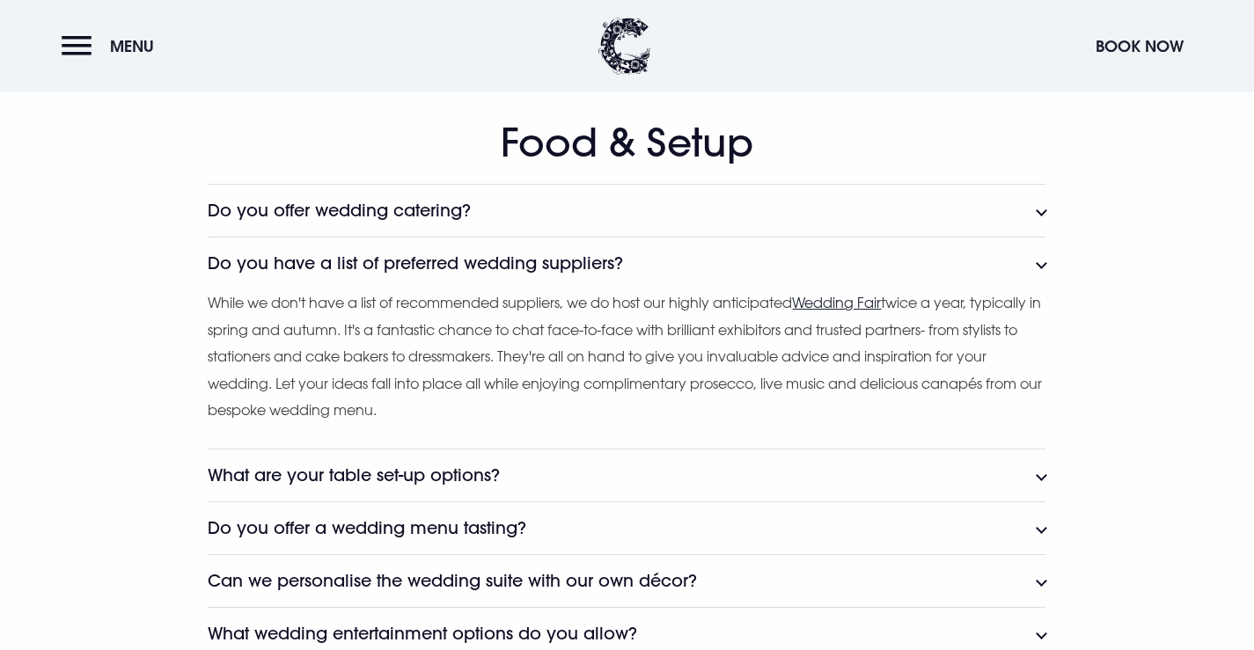
scroll to position [2464, 0]
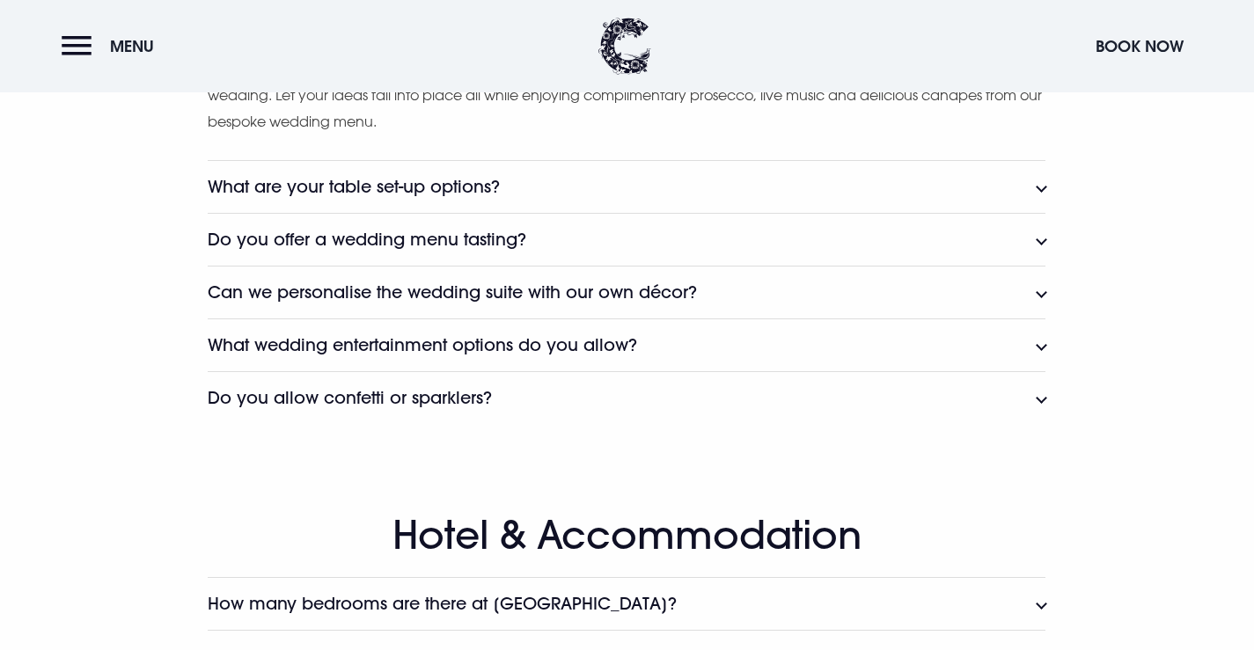
click at [566, 337] on h3 "What wedding entertainment options do you allow?" at bounding box center [422, 345] width 429 height 20
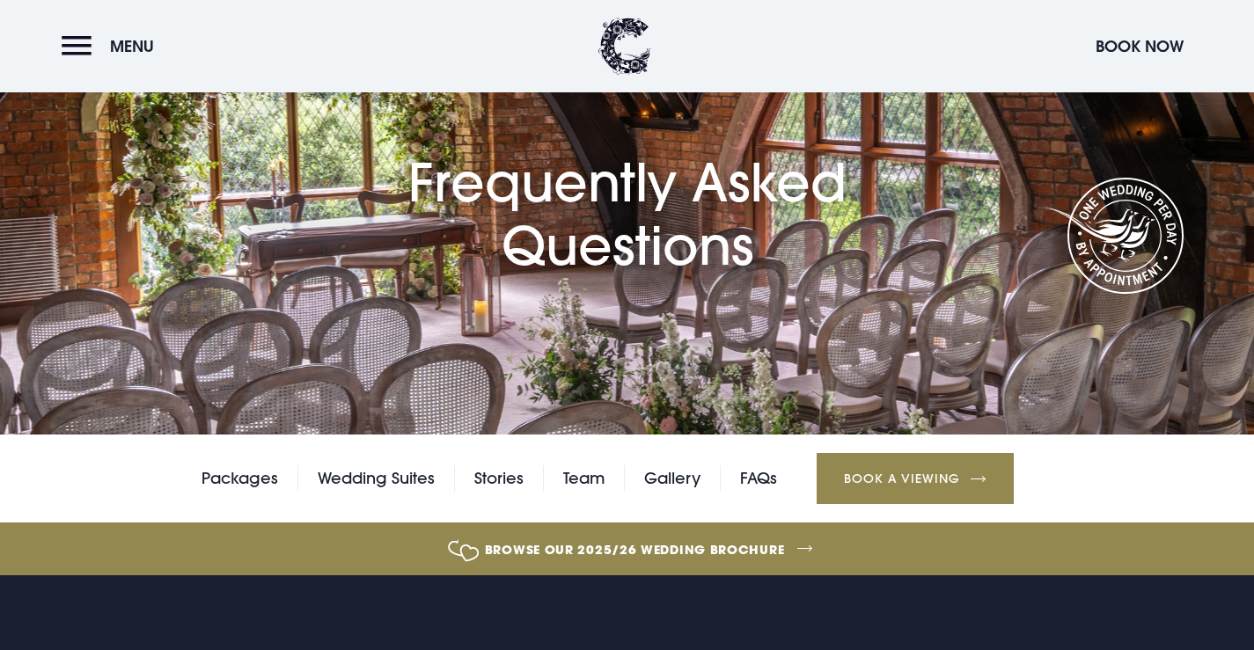
scroll to position [176, 0]
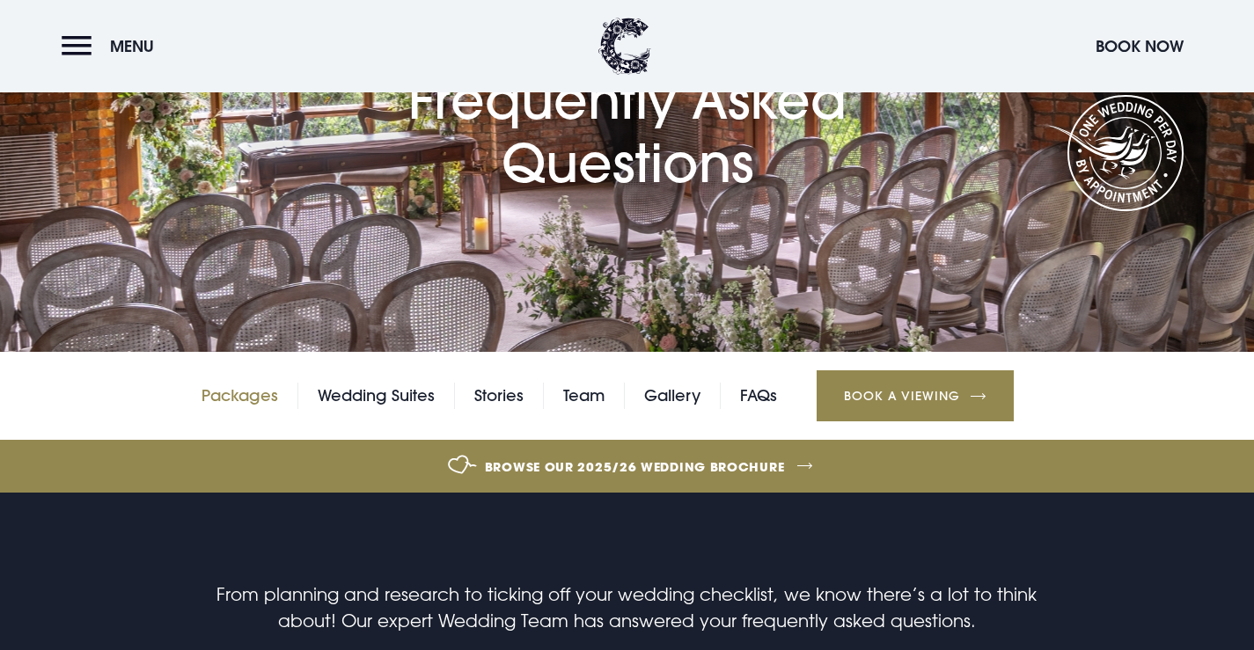
click at [220, 399] on link "Packages" at bounding box center [240, 396] width 77 height 26
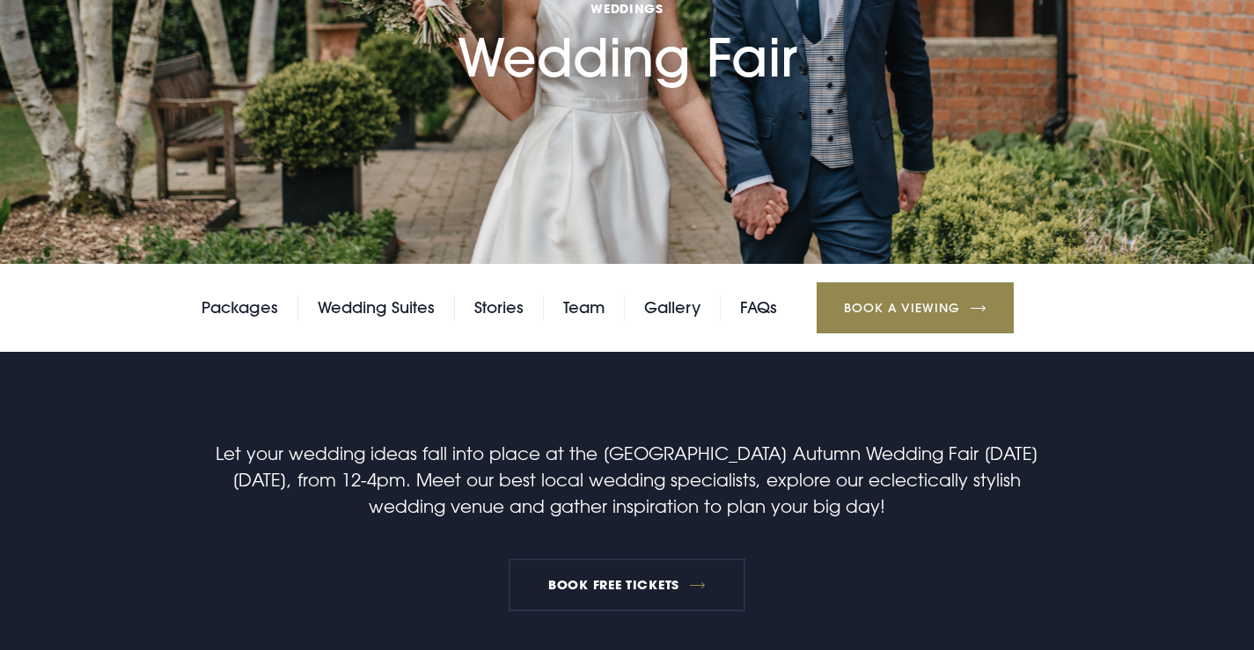
scroll to position [616, 0]
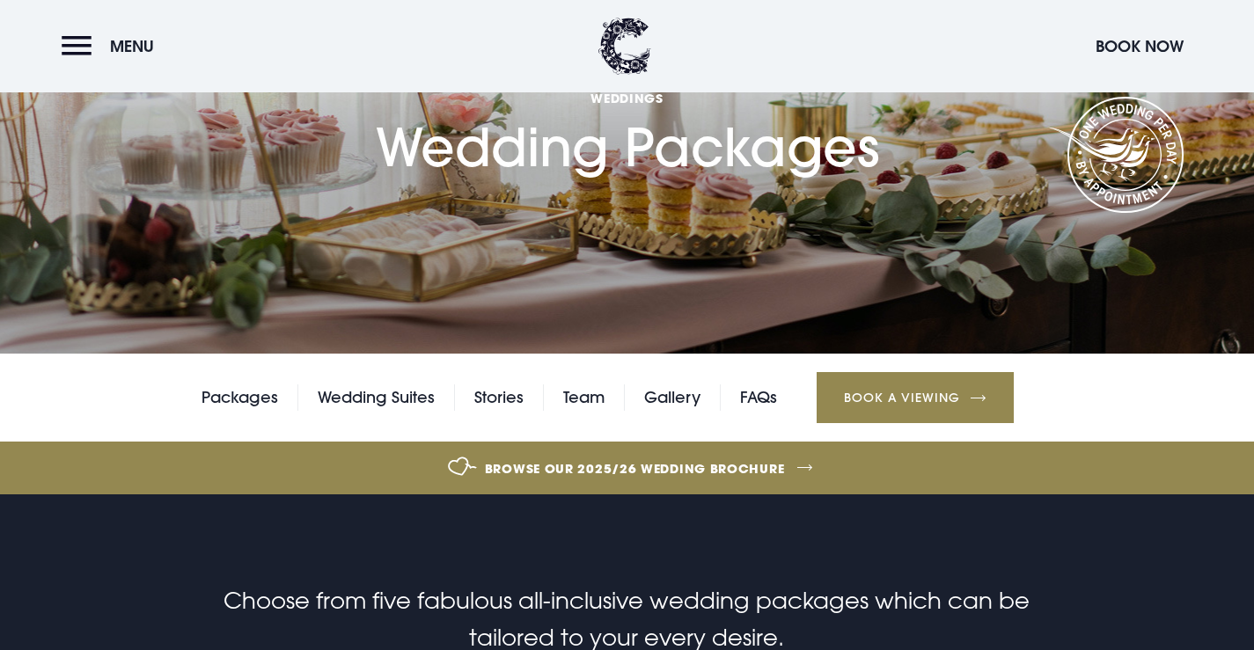
scroll to position [176, 0]
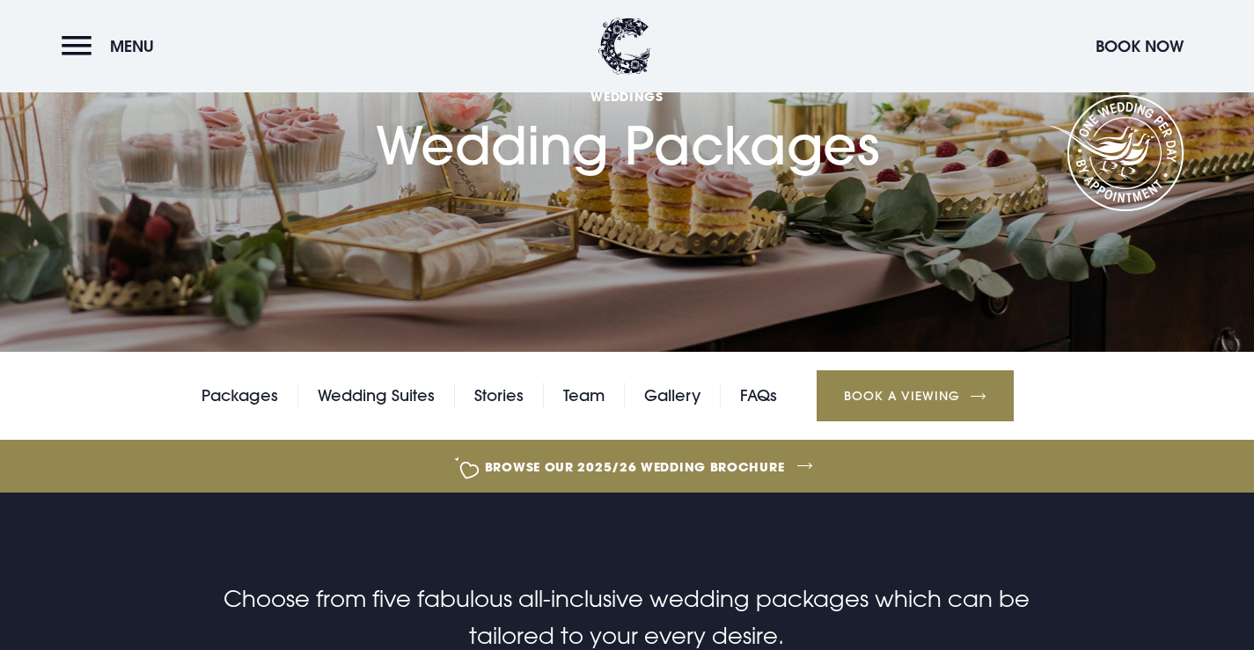
click at [714, 455] on link "Browse our 2025/26 wedding brochure" at bounding box center [635, 467] width 2808 height 66
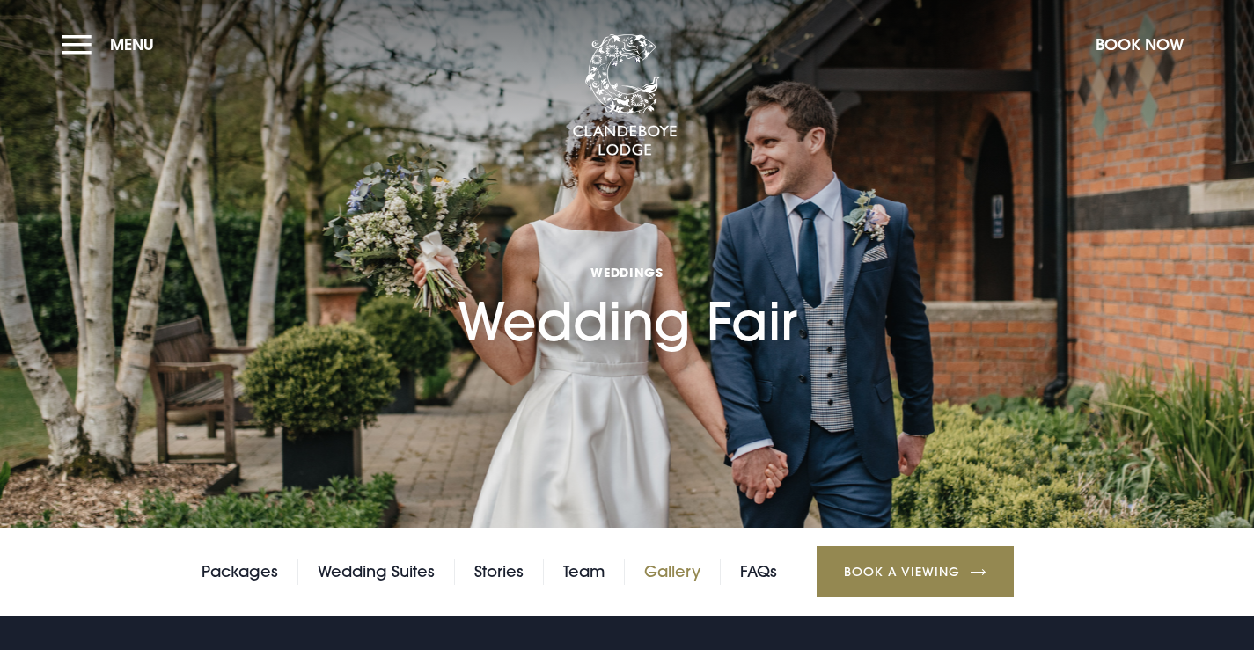
click at [677, 570] on link "Gallery" at bounding box center [672, 572] width 56 height 26
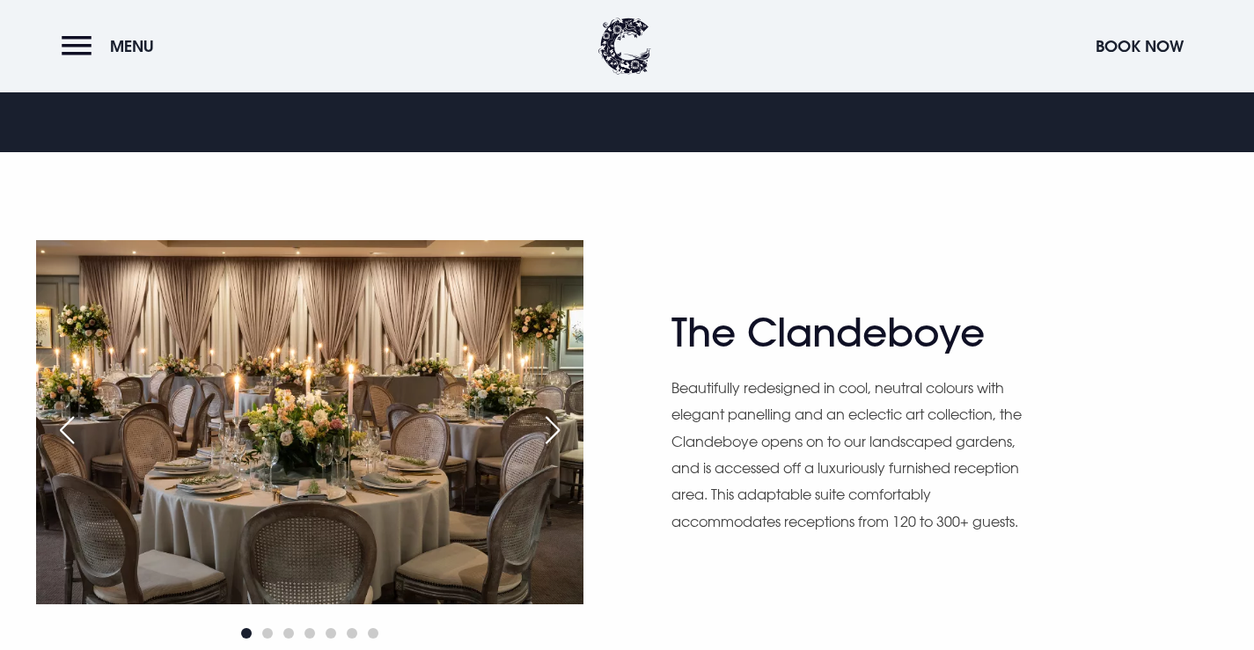
scroll to position [968, 0]
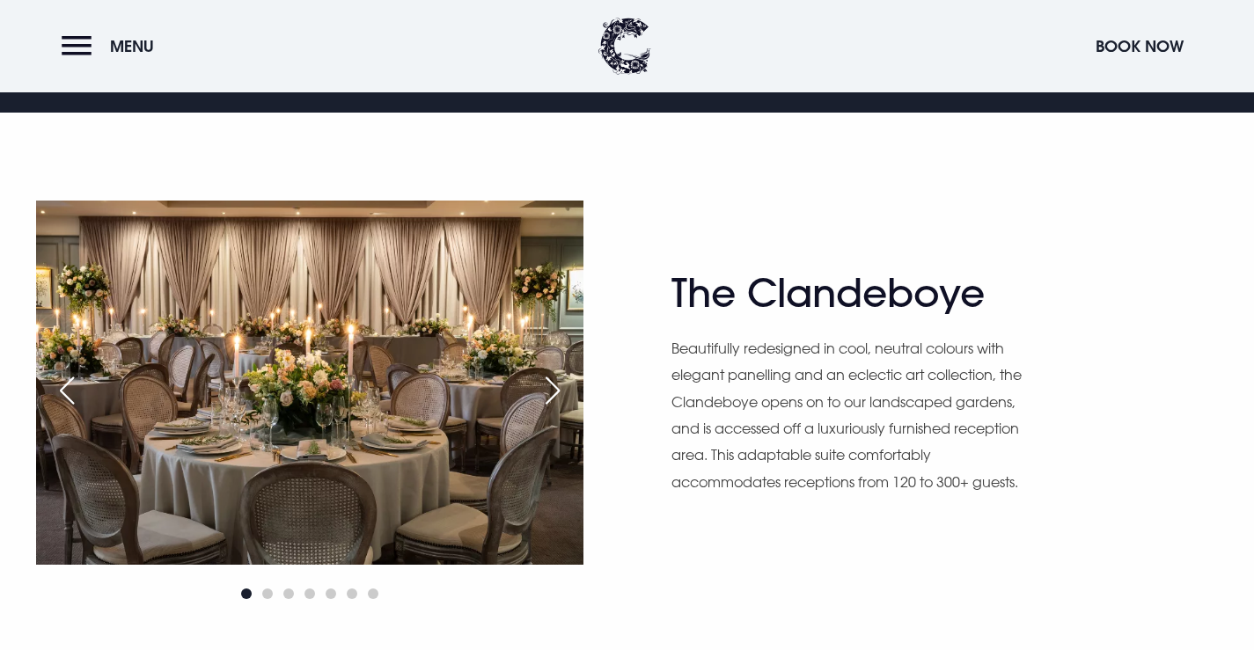
click at [544, 392] on div "Next slide" at bounding box center [553, 390] width 44 height 39
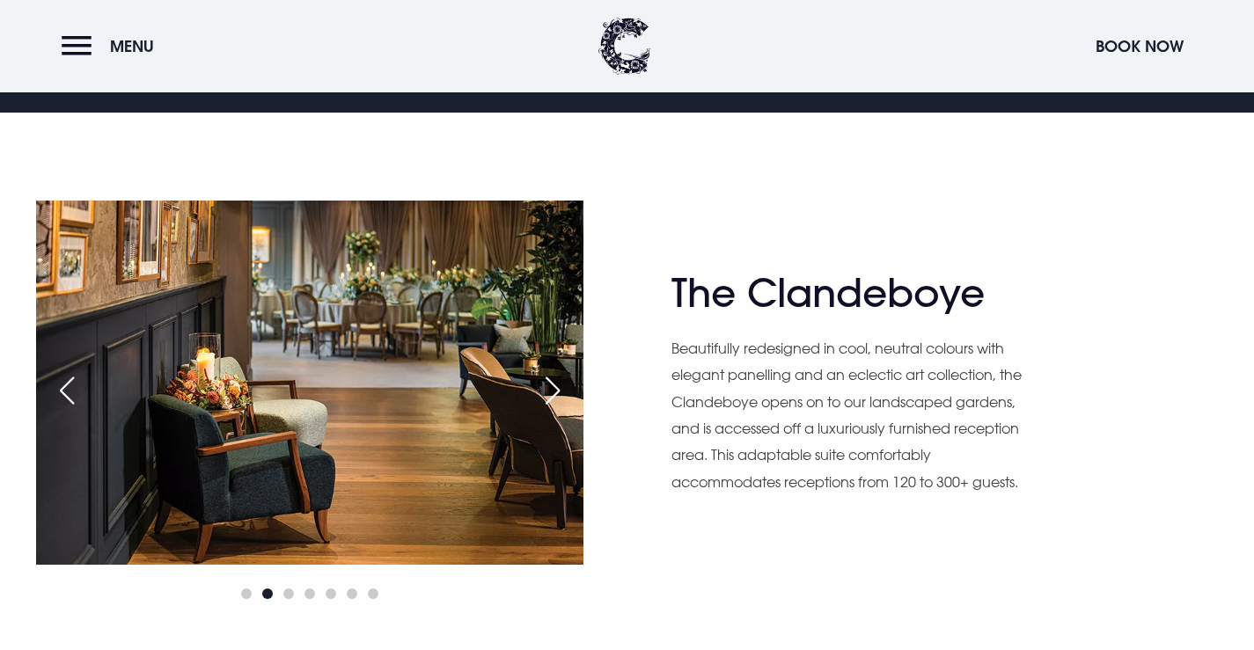
click at [544, 392] on div "Next slide" at bounding box center [553, 390] width 44 height 39
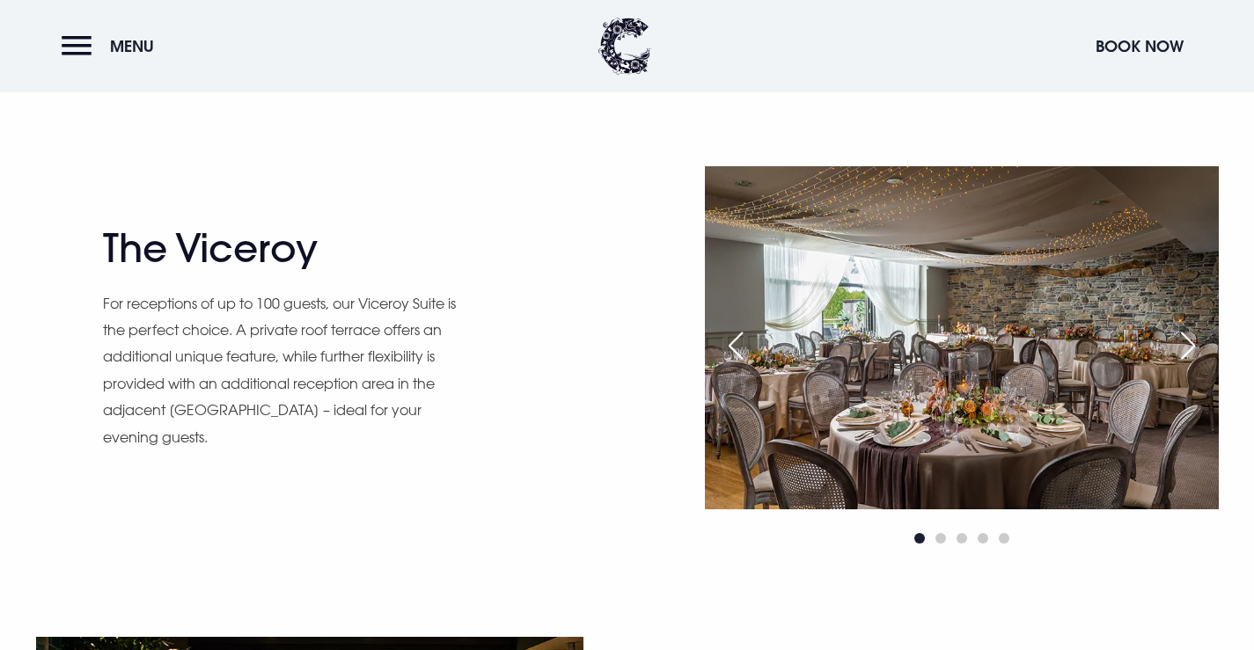
scroll to position [1496, 0]
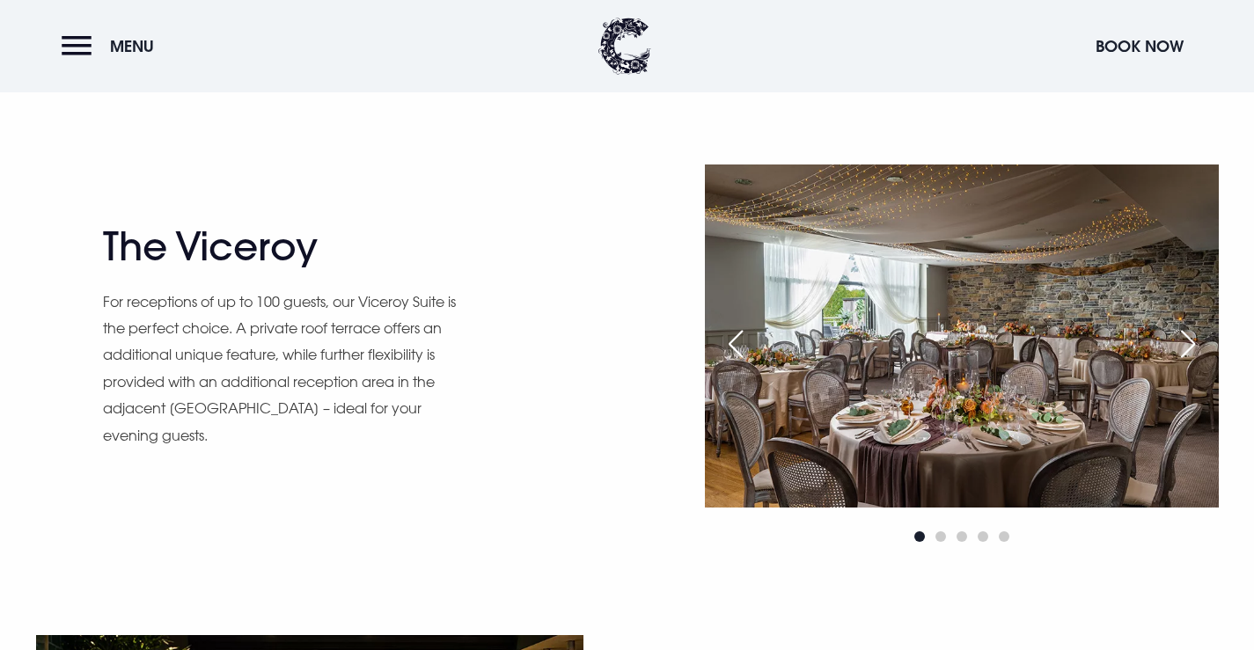
click at [1184, 342] on div "Next slide" at bounding box center [1188, 344] width 44 height 39
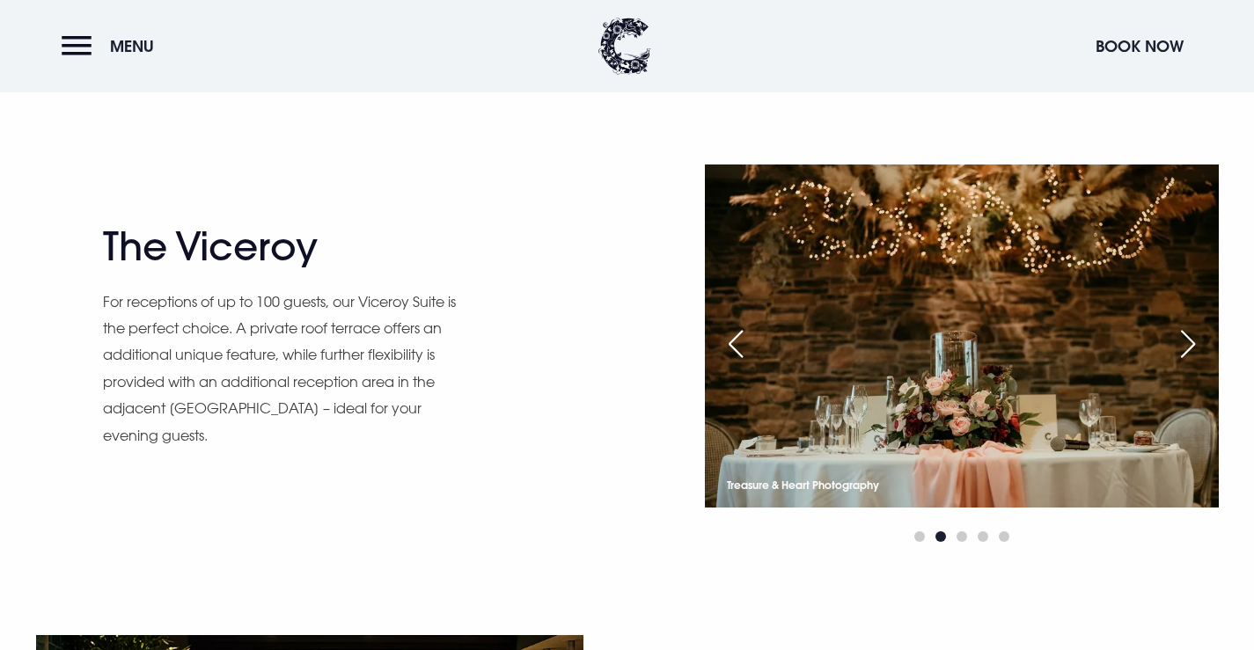
click at [1184, 342] on div "Next slide" at bounding box center [1188, 344] width 44 height 39
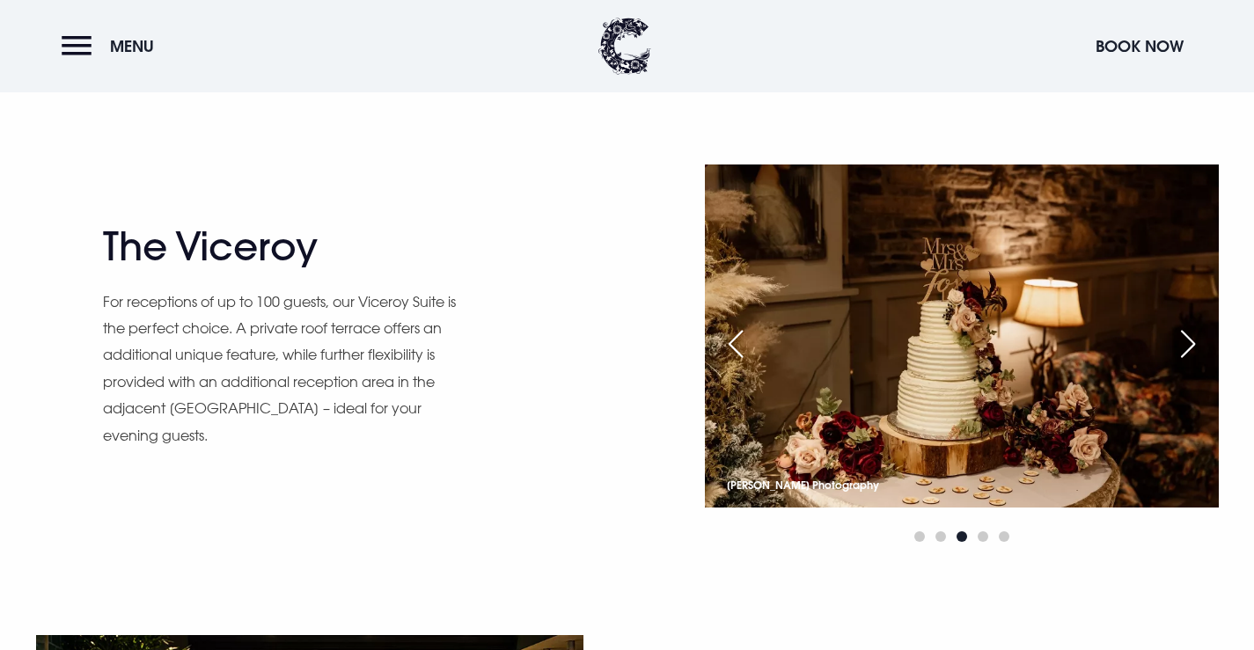
click at [1184, 342] on div "Next slide" at bounding box center [1188, 344] width 44 height 39
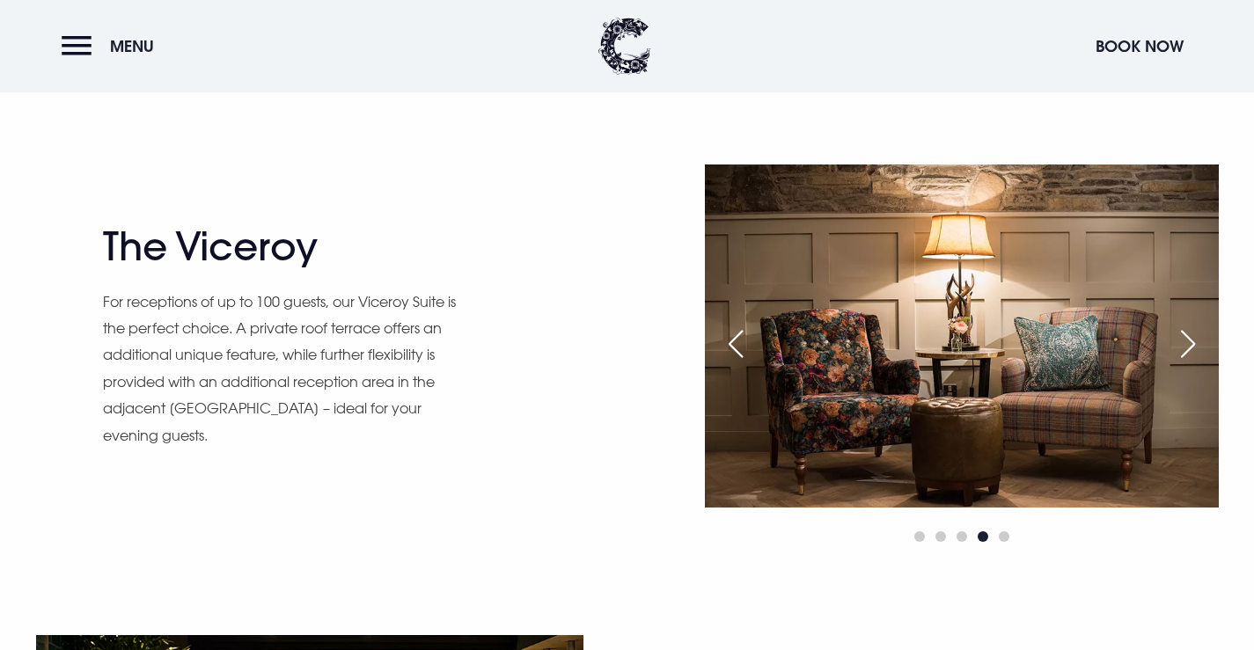
click at [1184, 342] on div "Next slide" at bounding box center [1188, 344] width 44 height 39
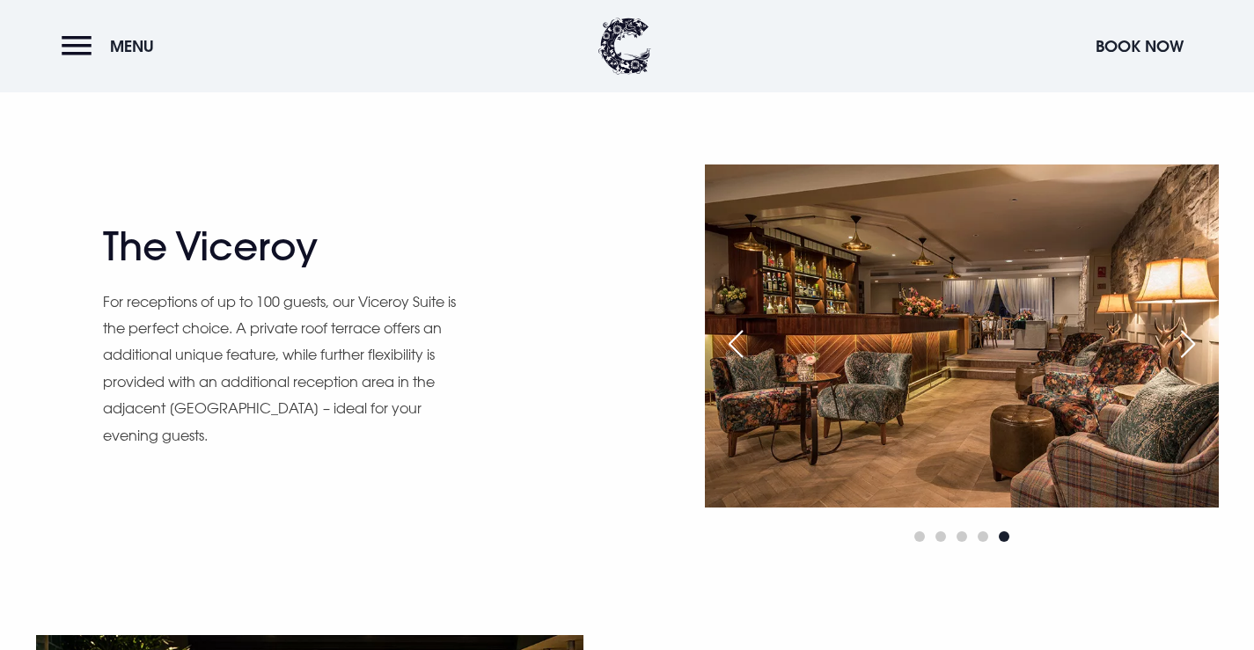
click at [1184, 342] on div "Next slide" at bounding box center [1188, 344] width 44 height 39
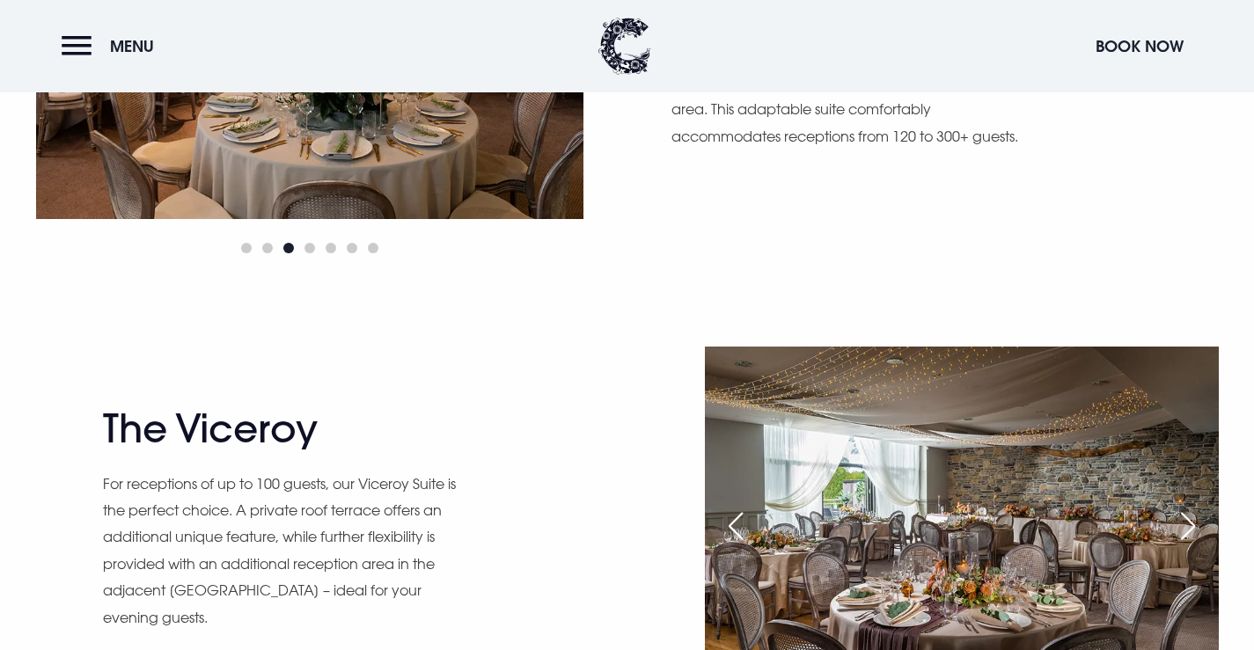
scroll to position [1408, 0]
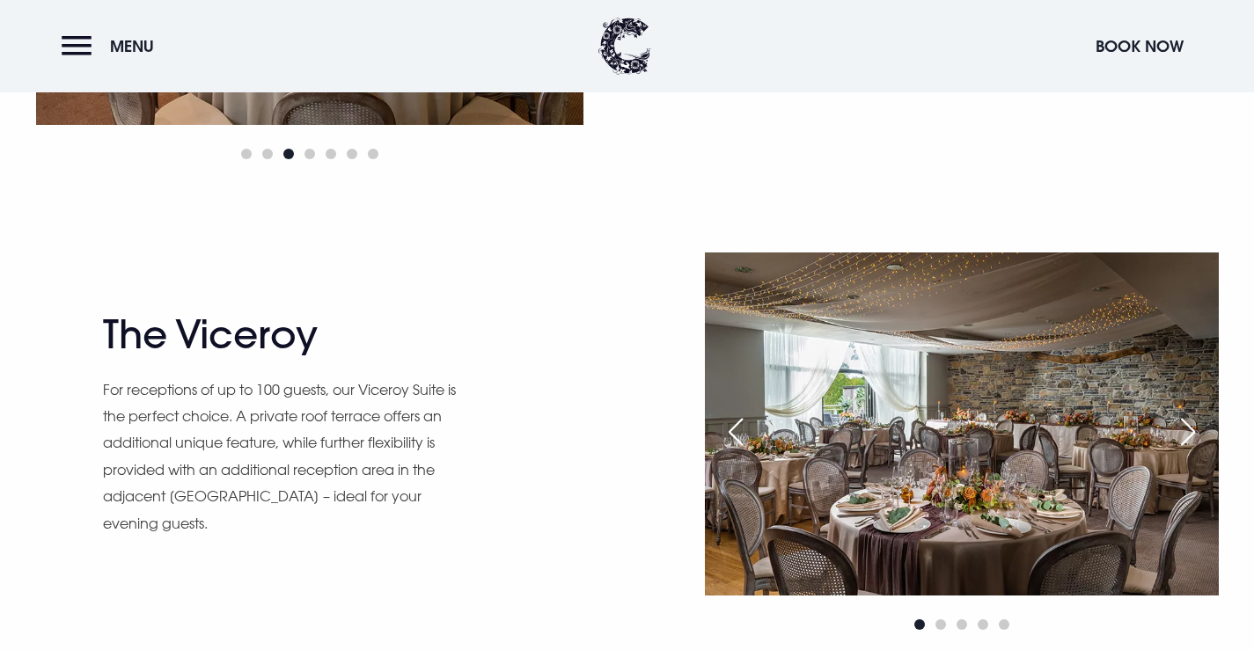
click at [1201, 432] on div "Next slide" at bounding box center [1188, 432] width 44 height 39
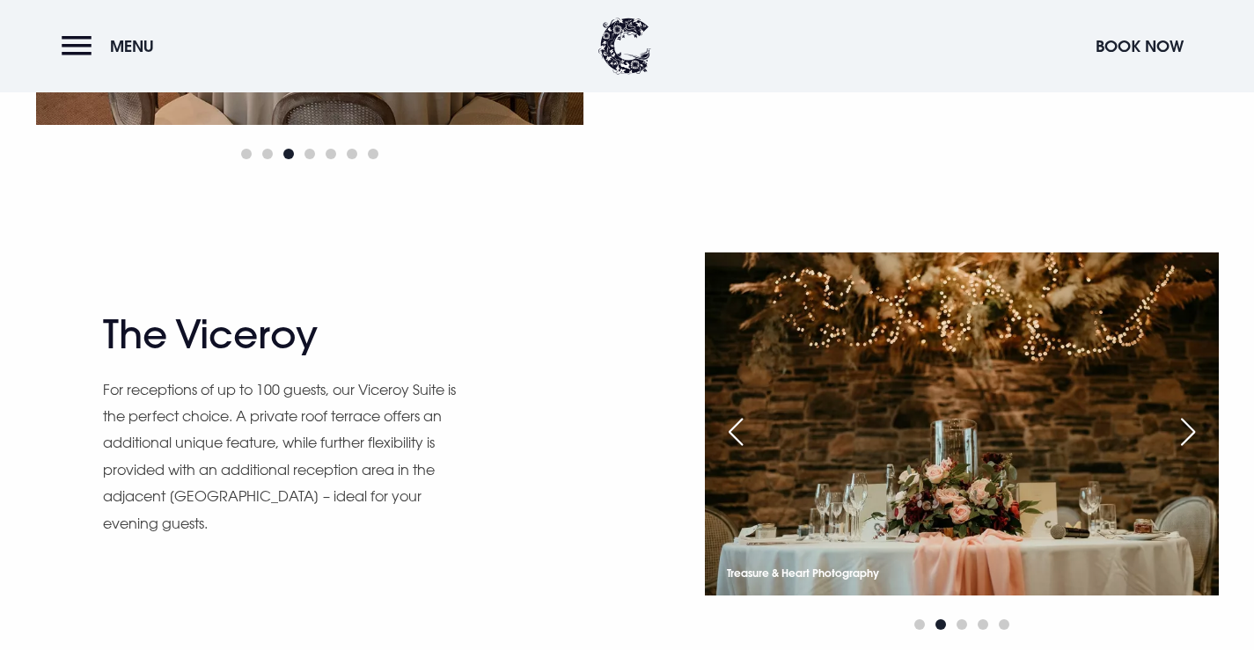
click at [1201, 432] on div "Next slide" at bounding box center [1188, 432] width 44 height 39
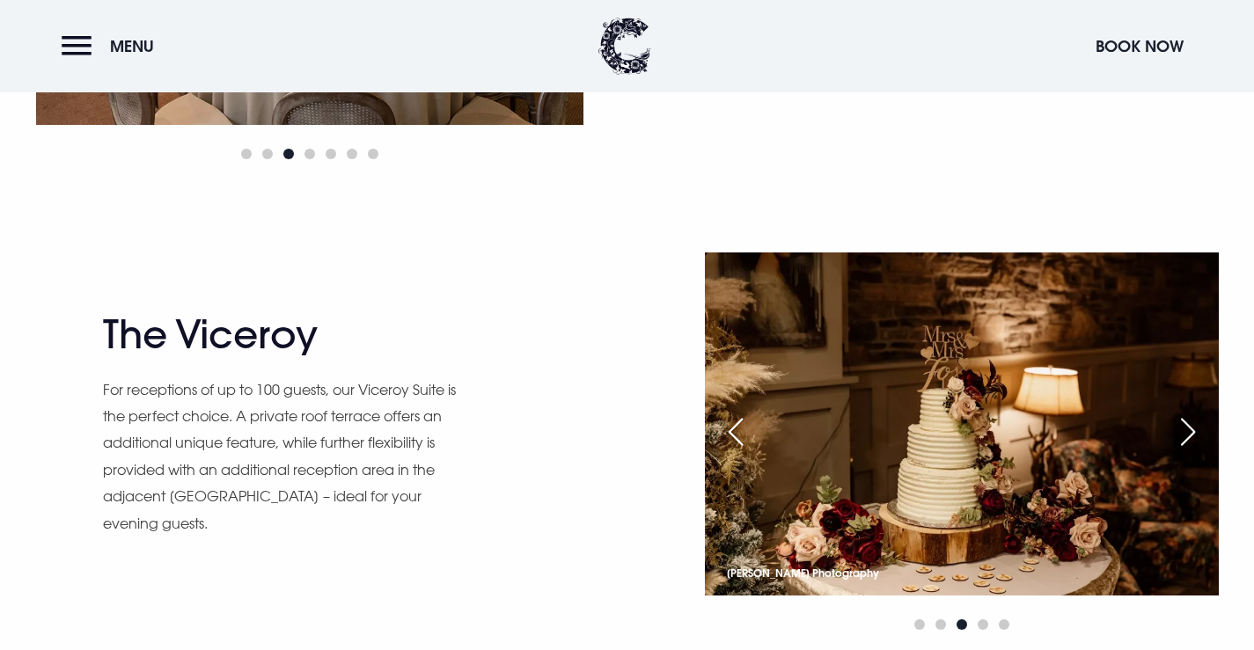
click at [1201, 432] on div "Next slide" at bounding box center [1188, 432] width 44 height 39
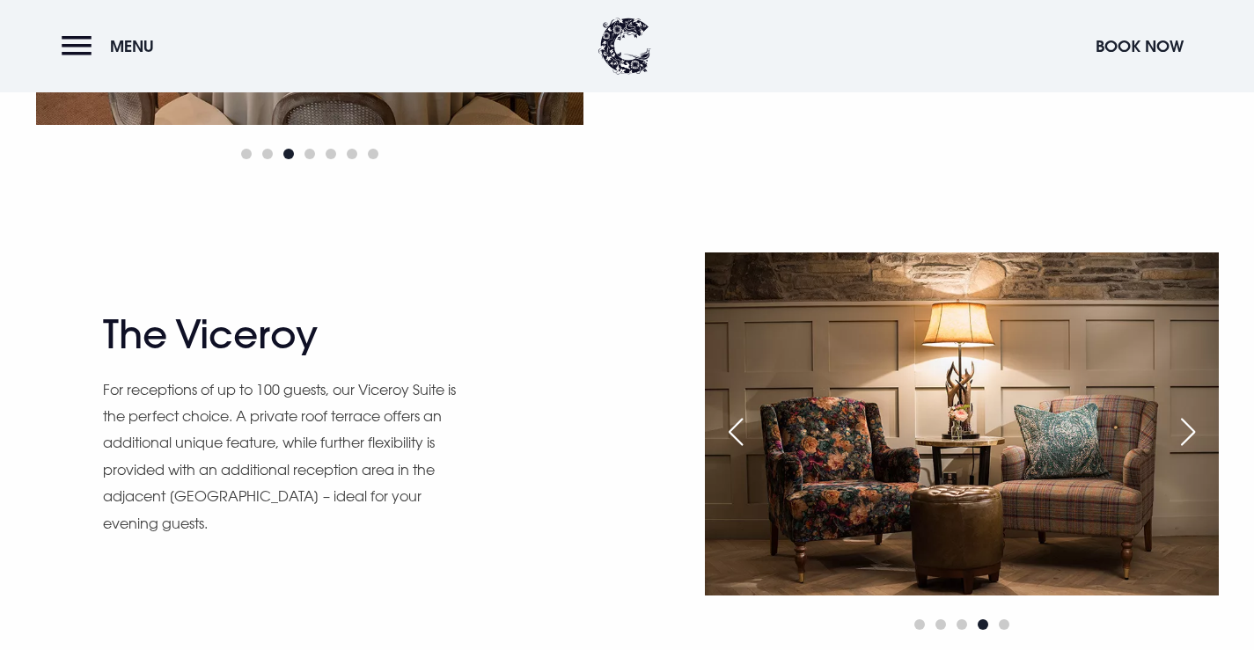
click at [1201, 432] on div "Next slide" at bounding box center [1188, 432] width 44 height 39
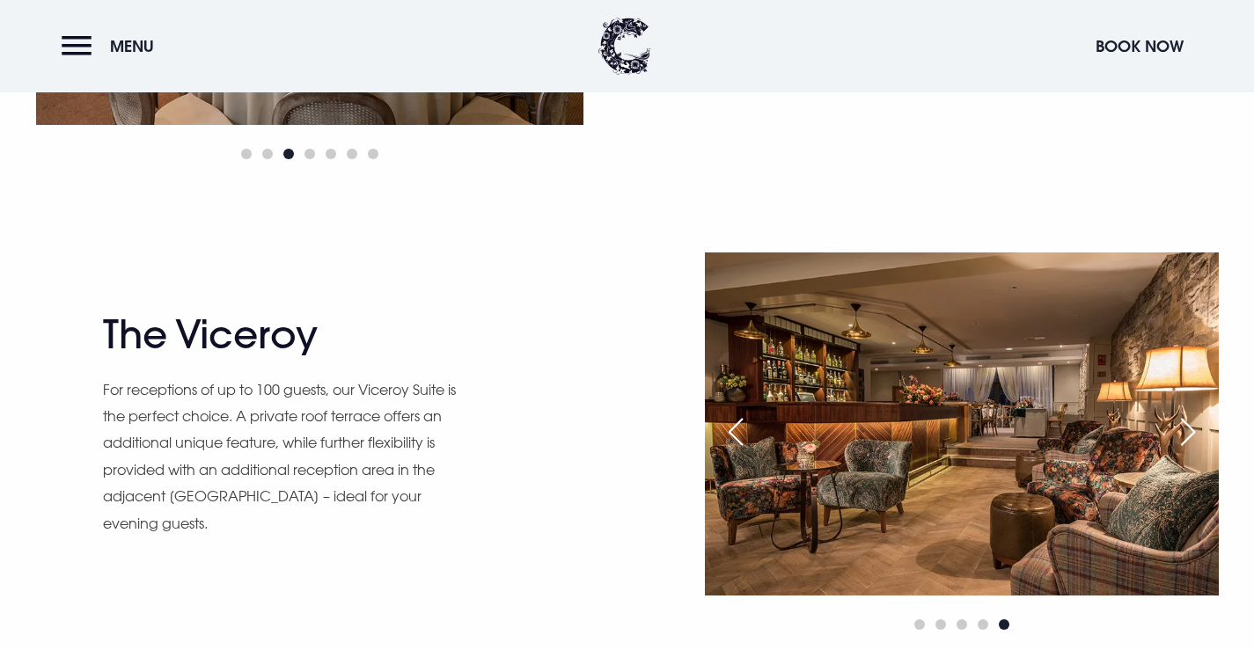
click at [1201, 432] on div "Next slide" at bounding box center [1188, 432] width 44 height 39
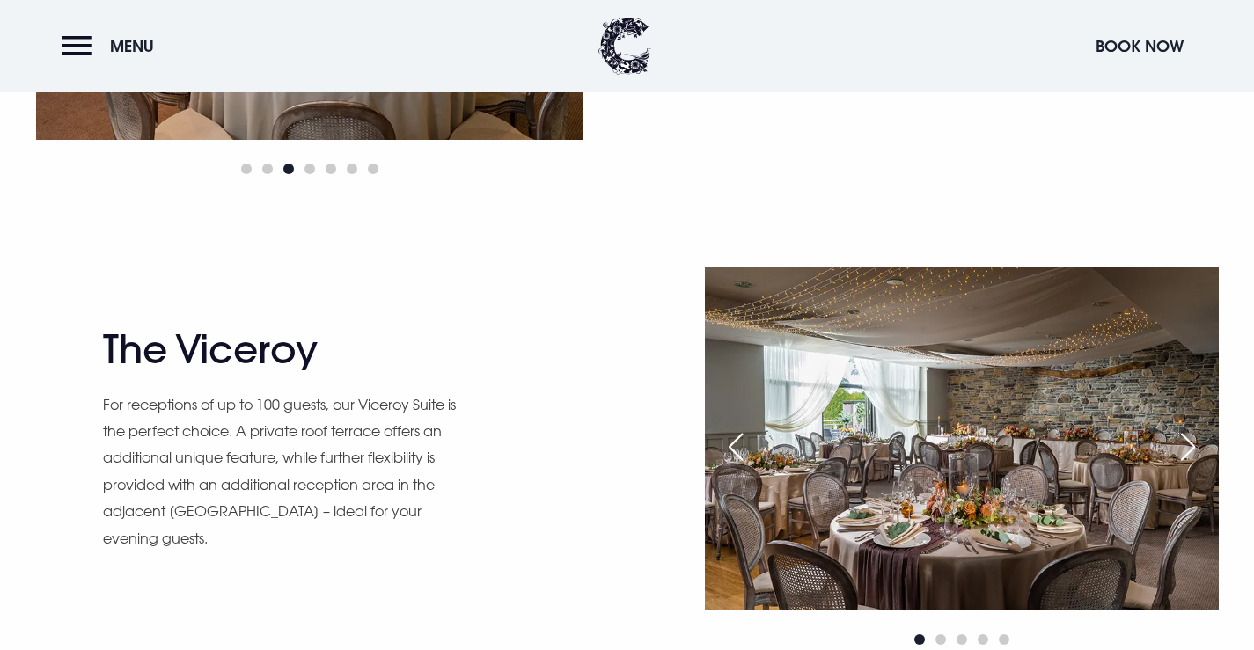
scroll to position [1056, 0]
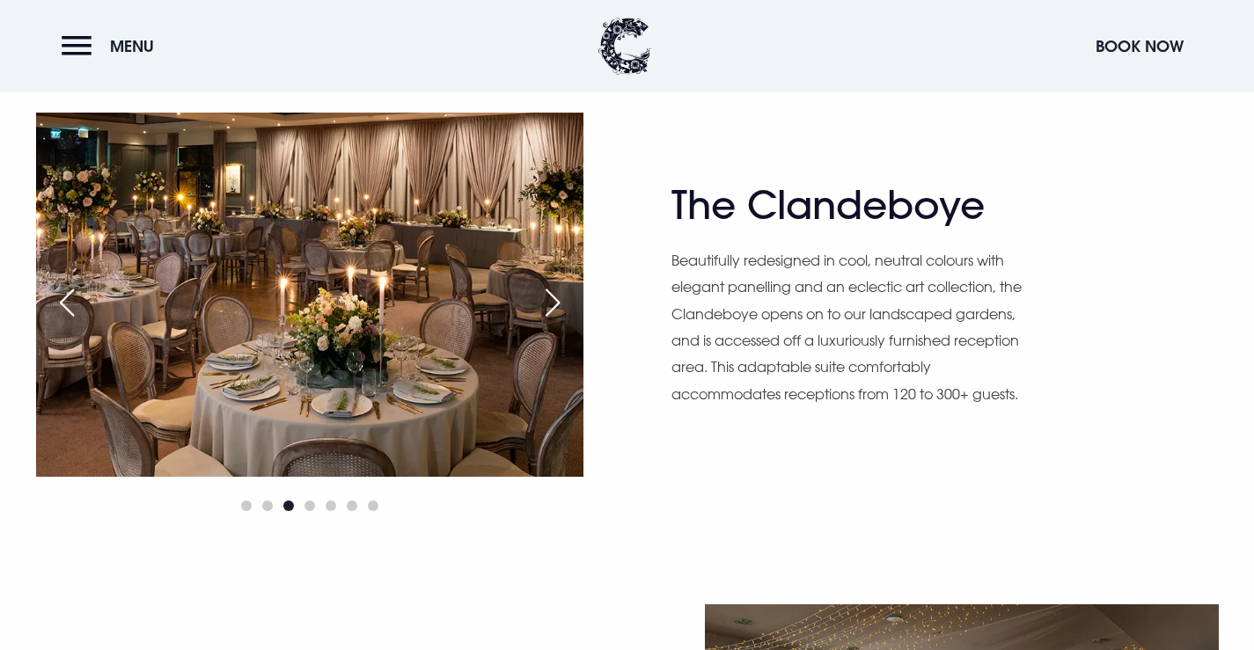
click at [565, 305] on div "Next slide" at bounding box center [553, 302] width 44 height 39
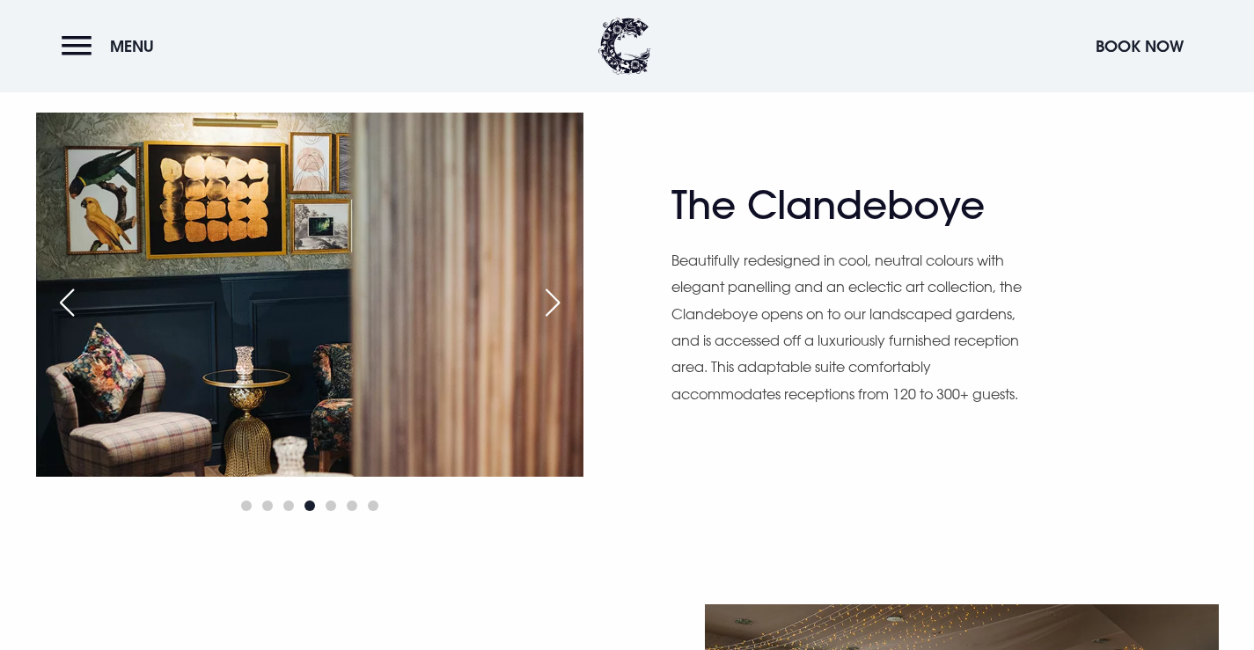
click at [565, 305] on div "Next slide" at bounding box center [553, 302] width 44 height 39
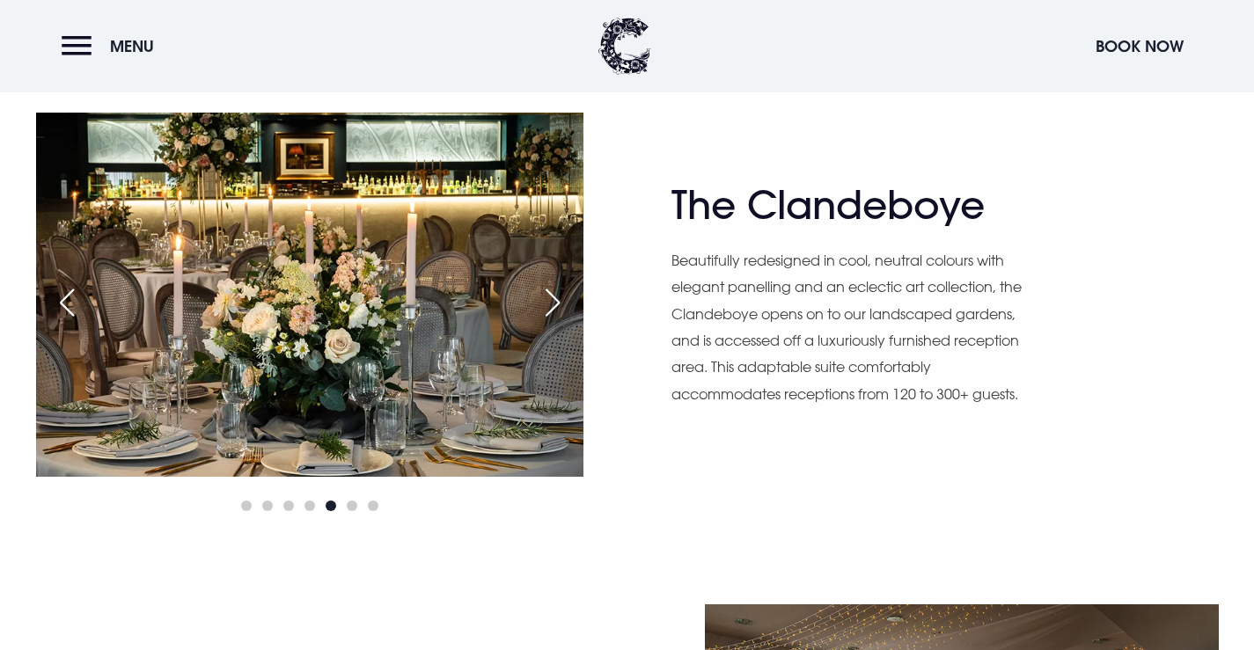
click at [565, 305] on div "Next slide" at bounding box center [553, 302] width 44 height 39
